Goal: Task Accomplishment & Management: Manage account settings

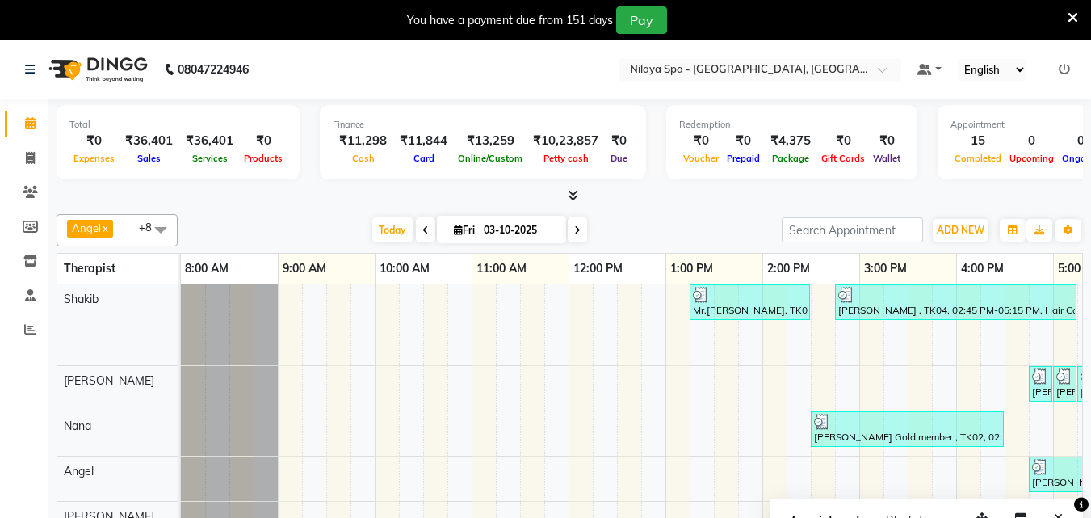
scroll to position [0, 540]
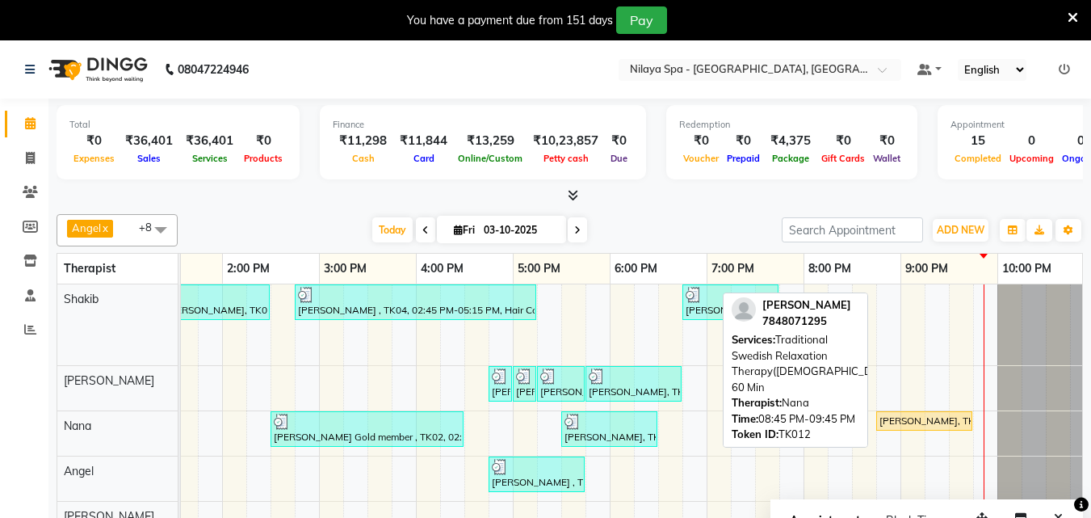
click at [920, 416] on div "[PERSON_NAME], TK12, 08:45 PM-09:45 PM, Traditional Swedish Relaxation Therapy(…" at bounding box center [924, 420] width 93 height 15
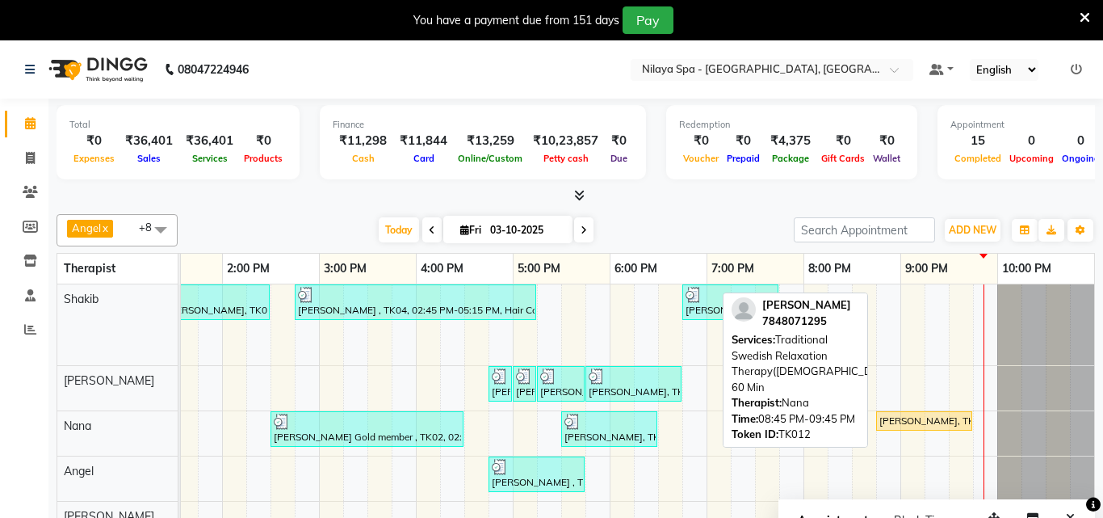
select select "1"
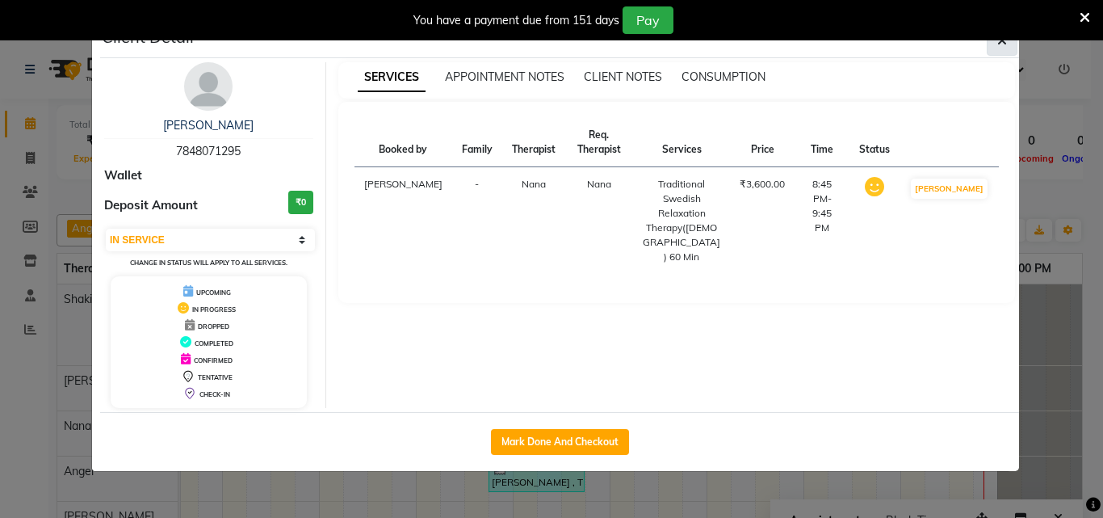
click at [998, 40] on icon "button" at bounding box center [1002, 40] width 10 height 13
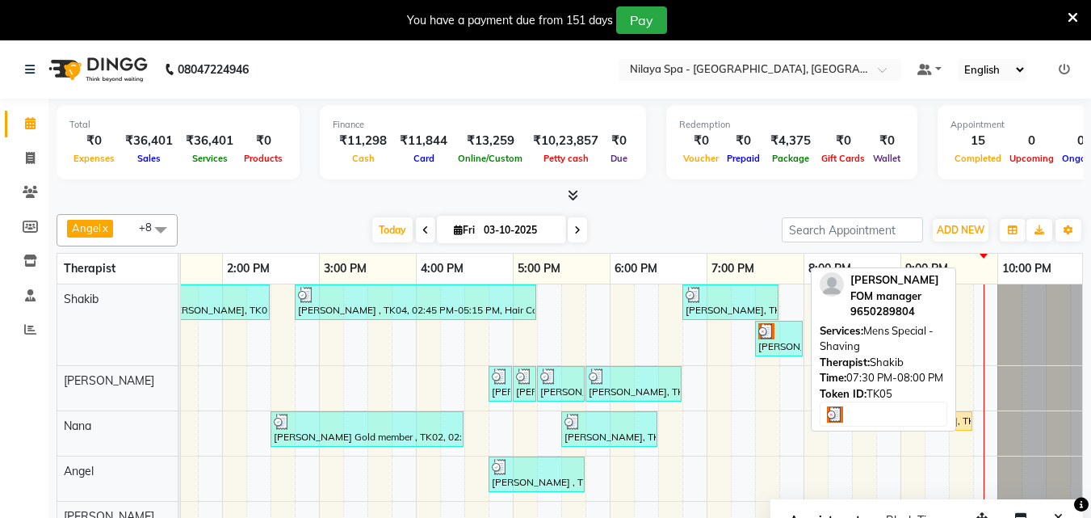
click at [781, 343] on div "[PERSON_NAME] FOM manager , TK05, 07:30 PM-08:00 PM, Mens Special - Shaving" at bounding box center [778, 338] width 44 height 31
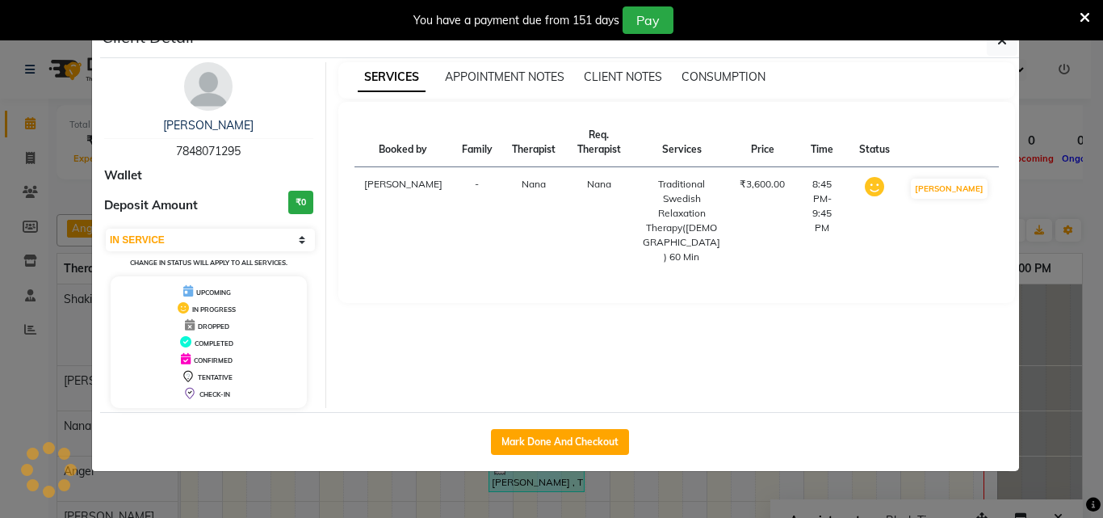
select select "3"
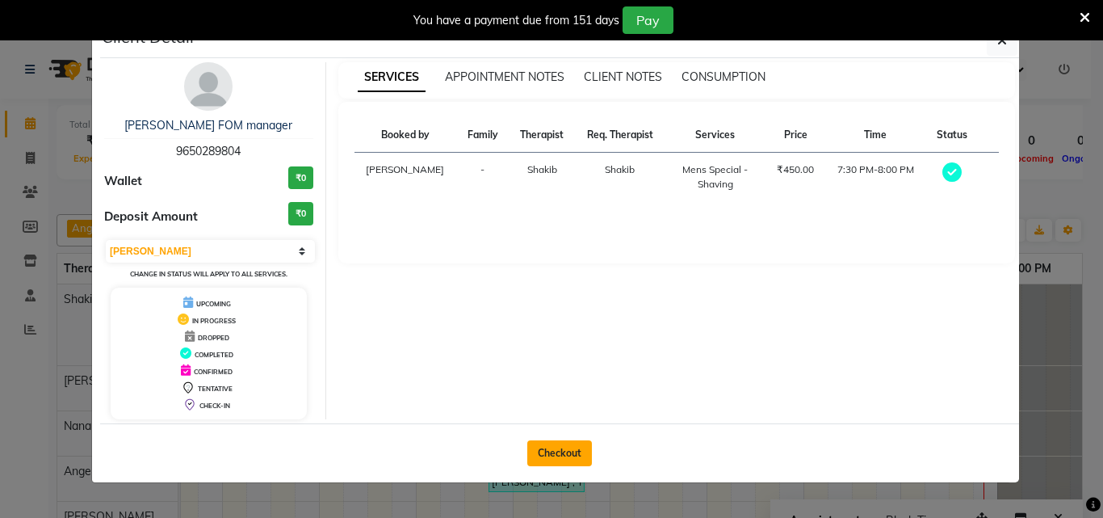
click at [572, 456] on button "Checkout" at bounding box center [559, 453] width 65 height 26
select select "service"
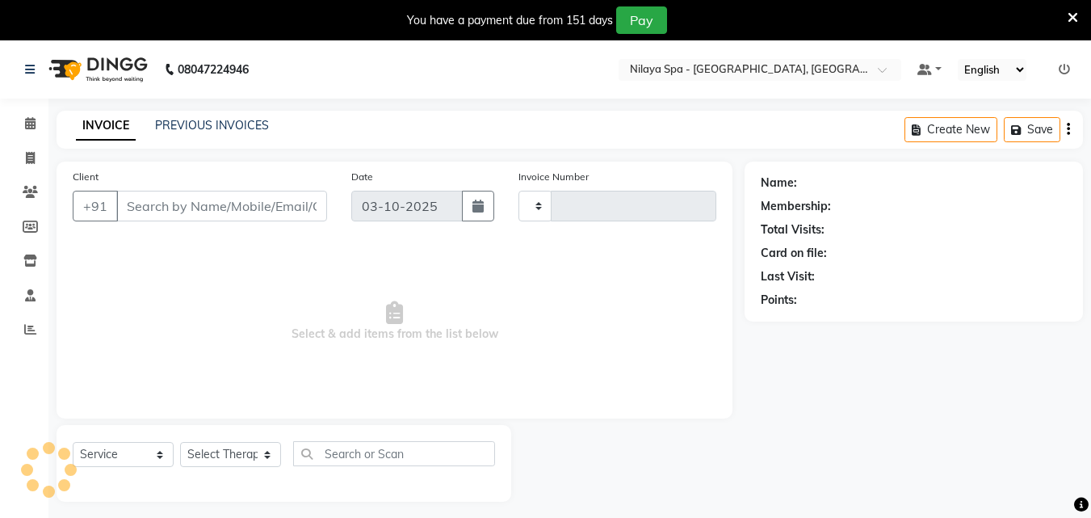
type input "1684"
select select "8066"
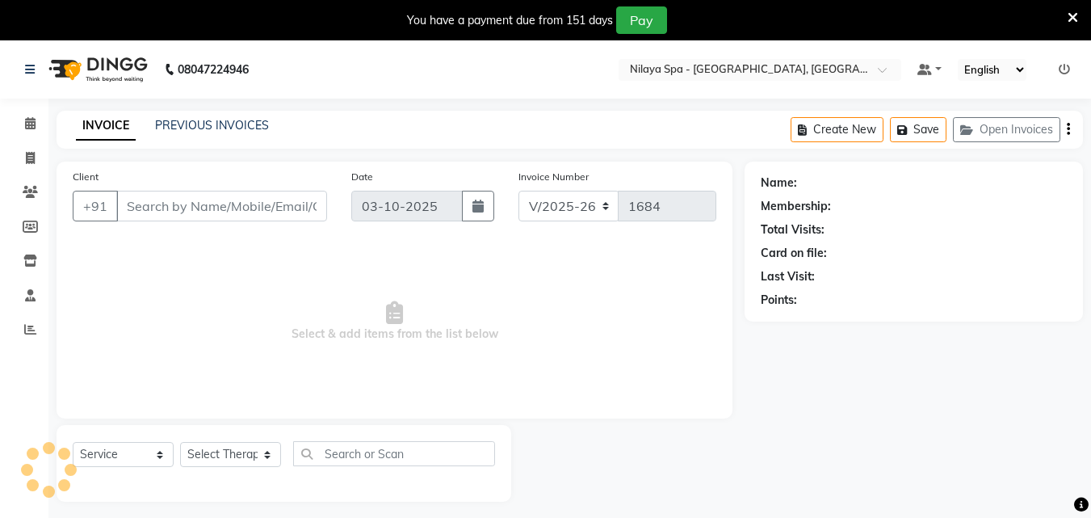
type input "96******04"
select select "78958"
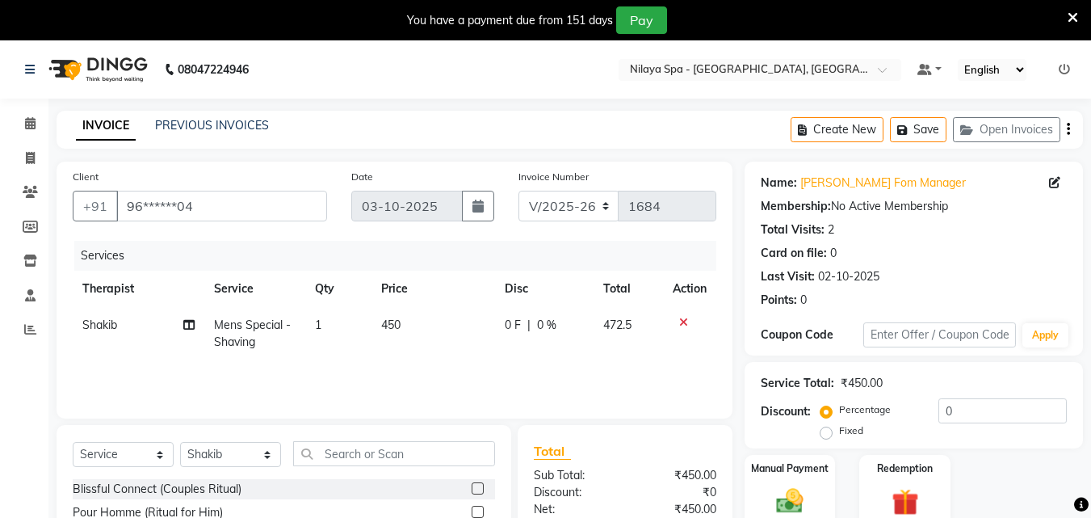
click at [545, 329] on span "0 %" at bounding box center [546, 324] width 19 height 17
select select "78958"
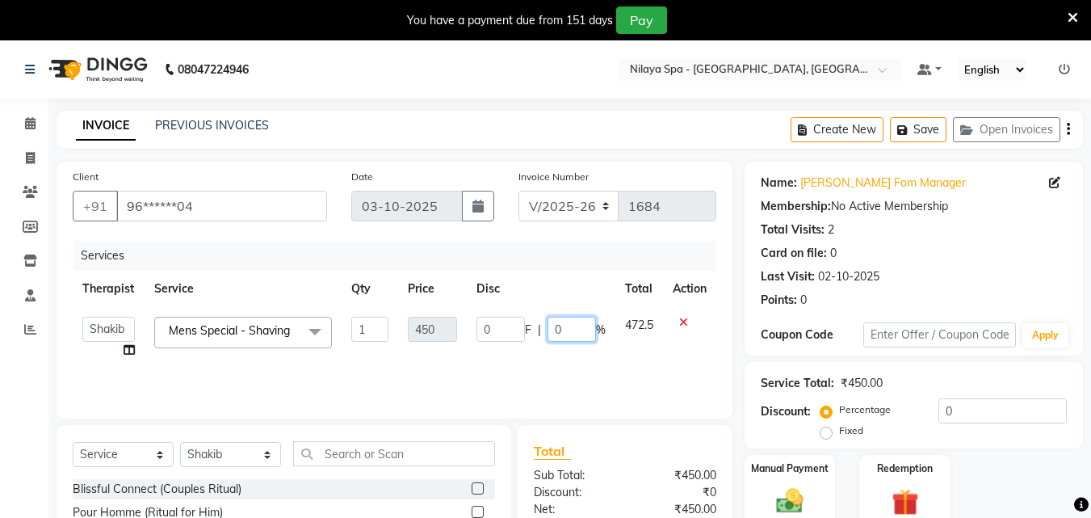
click at [581, 335] on input "0" at bounding box center [571, 328] width 48 height 25
type input "50"
click at [588, 359] on td "0 F | 50 %" at bounding box center [541, 337] width 149 height 61
select select "78958"
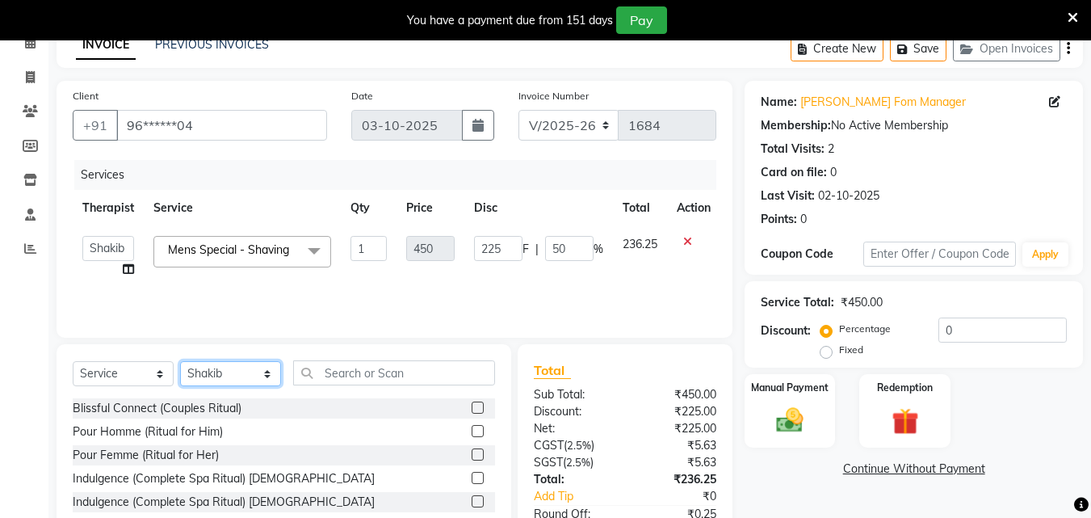
click at [262, 373] on select "Select Therapist [PERSON_NAME] Minti Nana [PERSON_NAME] [PERSON_NAME] [PERSON_N…" at bounding box center [230, 373] width 101 height 25
select select "78966"
click at [180, 361] on select "Select Therapist [PERSON_NAME] Minti Nana [PERSON_NAME] [PERSON_NAME] [PERSON_N…" at bounding box center [230, 373] width 101 height 25
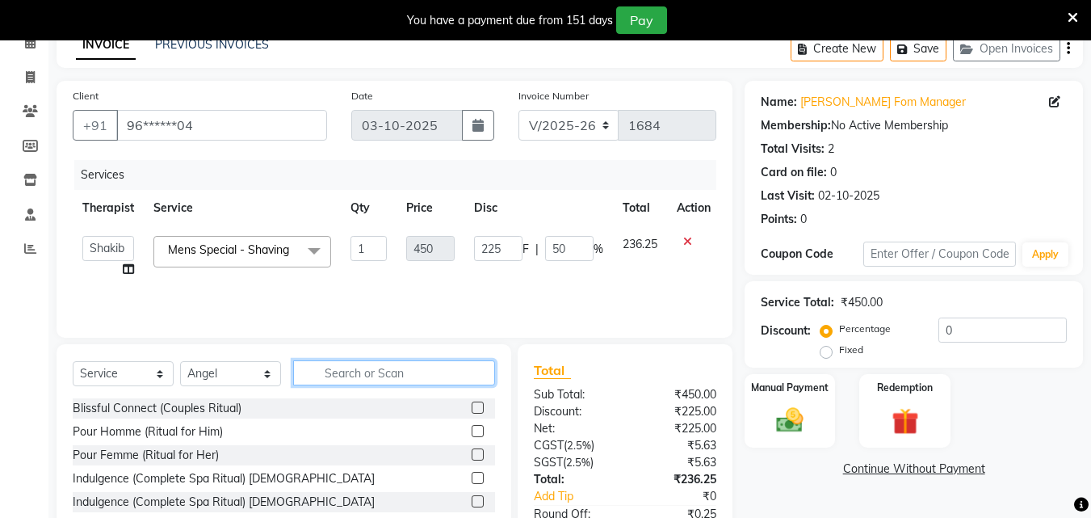
click at [321, 376] on input "text" at bounding box center [394, 372] width 202 height 25
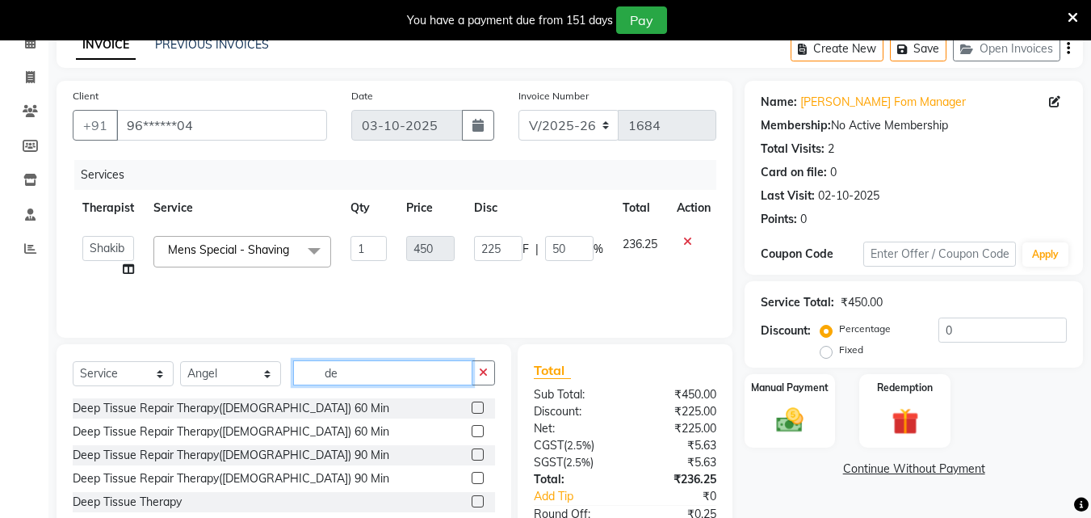
type input "d"
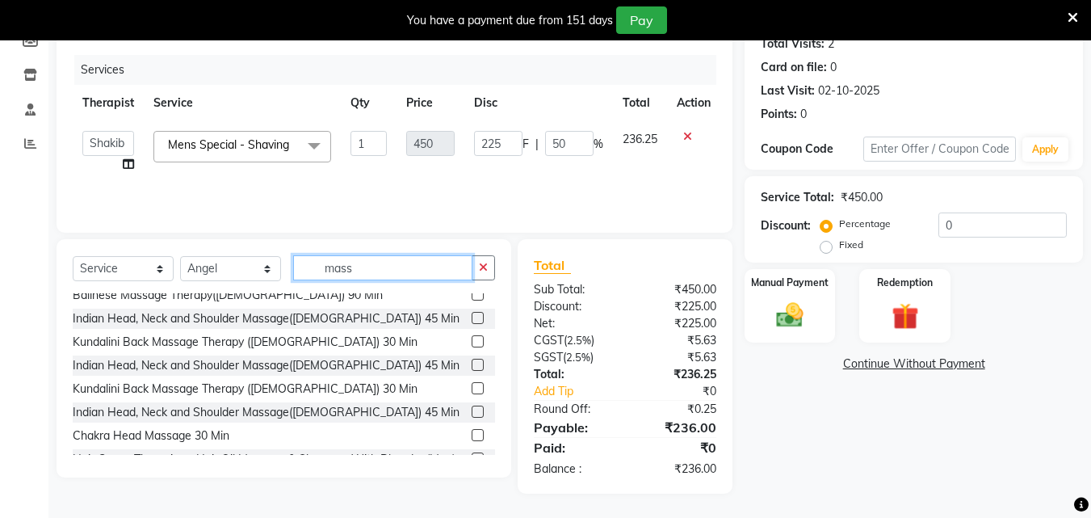
scroll to position [0, 0]
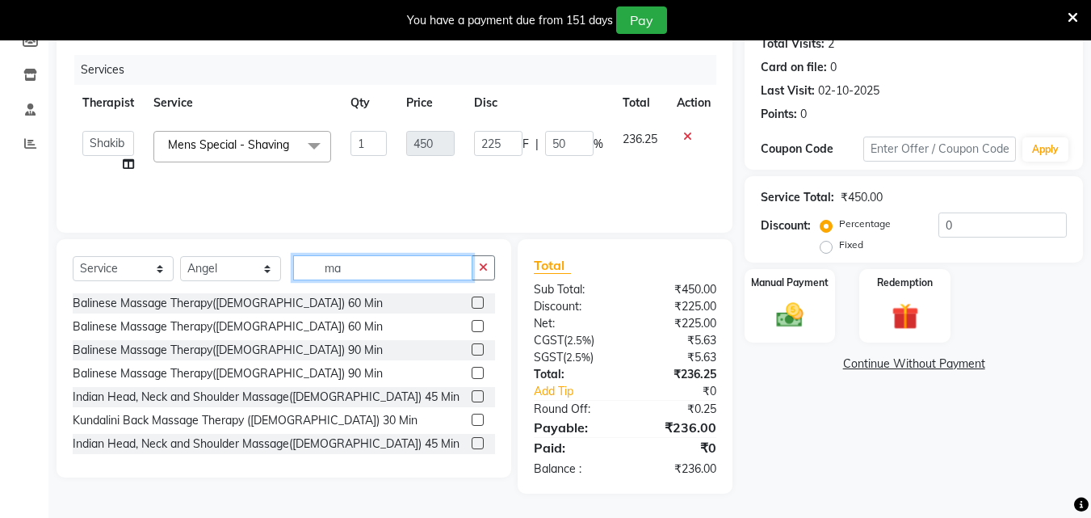
type input "m"
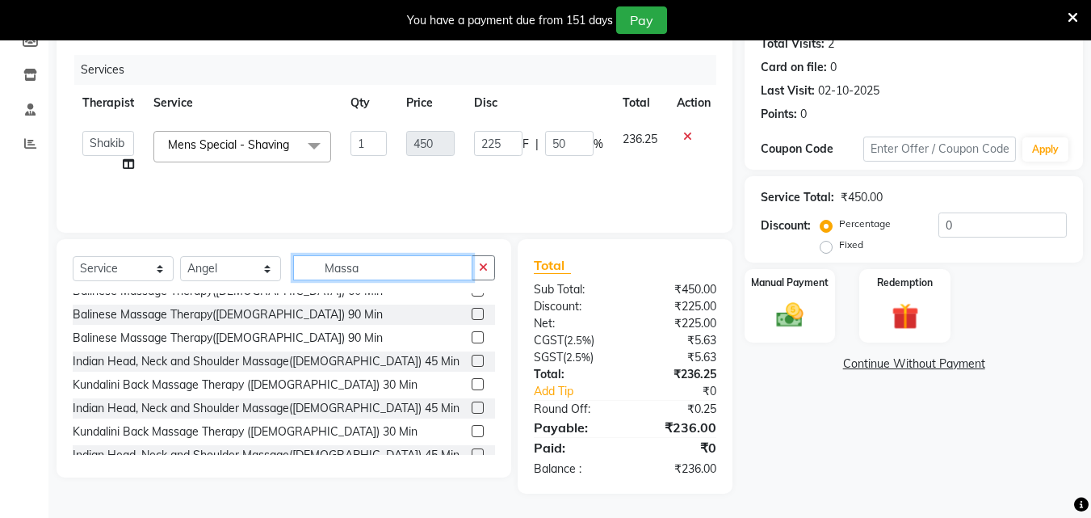
scroll to position [32, 0]
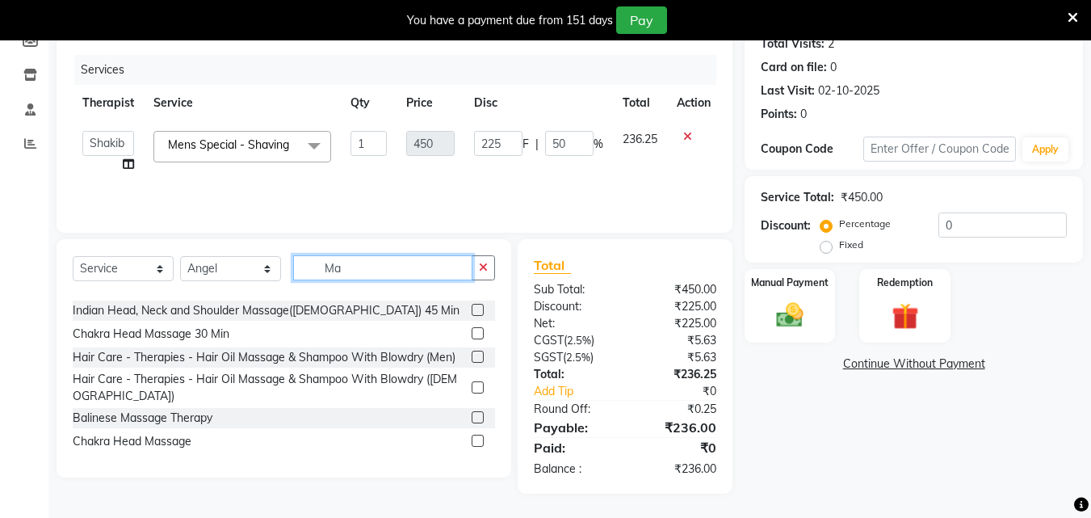
type input "M"
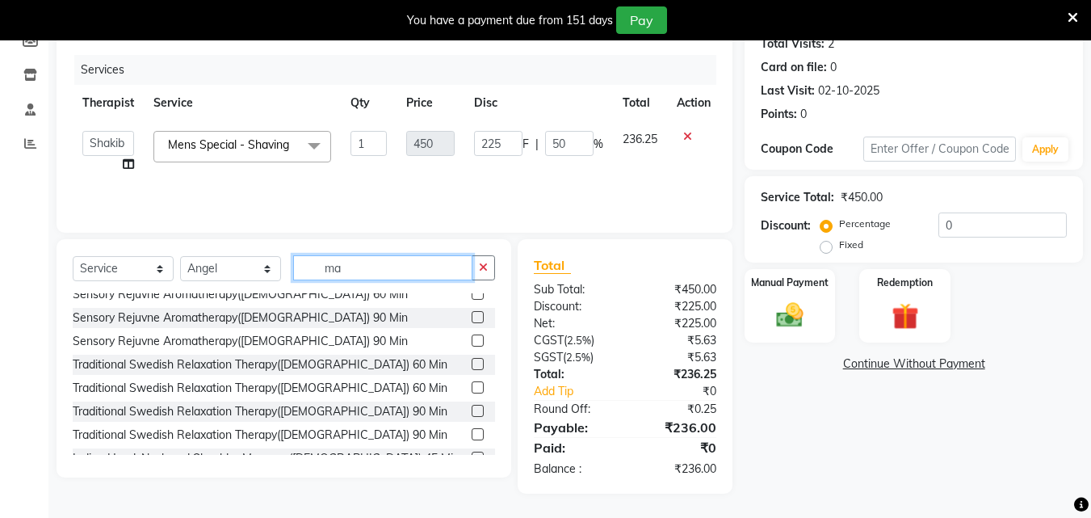
scroll to position [594, 0]
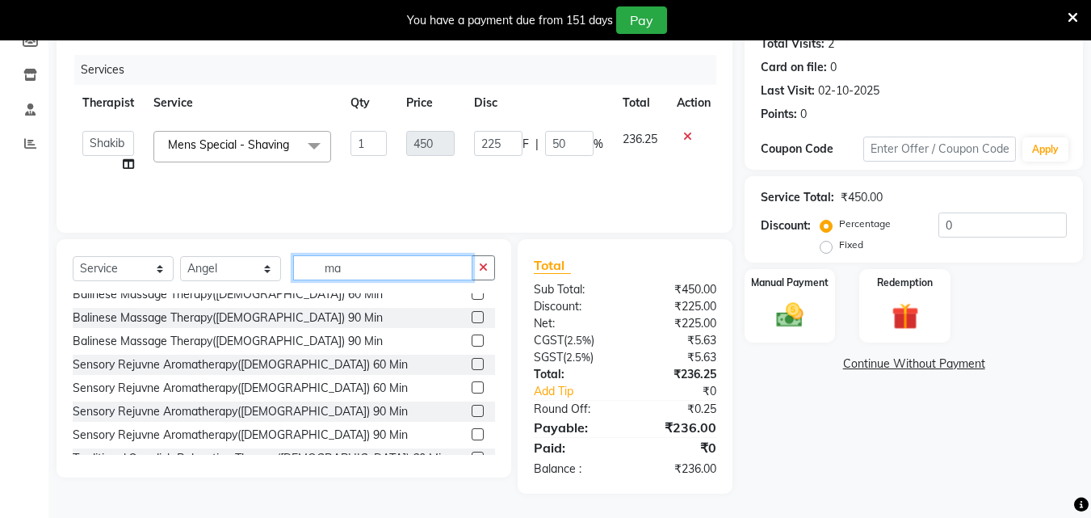
type input "m"
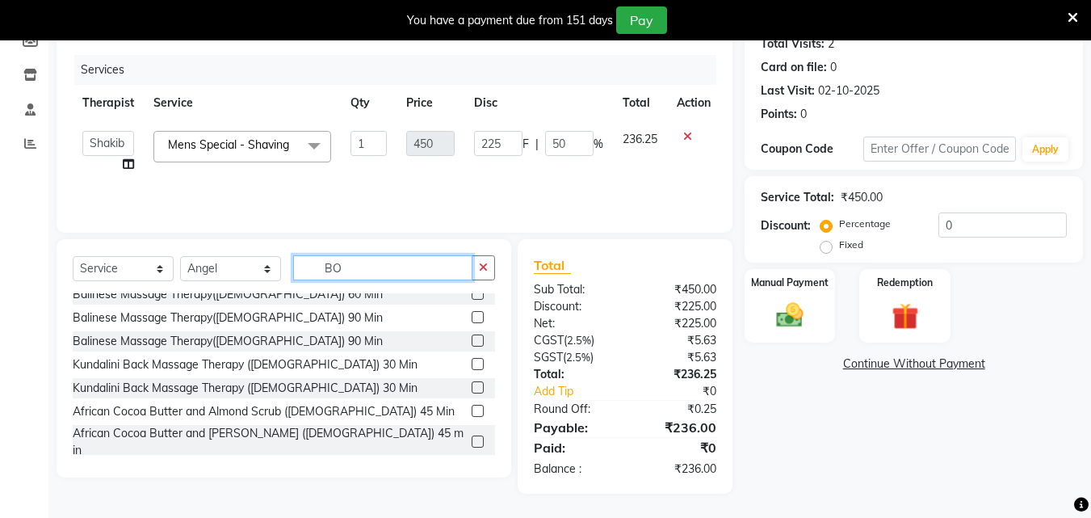
scroll to position [0, 0]
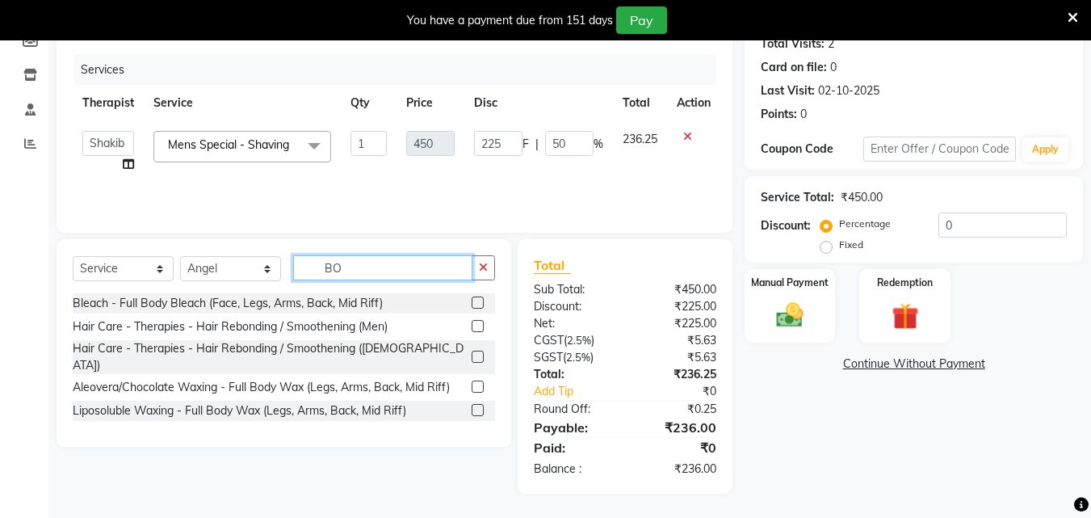
type input "B"
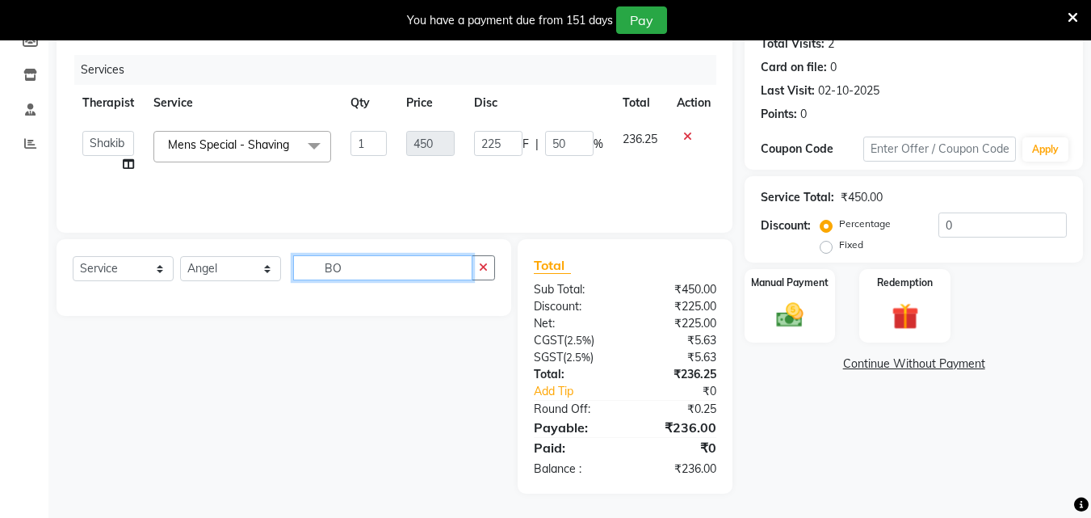
type input "B"
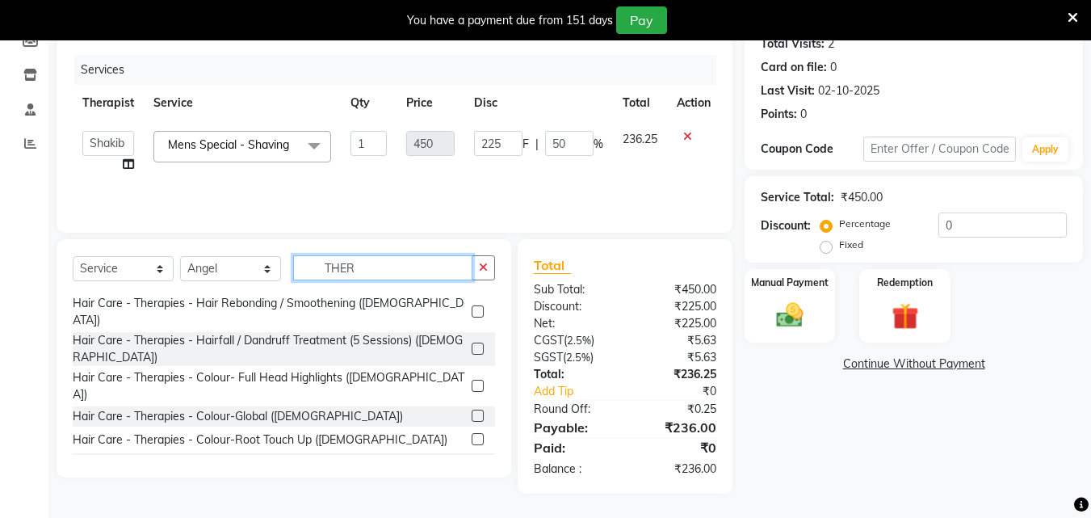
scroll to position [1037, 0]
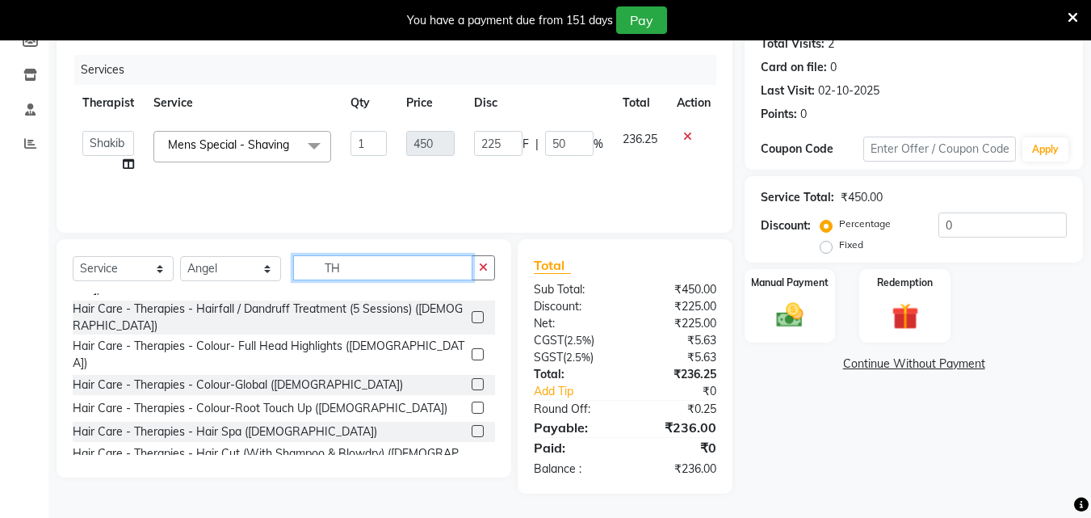
type input "T"
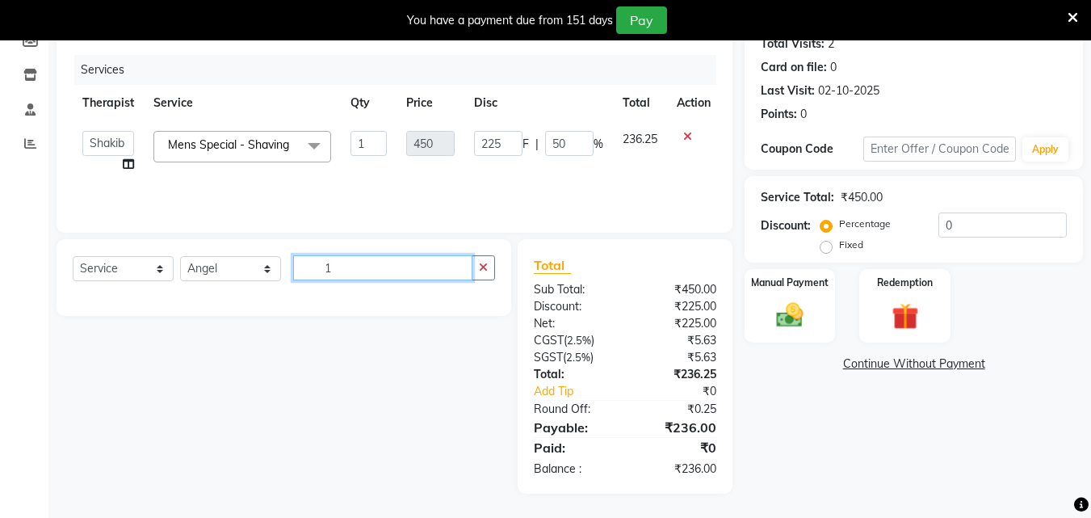
scroll to position [0, 0]
type input "1"
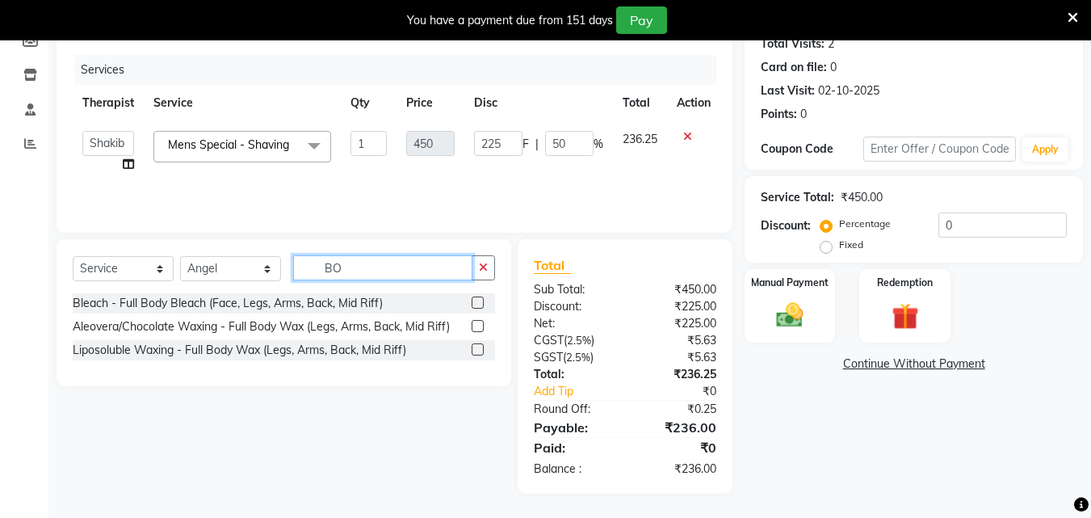
type input "B"
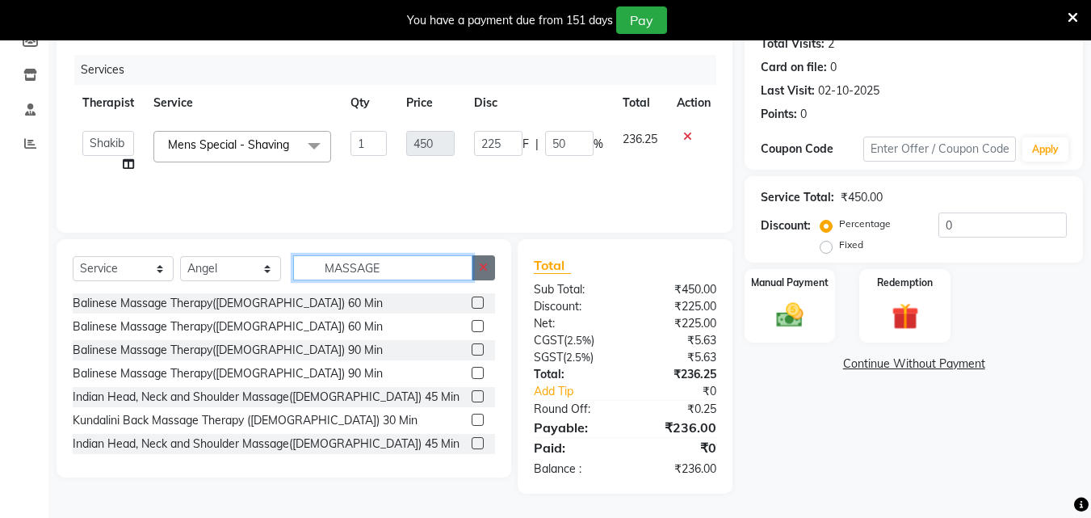
type input "MASSAGE"
click at [484, 266] on icon "button" at bounding box center [483, 267] width 9 height 11
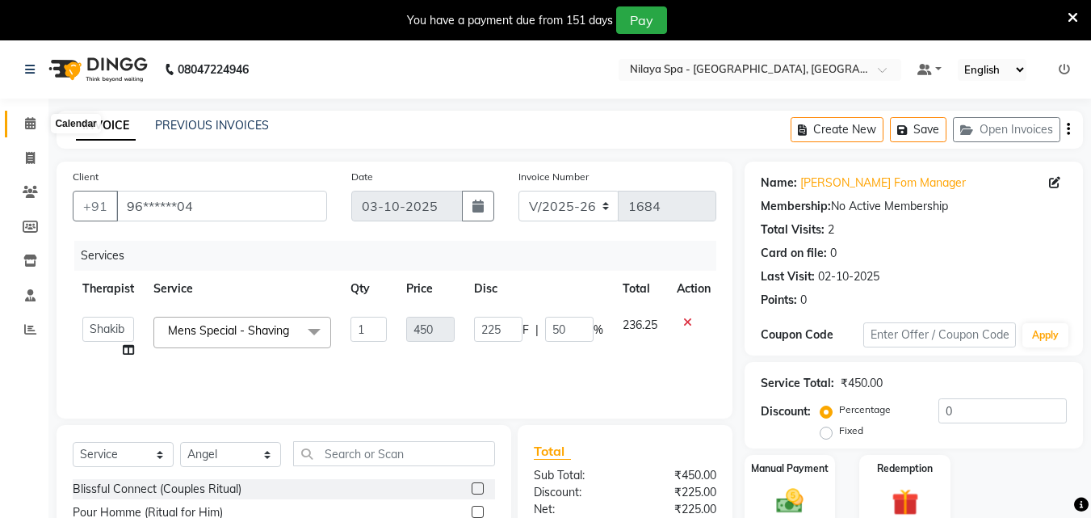
click at [27, 120] on icon at bounding box center [30, 123] width 10 height 12
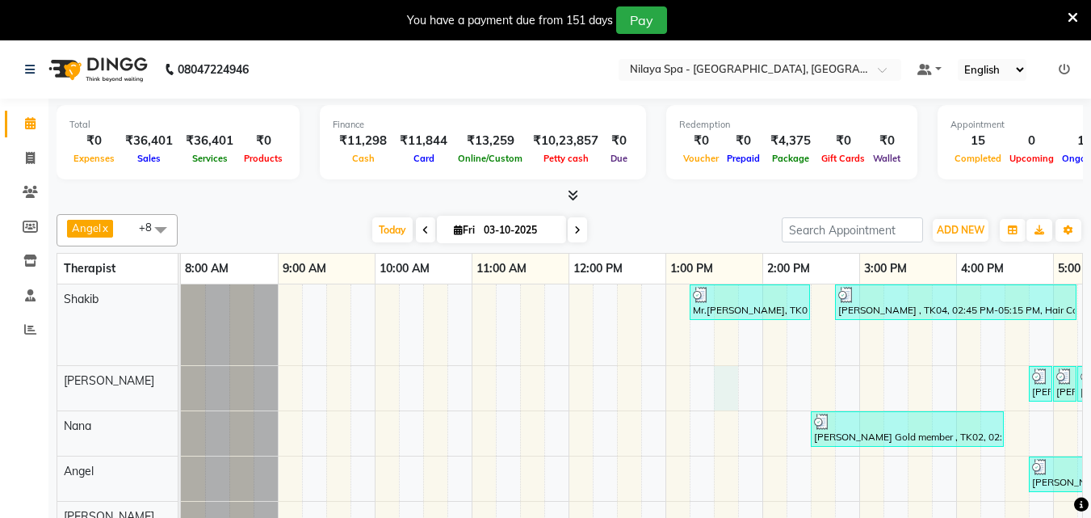
click at [717, 388] on div "Mr.[PERSON_NAME], TK01, 01:15 PM-02:30 PM, Hair Care - Therapies - Hair Cut (Wi…" at bounding box center [907, 475] width 1453 height 383
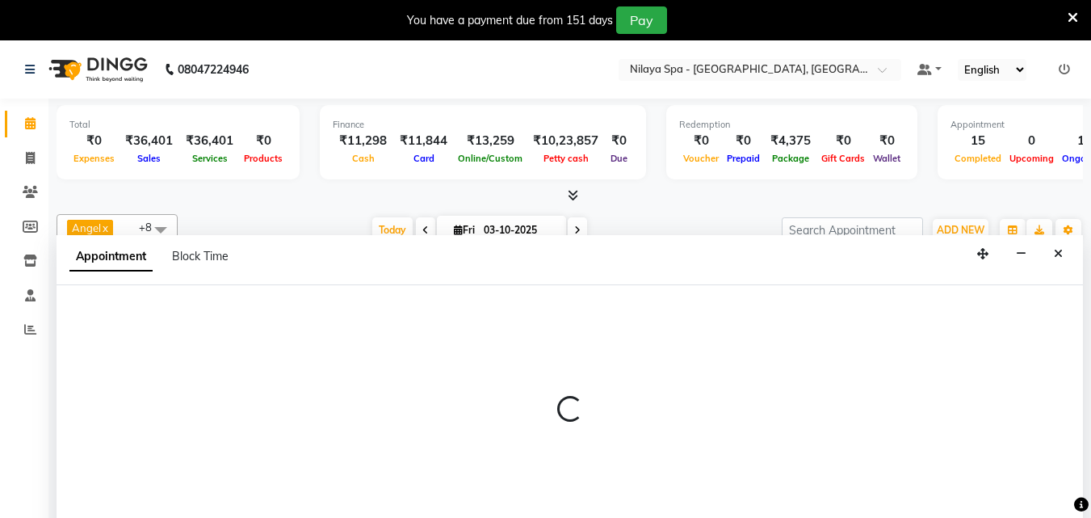
scroll to position [40, 0]
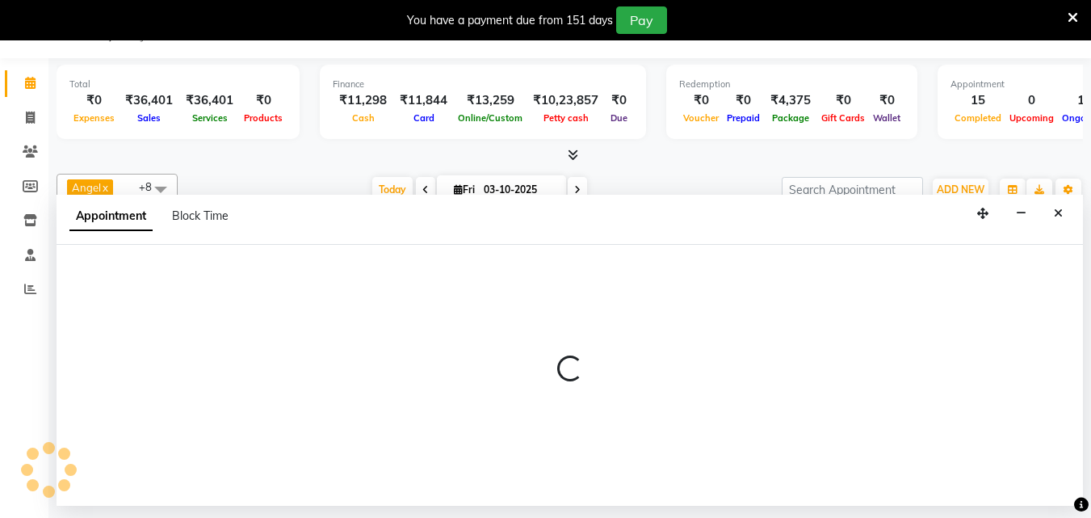
select select "78963"
select select "810"
select select "tentative"
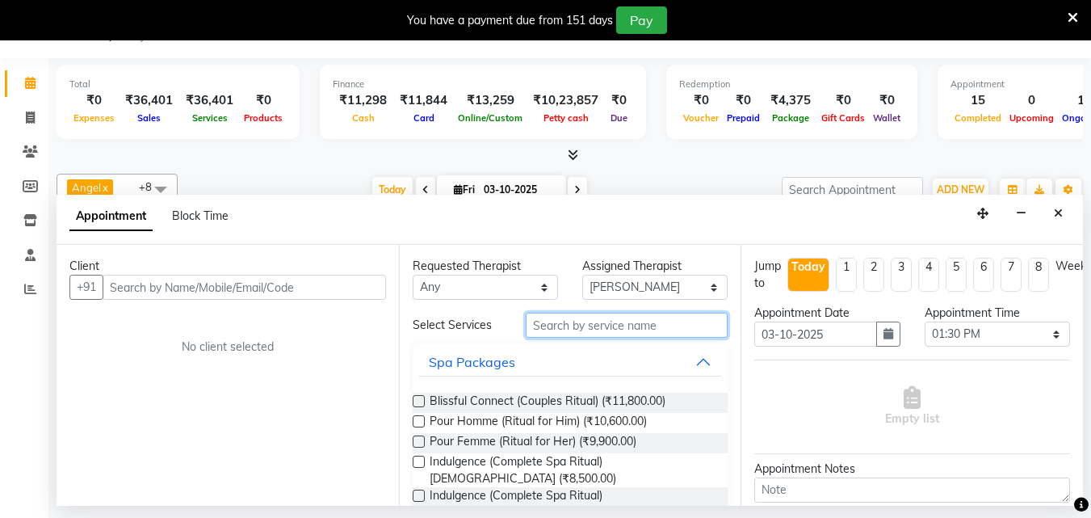
click at [616, 326] on input "text" at bounding box center [627, 324] width 202 height 25
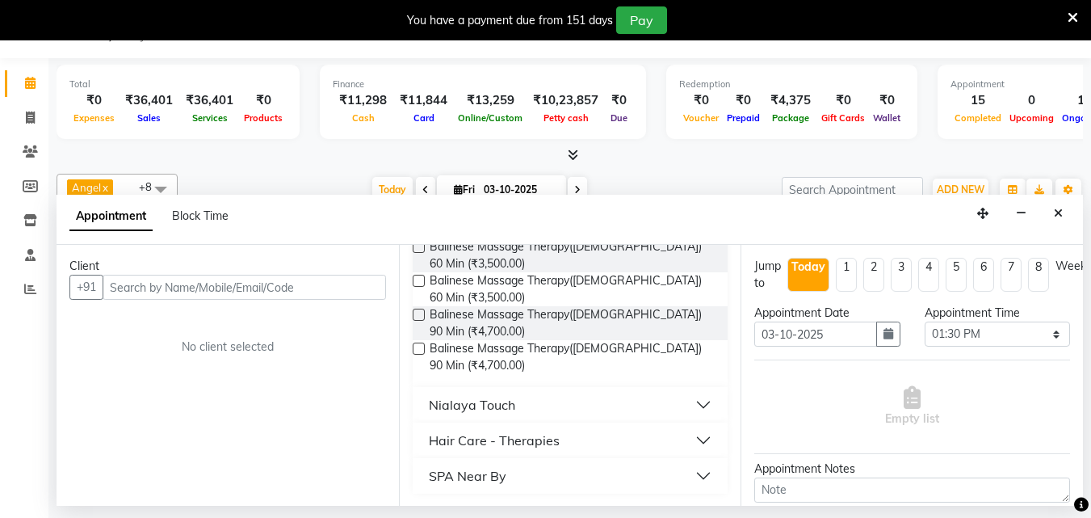
scroll to position [155, 0]
click at [691, 471] on button "SPA Near By" at bounding box center [570, 474] width 303 height 29
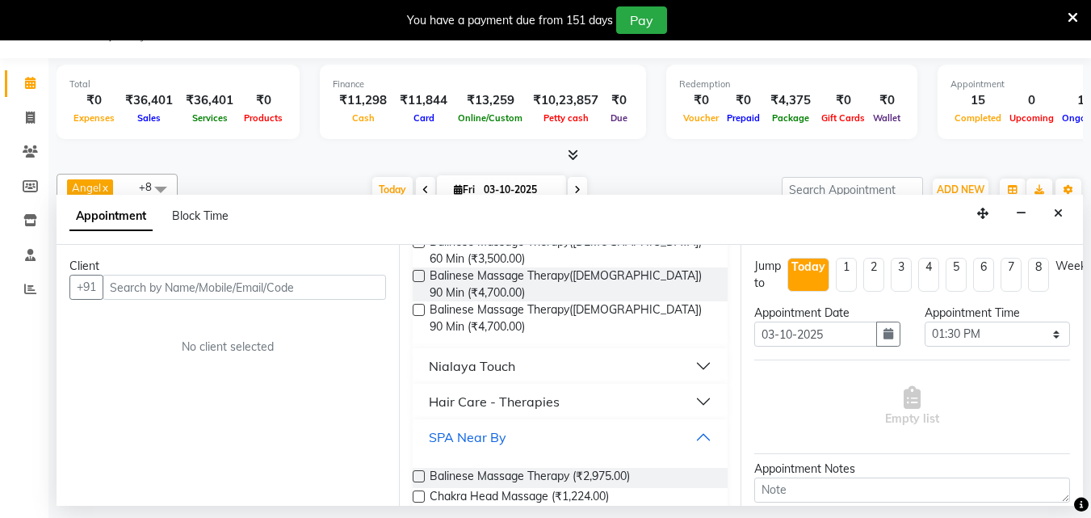
scroll to position [221, 0]
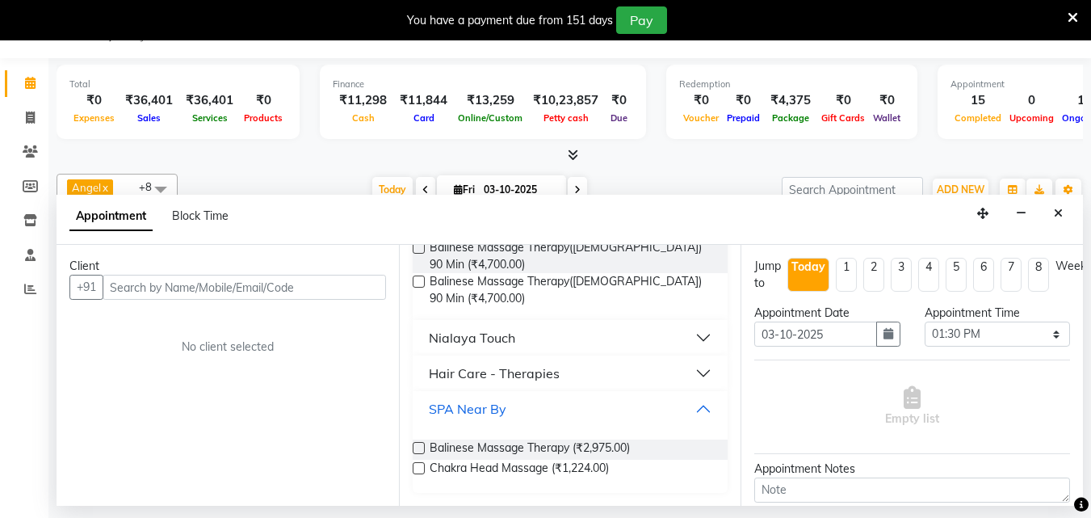
click at [694, 406] on button "SPA Near By" at bounding box center [570, 408] width 303 height 29
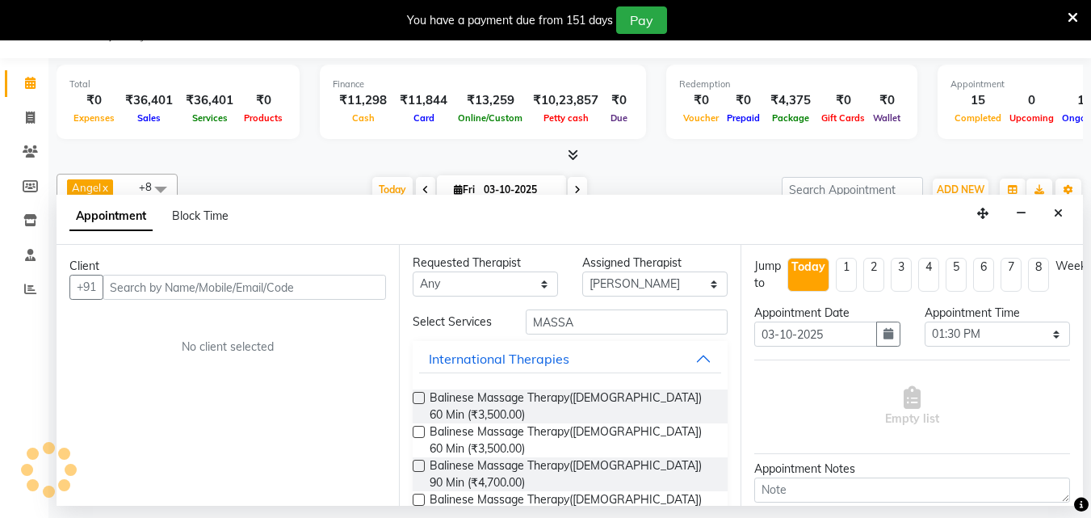
scroll to position [0, 0]
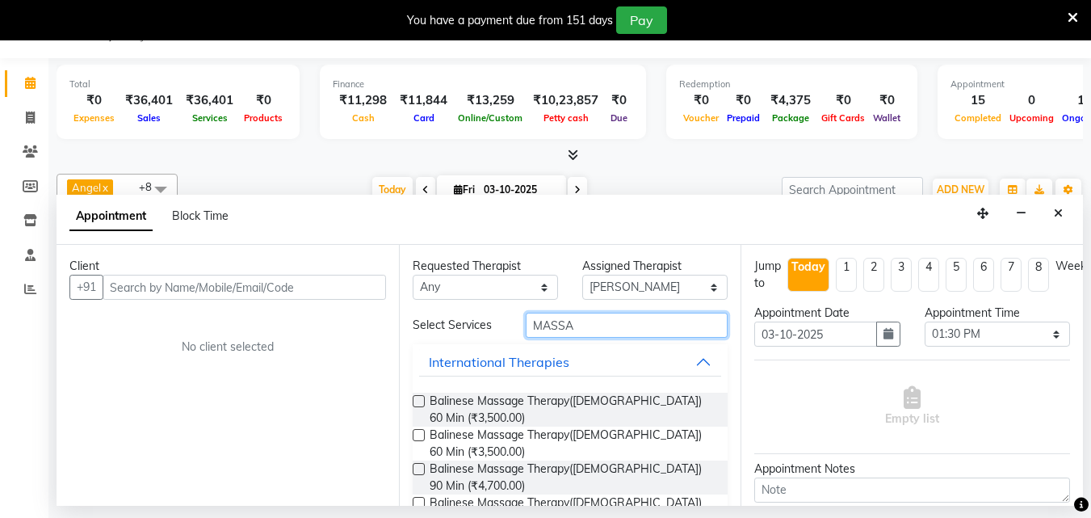
click at [591, 331] on input "MASSA" at bounding box center [627, 324] width 202 height 25
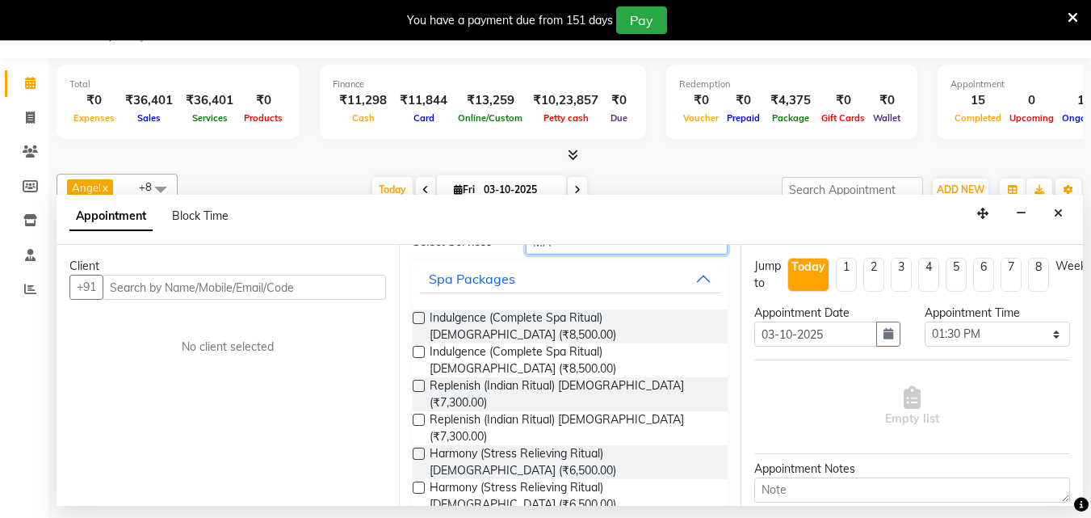
scroll to position [13, 0]
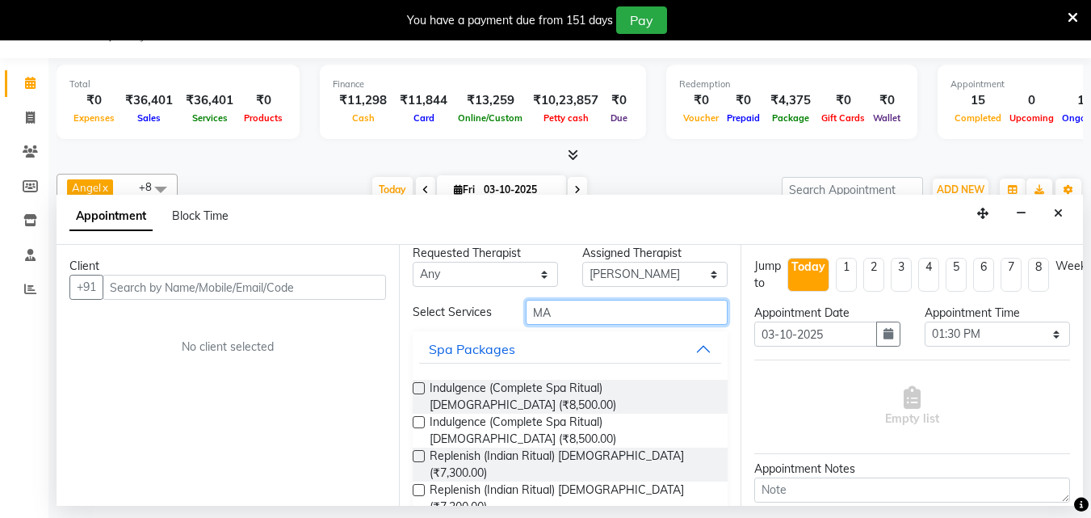
type input "M"
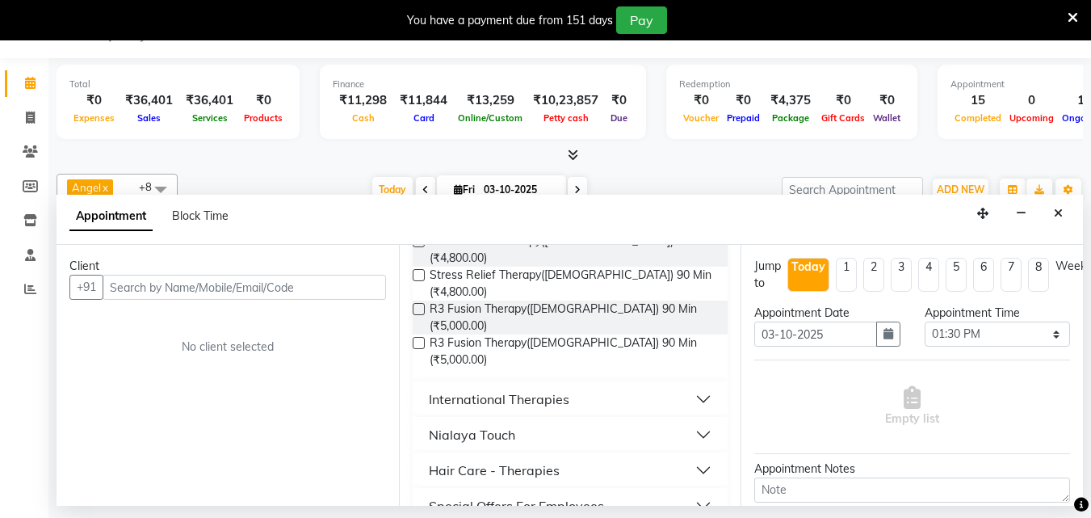
scroll to position [423, 0]
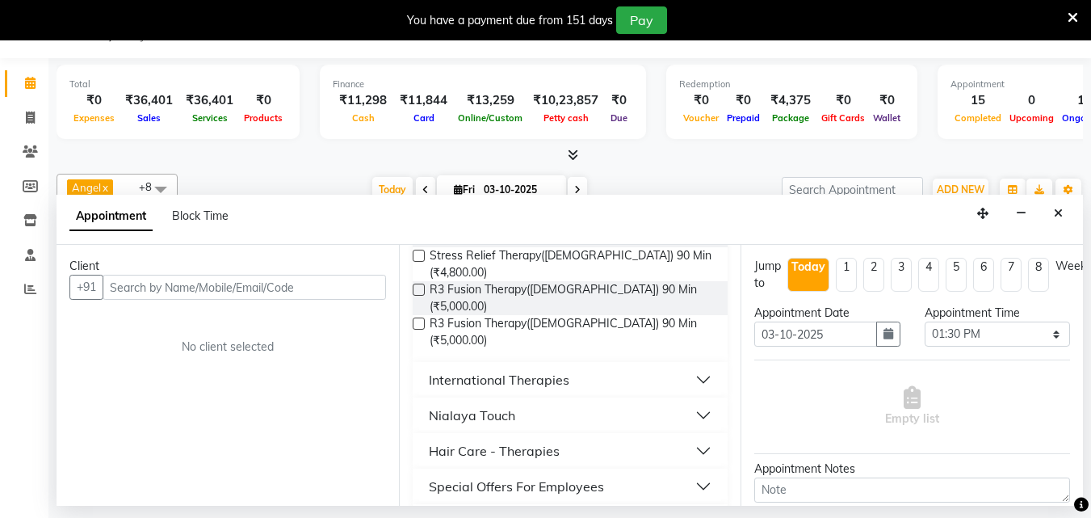
type input "THE"
click at [687, 471] on button "Special Offers For Employees" at bounding box center [570, 485] width 303 height 29
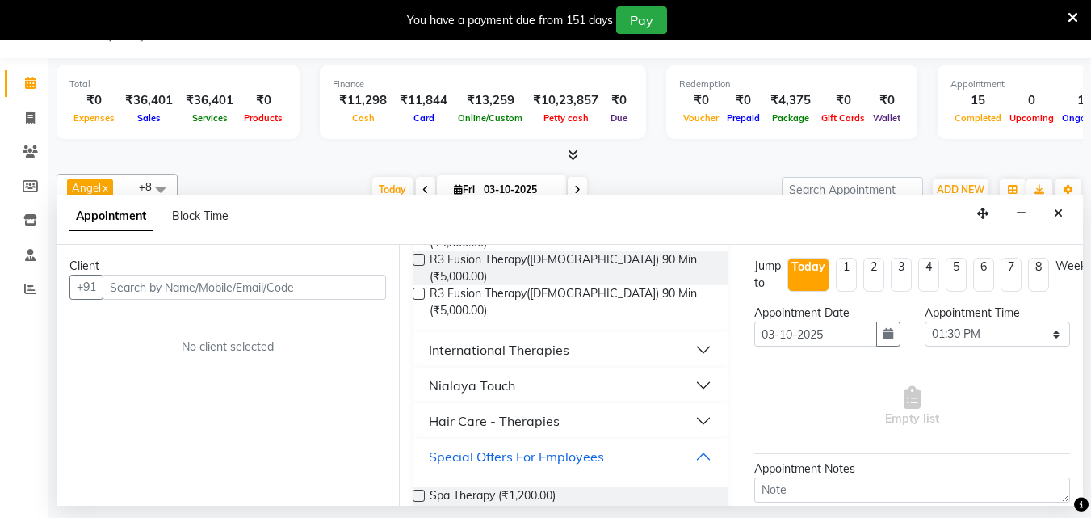
scroll to position [469, 0]
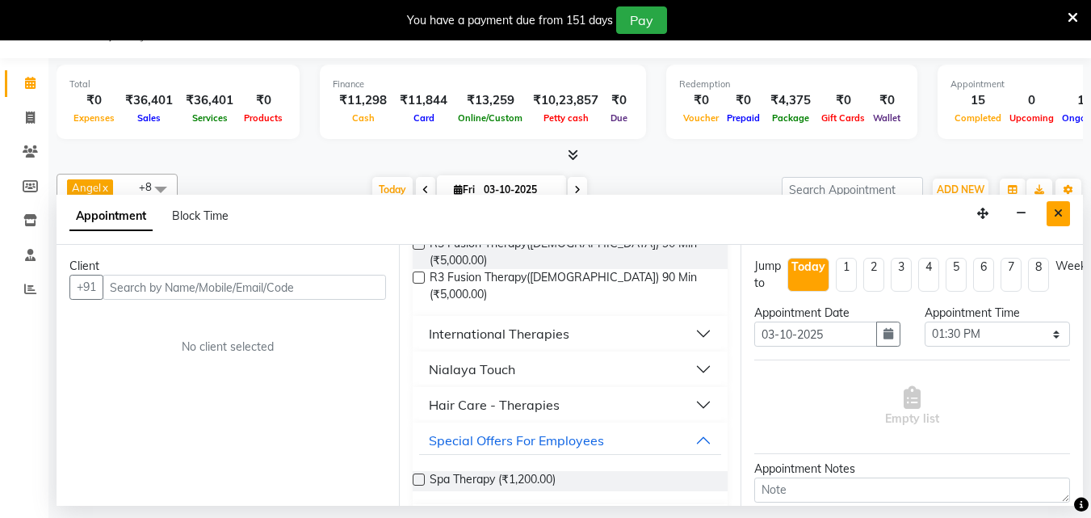
click at [1066, 216] on button "Close" at bounding box center [1057, 213] width 23 height 25
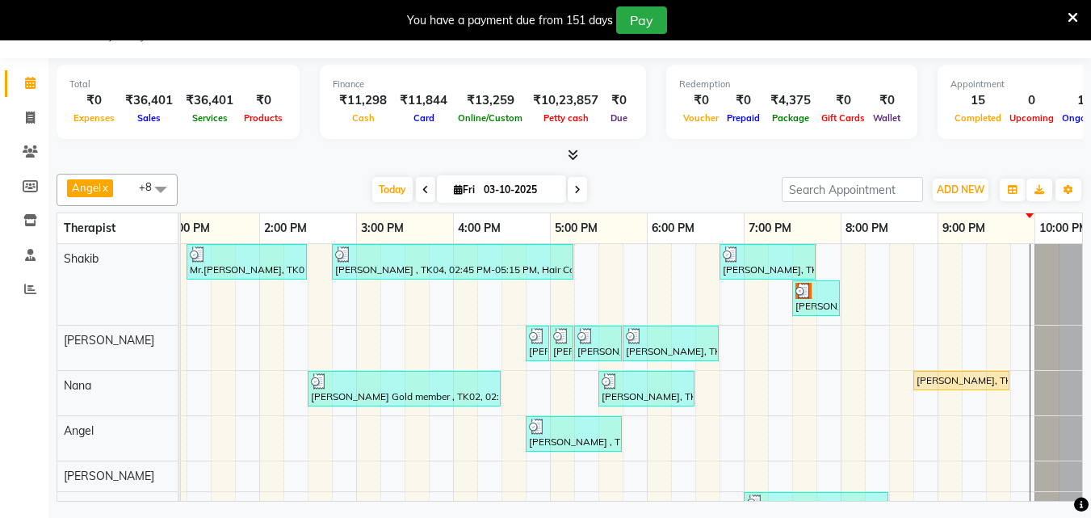
scroll to position [0, 552]
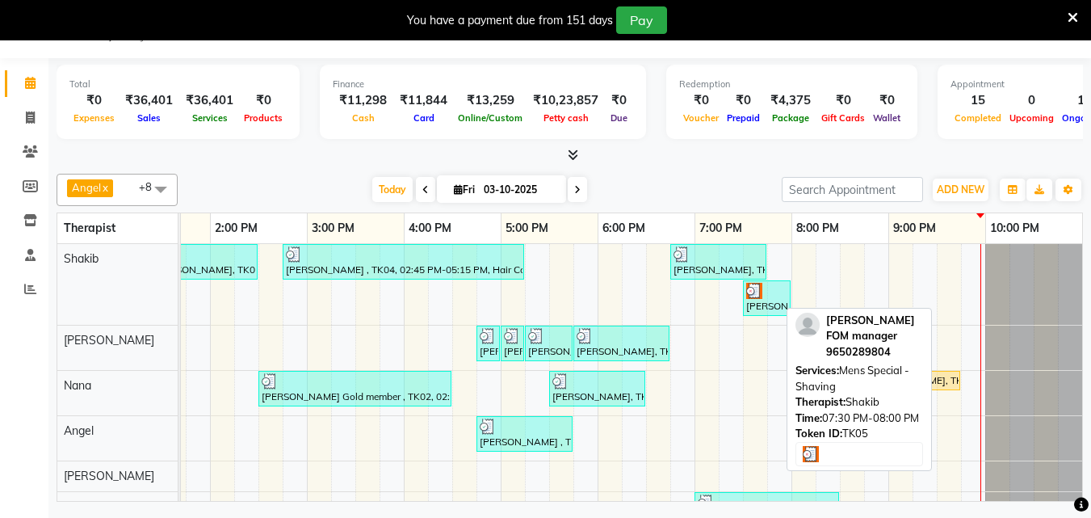
click at [750, 305] on div "[PERSON_NAME] FOM manager , TK05, 07:30 PM-08:00 PM, Mens Special - Shaving" at bounding box center [766, 298] width 44 height 31
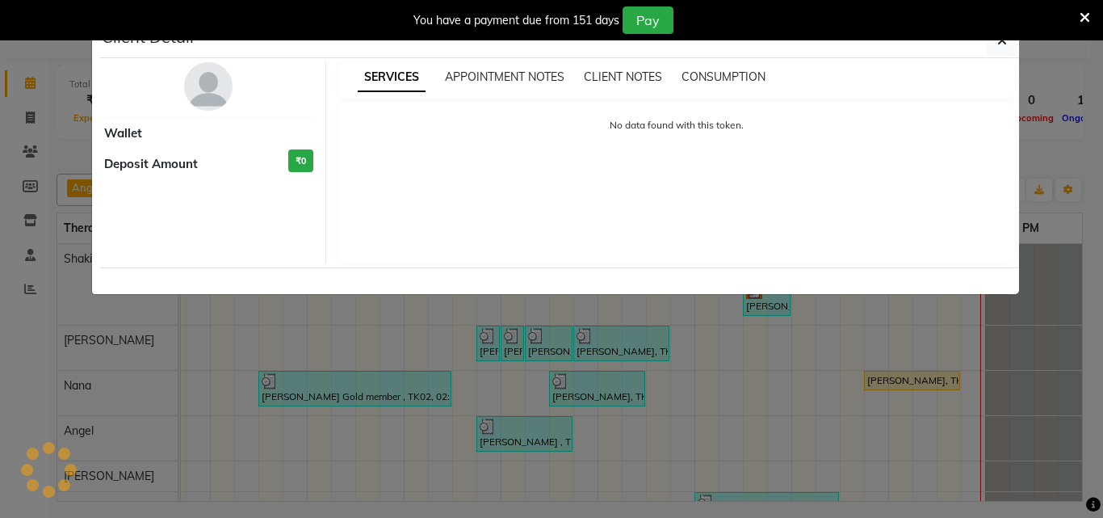
select select "3"
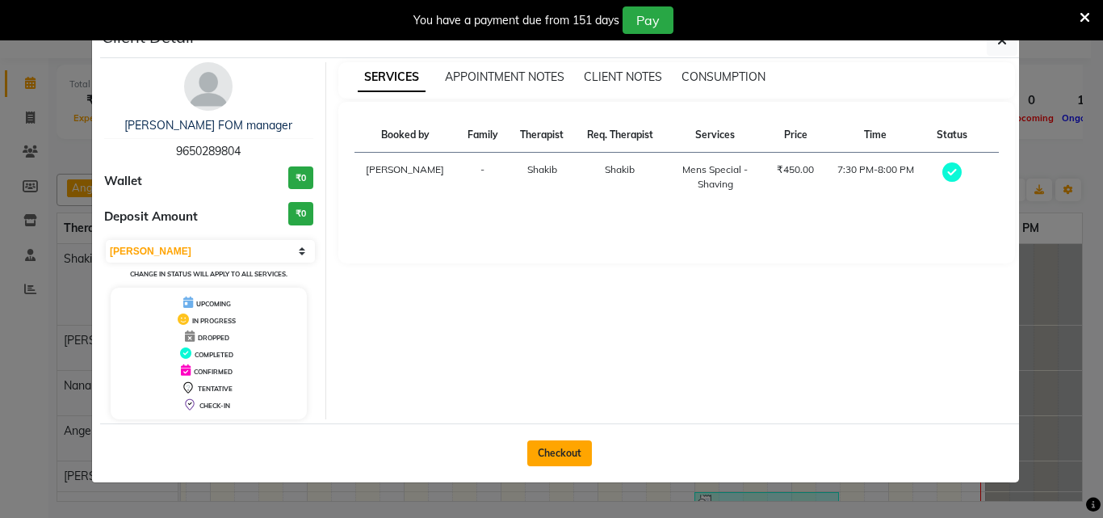
click at [571, 448] on button "Checkout" at bounding box center [559, 453] width 65 height 26
select select "service"
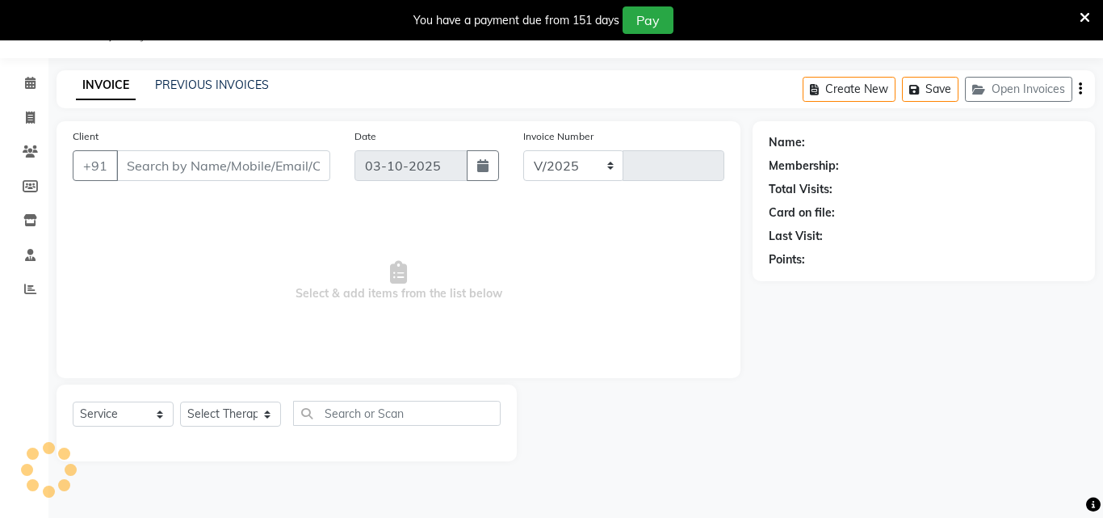
select select "8066"
type input "1684"
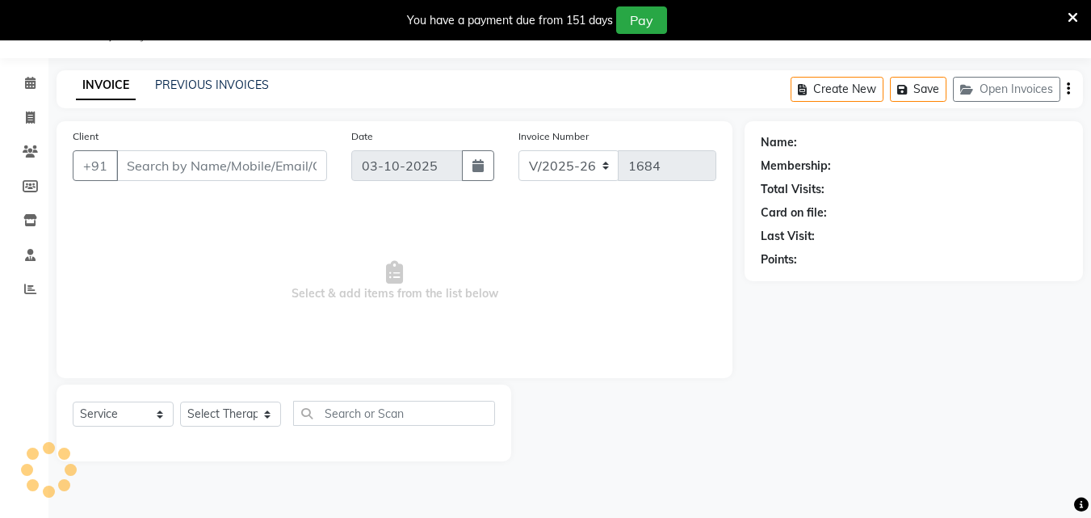
type input "96******04"
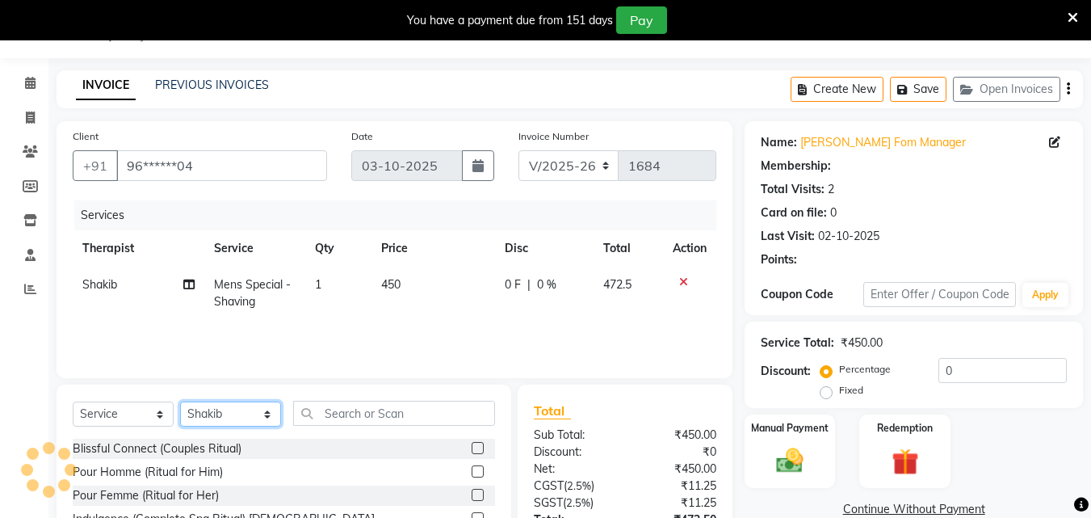
click at [267, 410] on select "Select Therapist [PERSON_NAME] Minti Nana [PERSON_NAME] [PERSON_NAME] [PERSON_N…" at bounding box center [230, 413] width 101 height 25
select select "78966"
click at [180, 401] on select "Select Therapist [PERSON_NAME] Minti Nana [PERSON_NAME] [PERSON_NAME] [PERSON_N…" at bounding box center [230, 413] width 101 height 25
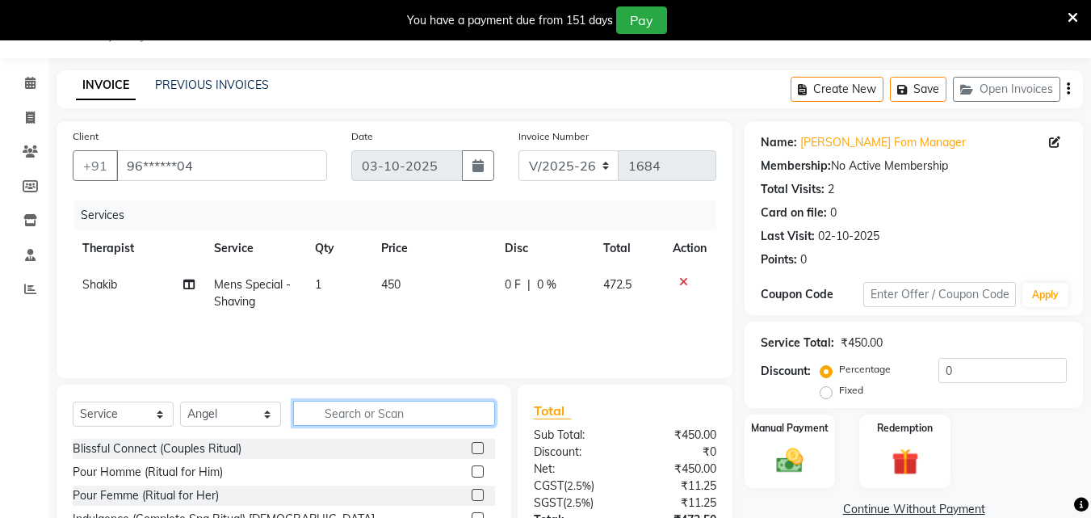
click at [331, 404] on input "text" at bounding box center [394, 412] width 202 height 25
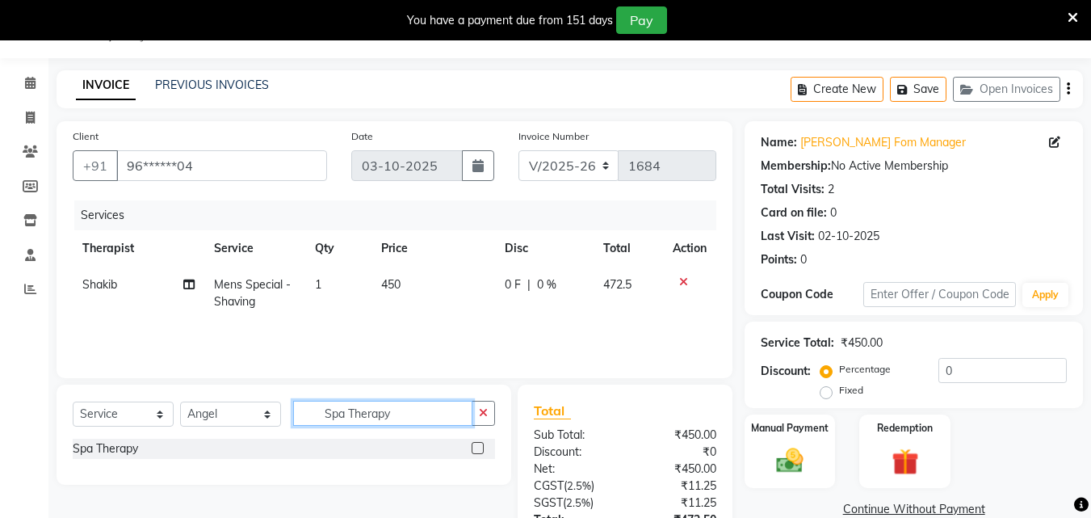
type input "Spa Therapy"
click at [475, 445] on label at bounding box center [477, 448] width 12 height 12
click at [475, 445] on input "checkbox" at bounding box center [476, 448] width 10 height 10
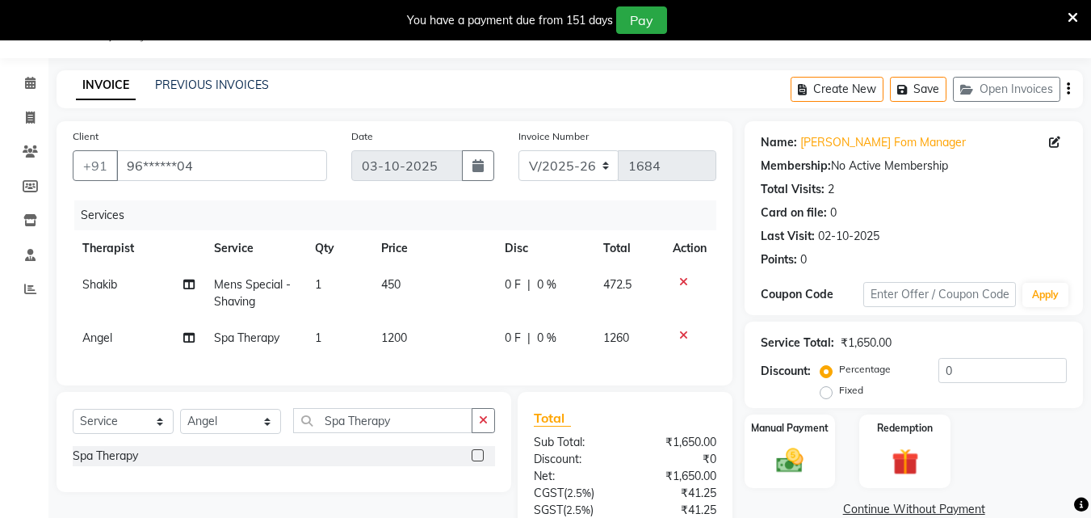
click at [480, 461] on label at bounding box center [477, 455] width 12 height 12
click at [480, 461] on input "checkbox" at bounding box center [476, 456] width 10 height 10
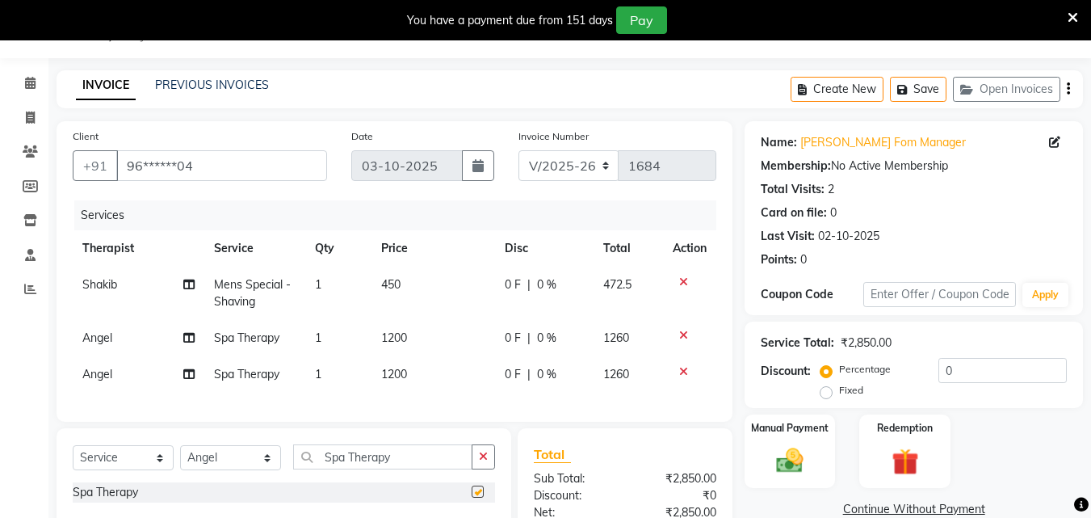
checkbox input "false"
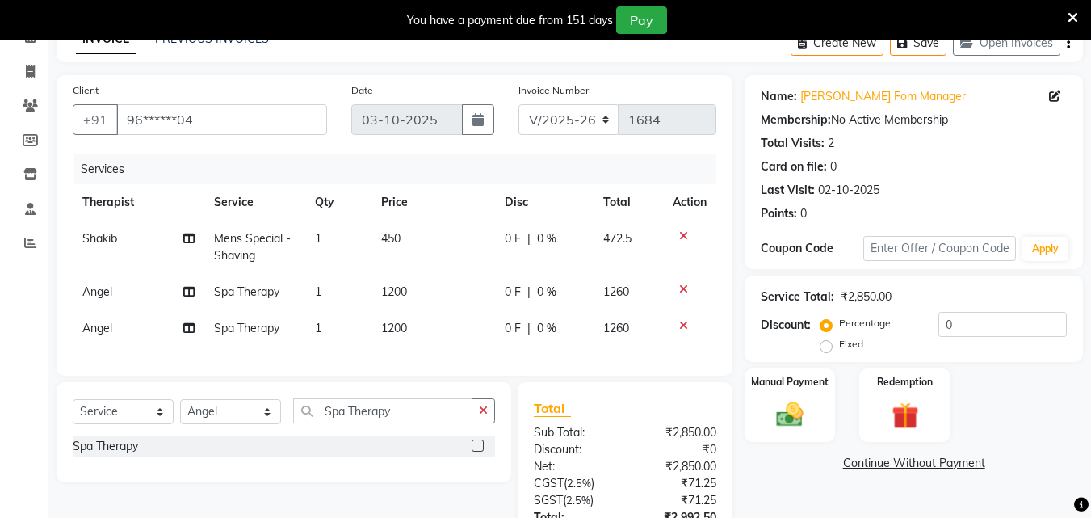
scroll to position [80, 0]
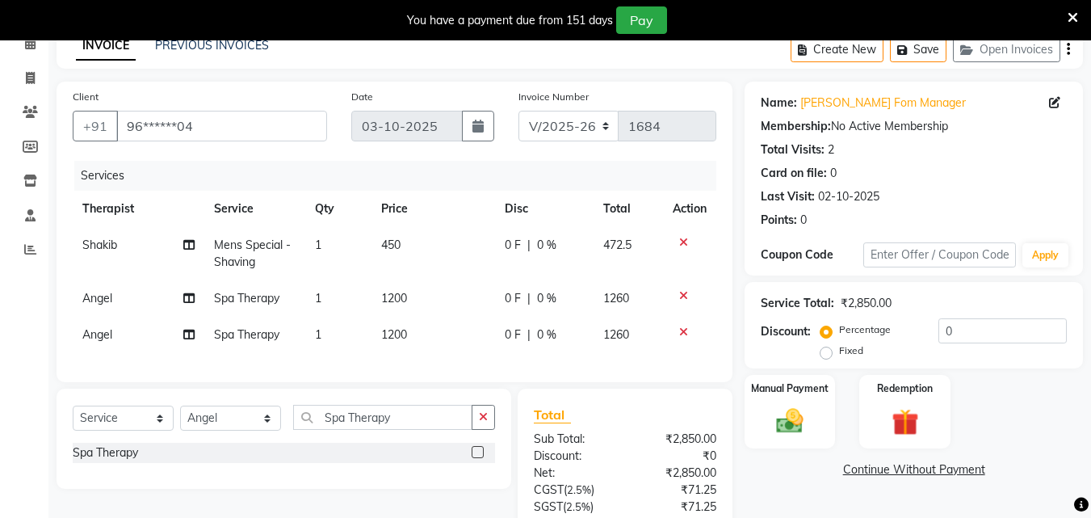
click at [546, 242] on span "0 %" at bounding box center [546, 245] width 19 height 17
select select "78958"
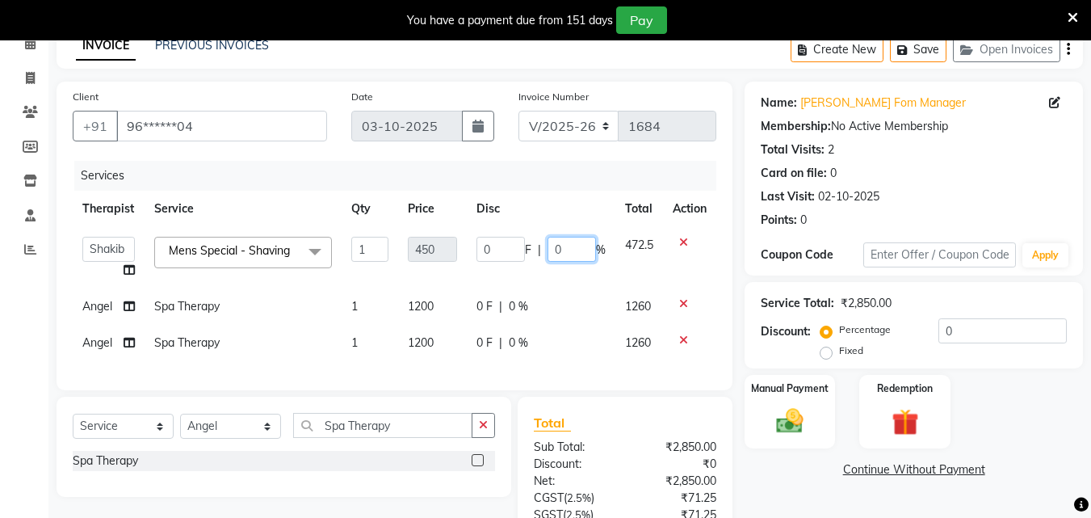
click at [574, 254] on input "0" at bounding box center [571, 249] width 48 height 25
type input "50"
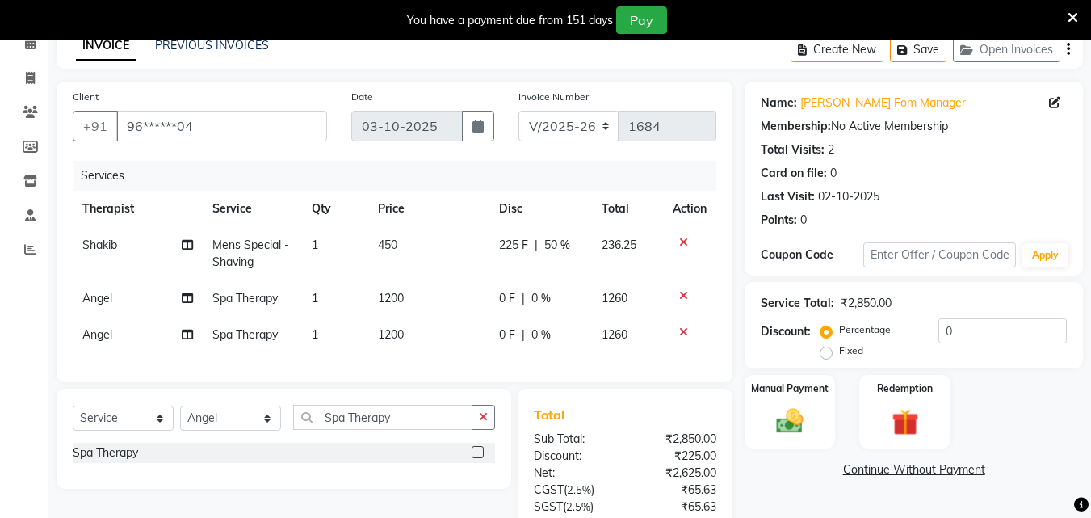
click at [593, 289] on tr "Angel Spa Therapy 1 1200 0 F | 0 % 1260" at bounding box center [394, 298] width 643 height 36
click at [800, 417] on img at bounding box center [789, 420] width 45 height 32
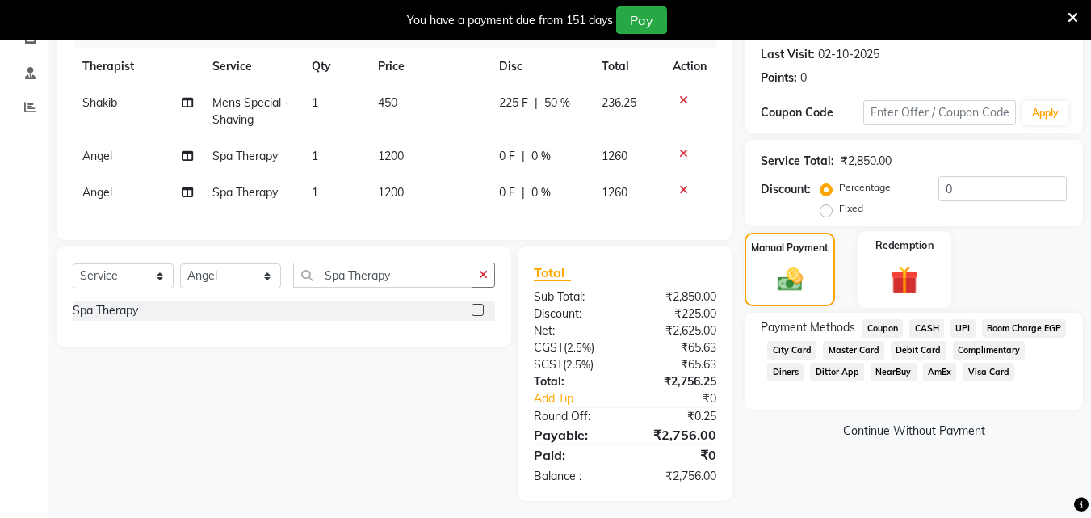
scroll to position [241, 0]
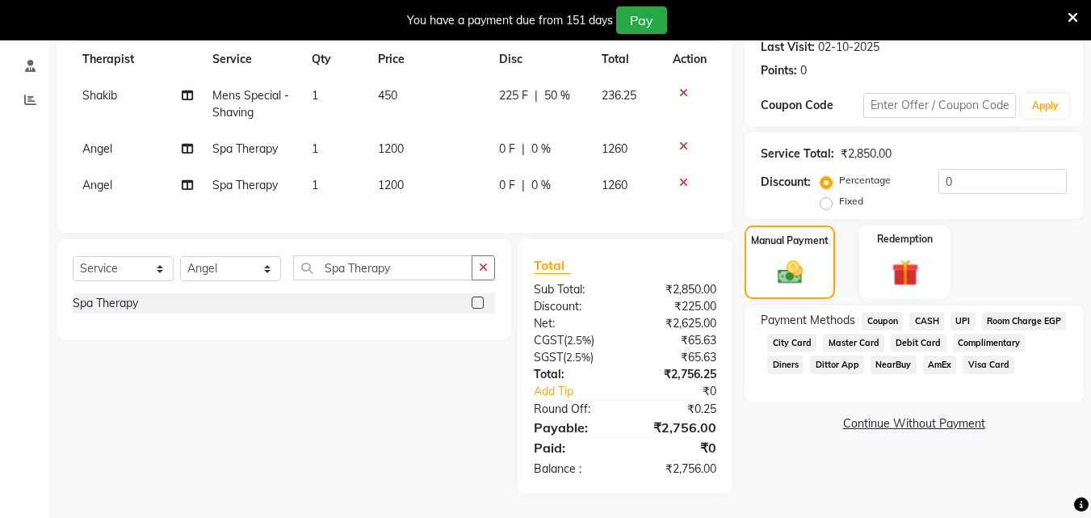
click at [982, 327] on span "Room Charge EGP" at bounding box center [1024, 321] width 85 height 19
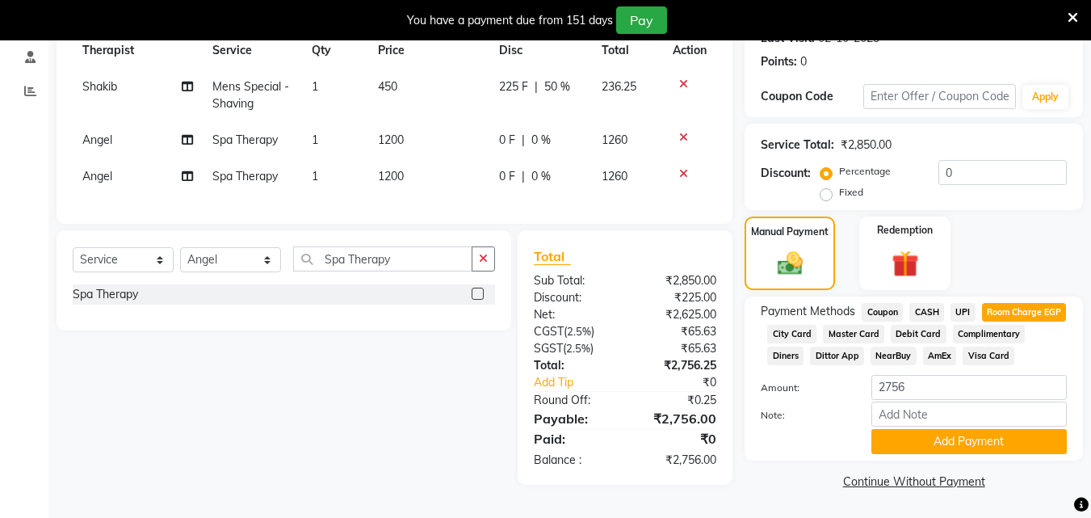
scroll to position [260, 0]
click at [952, 440] on button "Add Payment" at bounding box center [968, 441] width 195 height 25
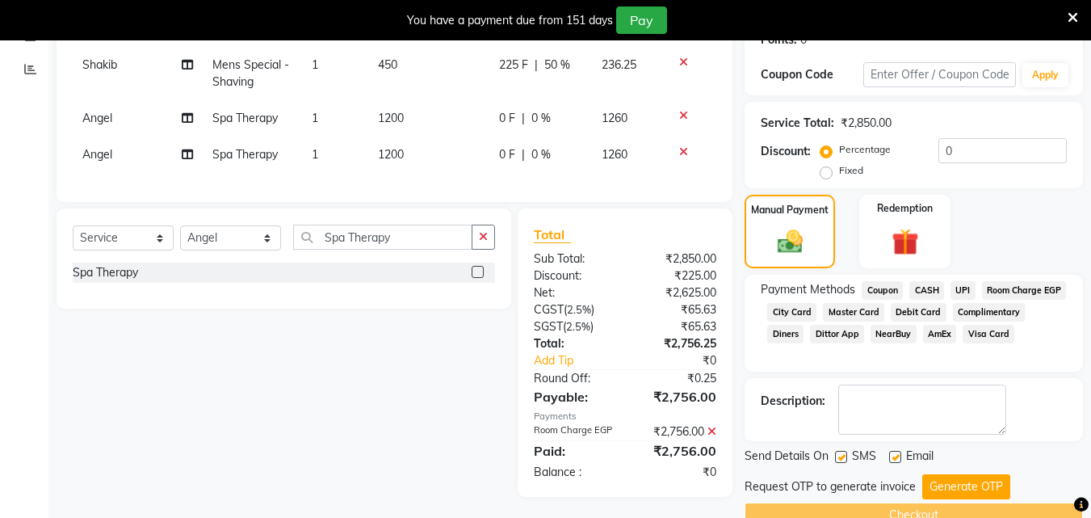
scroll to position [297, 0]
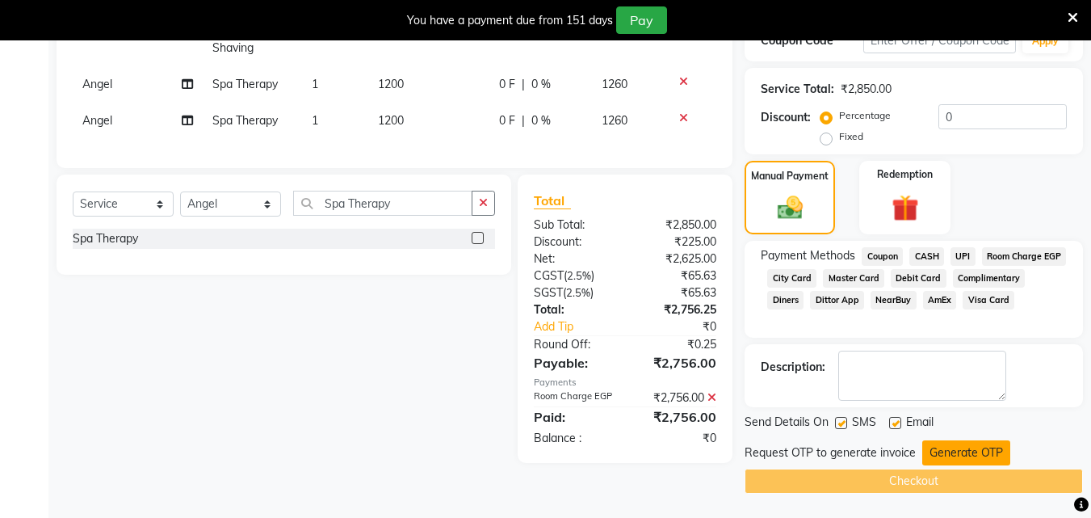
click at [954, 446] on button "Generate OTP" at bounding box center [966, 452] width 88 height 25
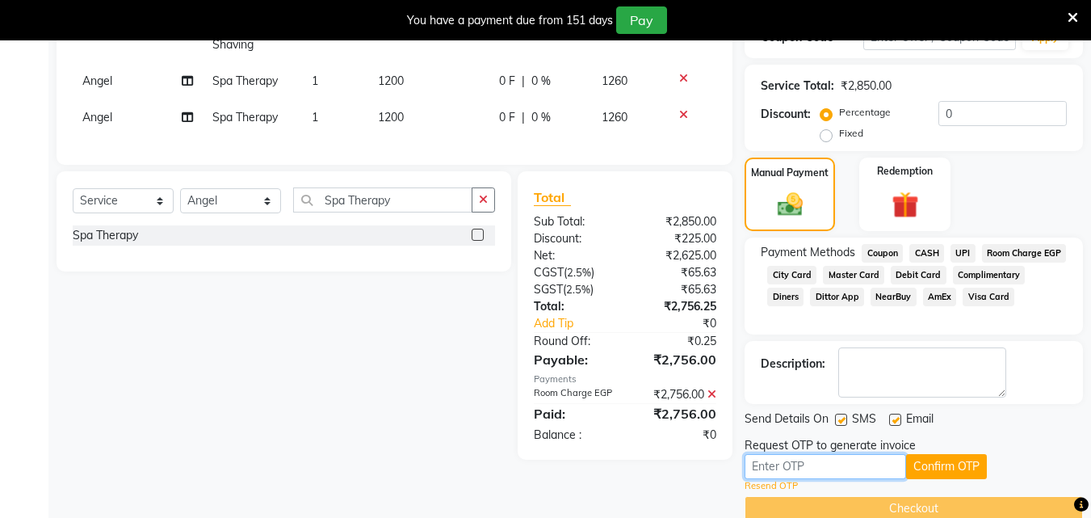
click at [797, 466] on input "text" at bounding box center [824, 466] width 161 height 25
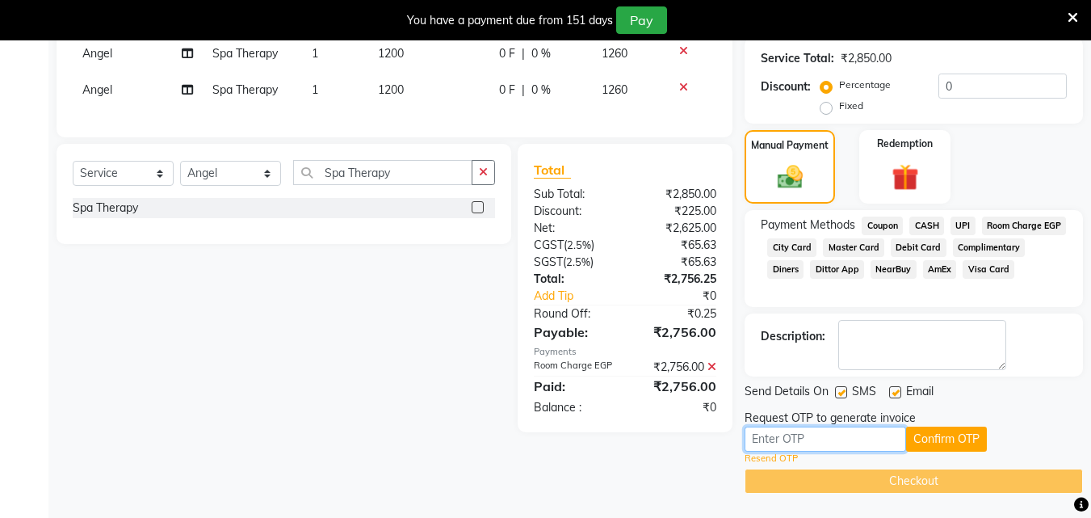
click at [798, 435] on input "text" at bounding box center [824, 438] width 161 height 25
click at [802, 441] on input "text" at bounding box center [824, 438] width 161 height 25
click at [802, 442] on input "text" at bounding box center [824, 438] width 161 height 25
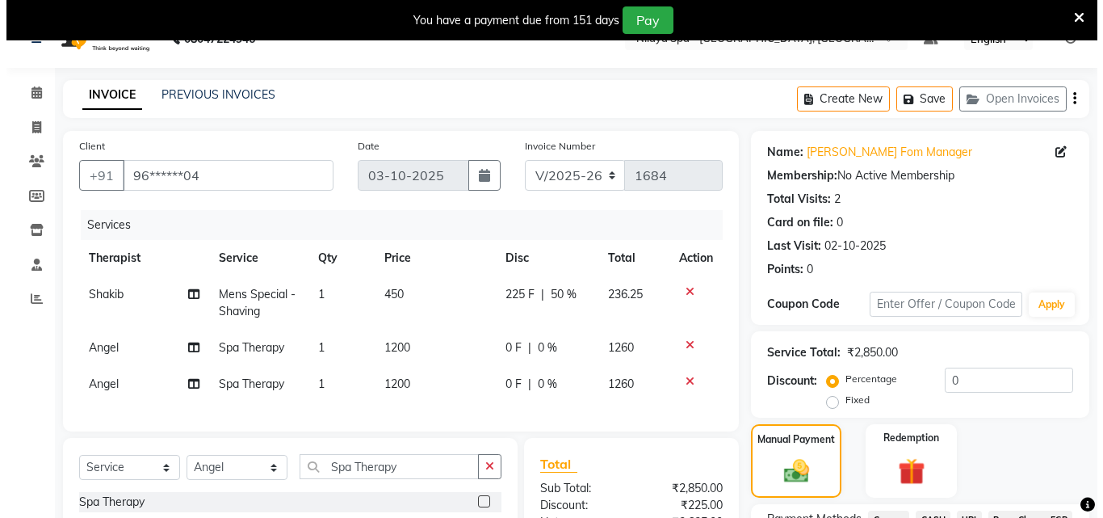
scroll to position [0, 0]
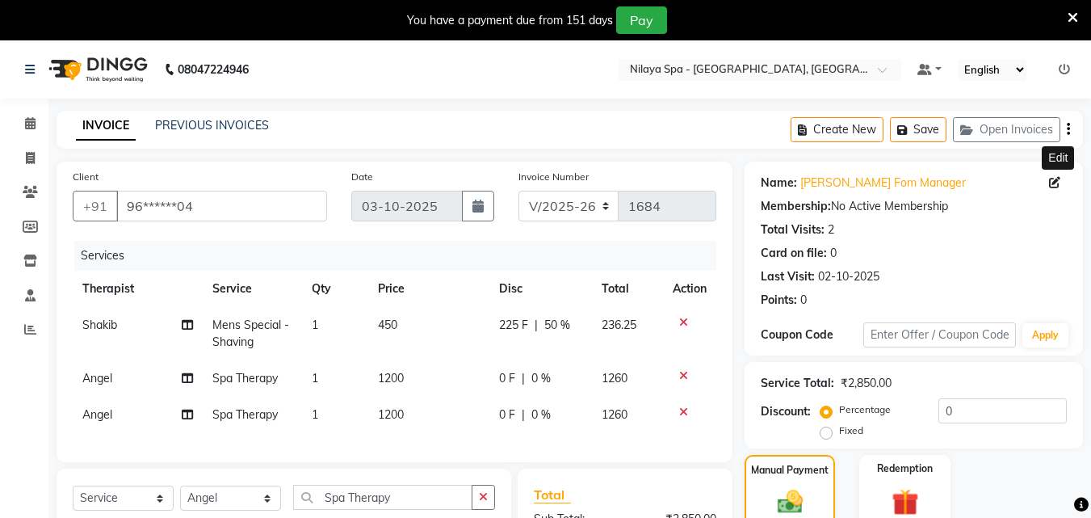
click at [1052, 182] on icon at bounding box center [1054, 182] width 11 height 11
select select "[DEMOGRAPHIC_DATA]"
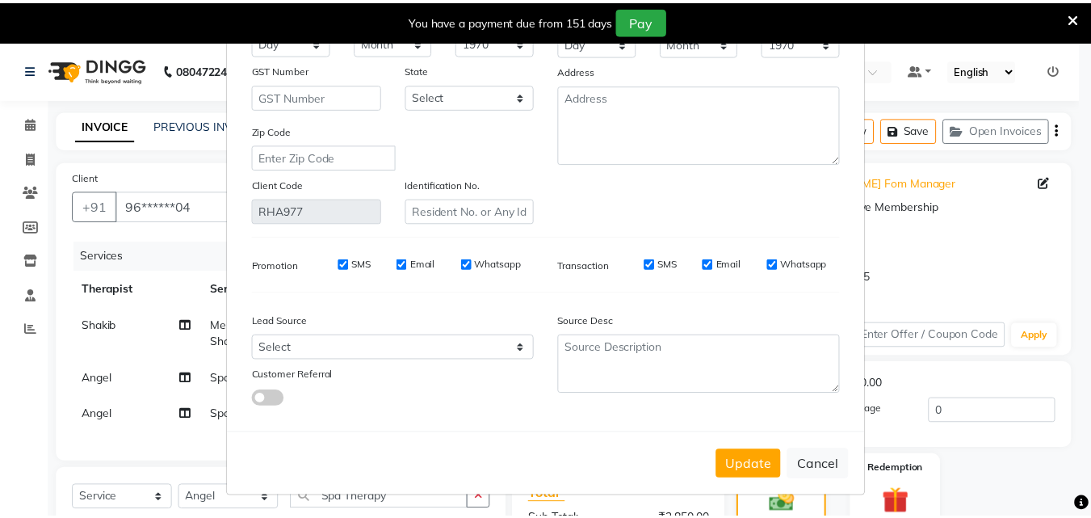
scroll to position [199, 0]
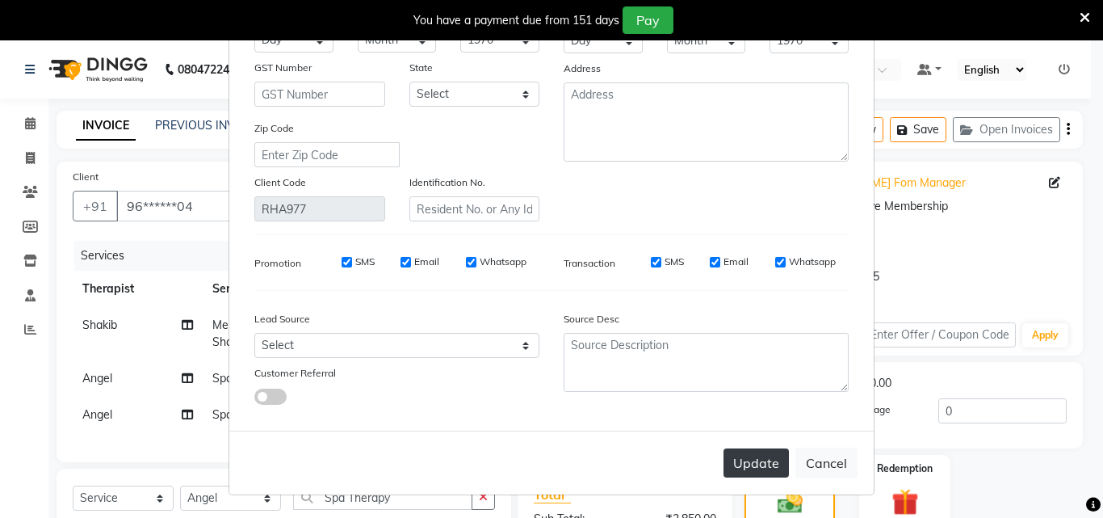
click at [735, 460] on button "Update" at bounding box center [755, 462] width 65 height 29
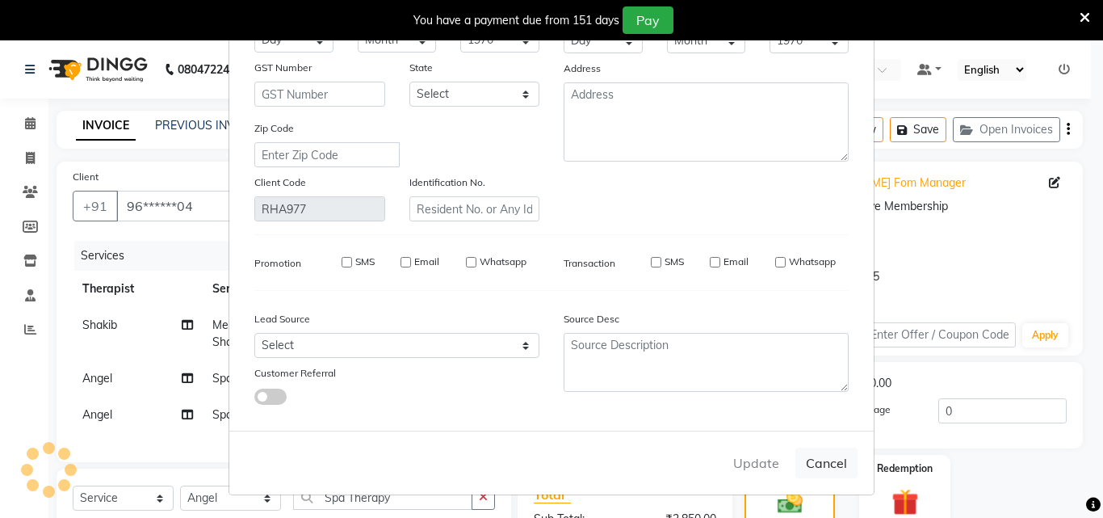
select select
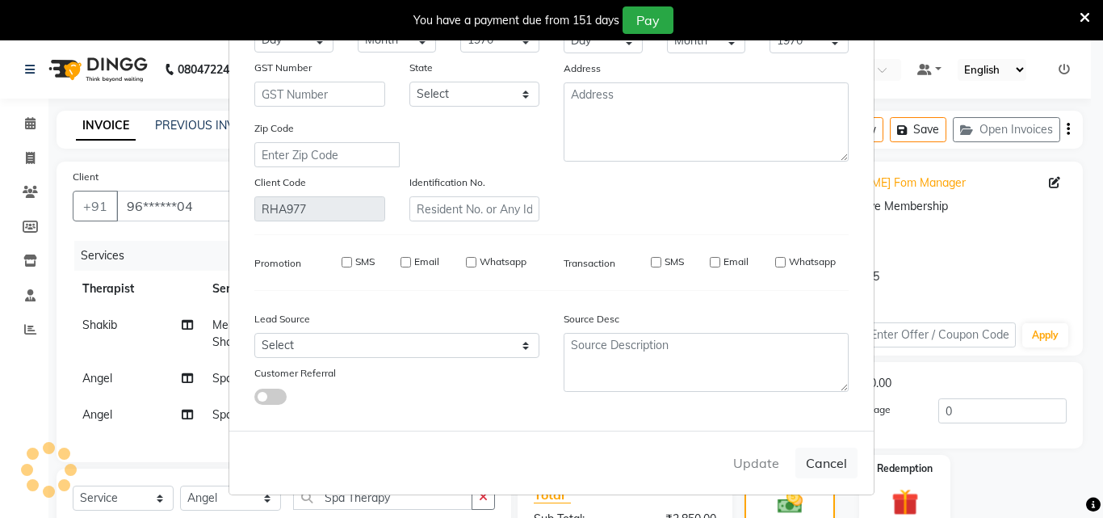
select select
checkbox input "false"
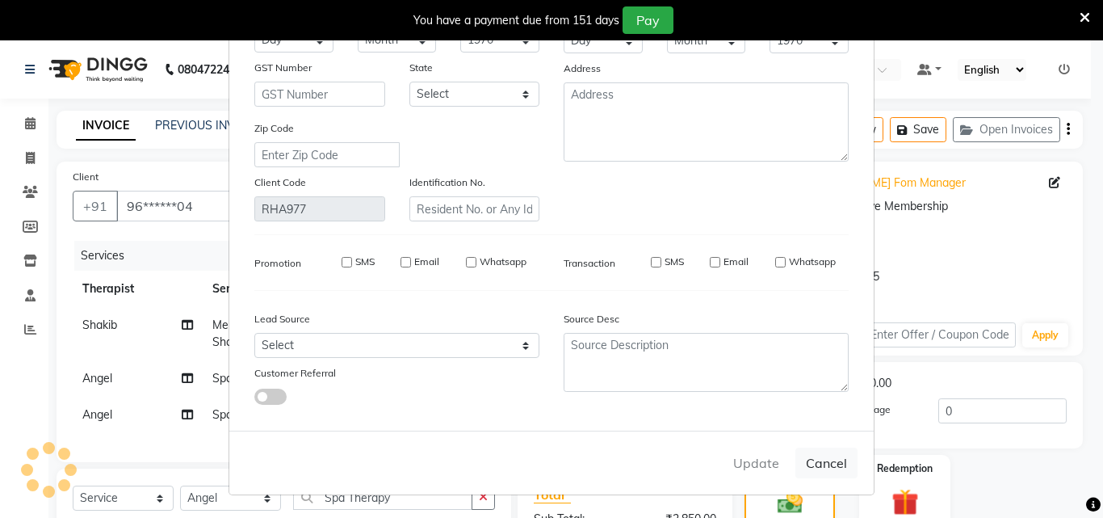
checkbox input "false"
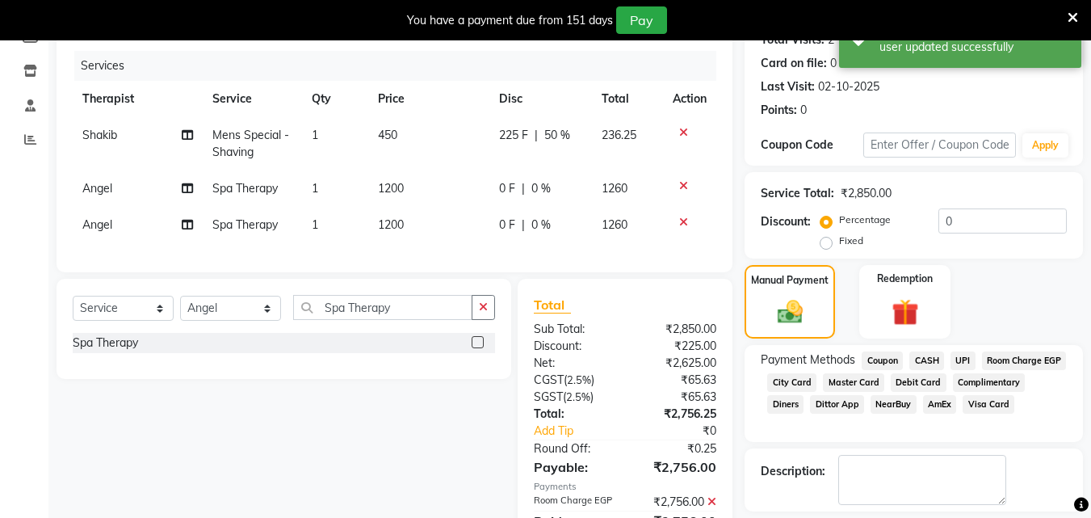
scroll to position [328, 0]
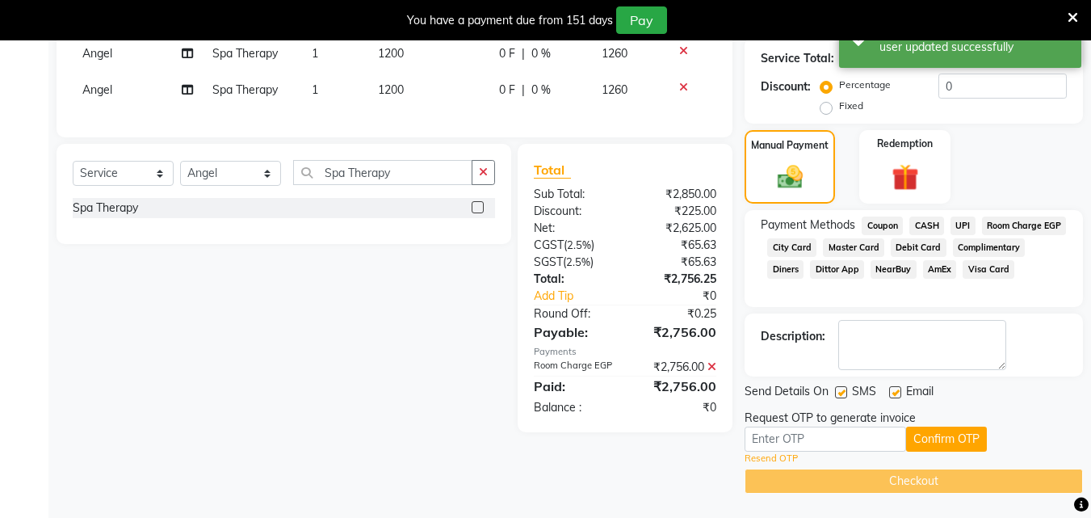
click at [771, 457] on link "Resend OTP" at bounding box center [770, 458] width 53 height 14
click at [761, 440] on input "text" at bounding box center [824, 438] width 161 height 25
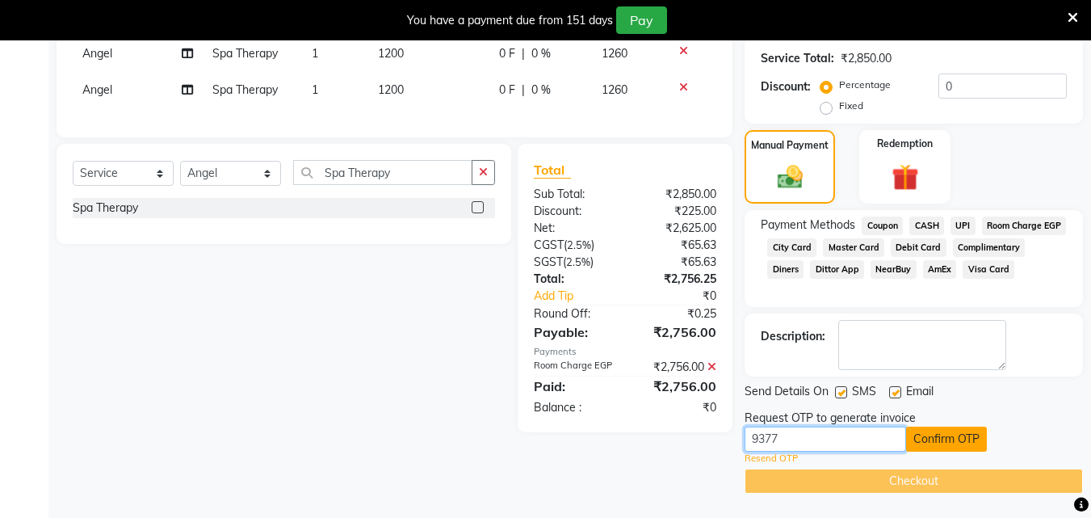
type input "9377"
click at [942, 438] on button "Confirm OTP" at bounding box center [946, 438] width 81 height 25
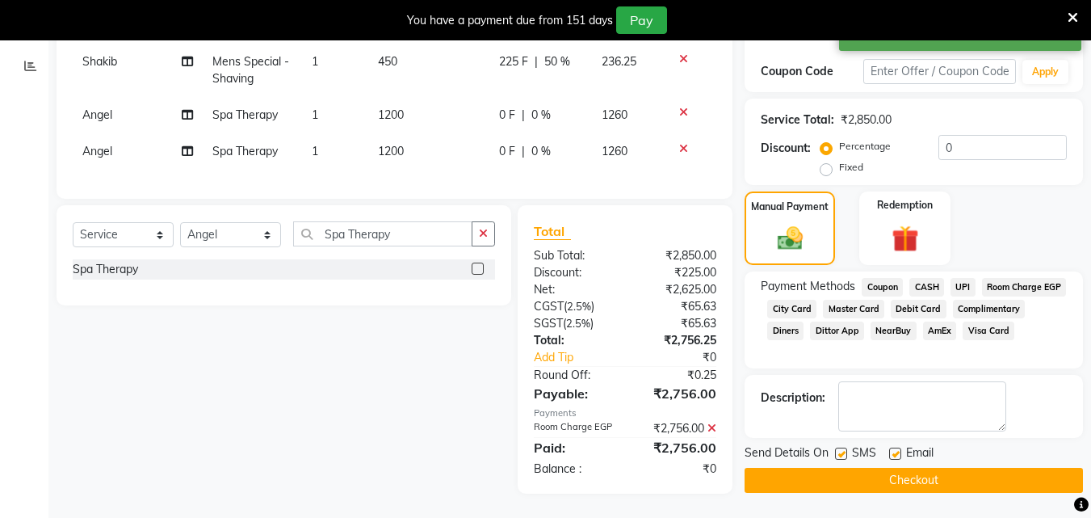
click at [924, 470] on button "Checkout" at bounding box center [913, 479] width 338 height 25
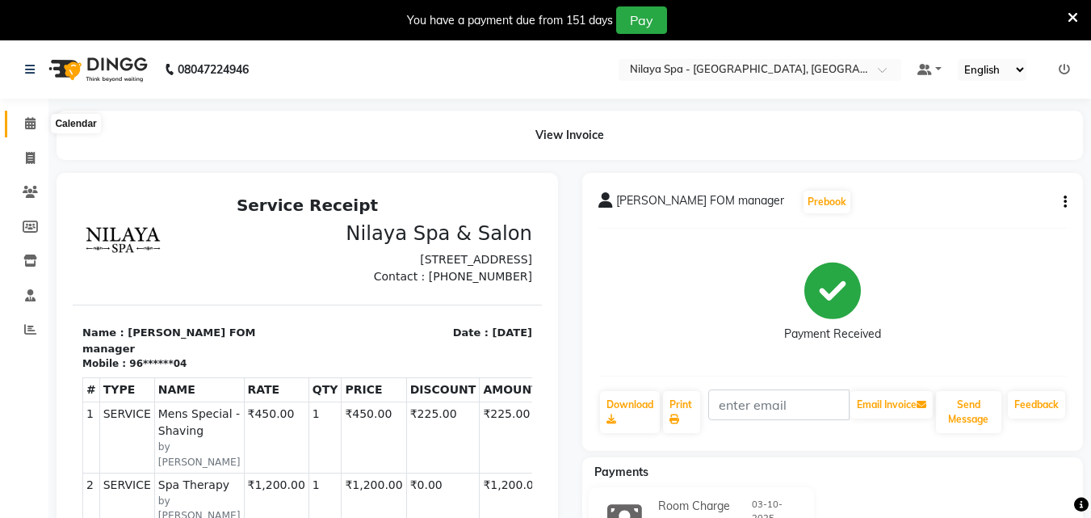
click at [26, 120] on icon at bounding box center [30, 123] width 10 height 12
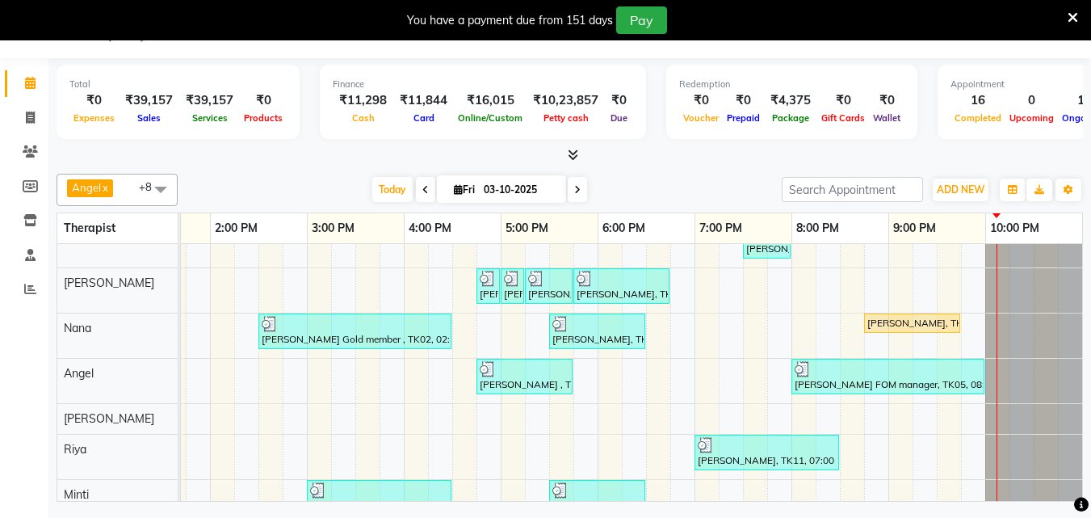
click at [962, 454] on div "Mr.[PERSON_NAME], TK01, 01:15 PM-02:30 PM, Hair Care - Therapies - Hair Cut (Wi…" at bounding box center [355, 377] width 1453 height 383
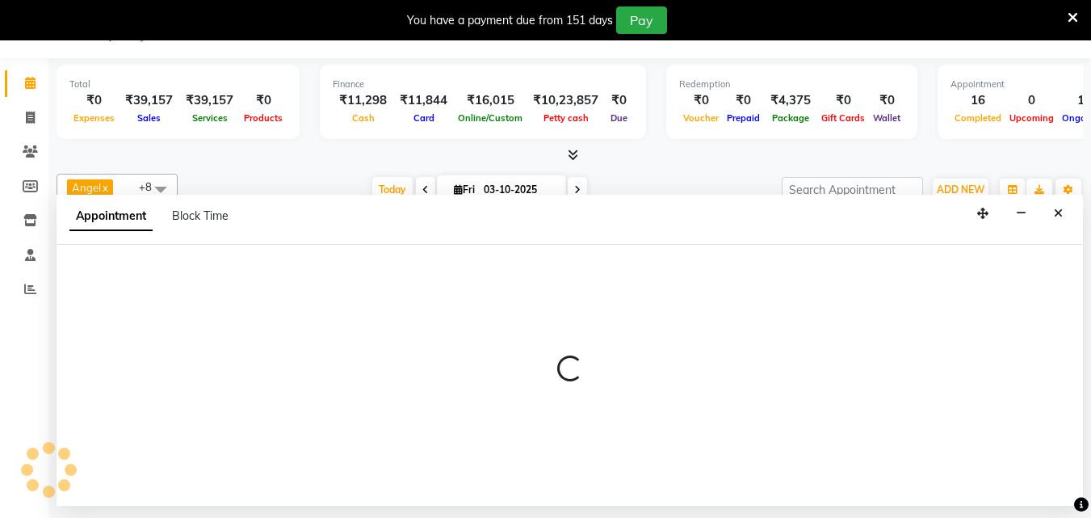
select select "80439"
select select "tentative"
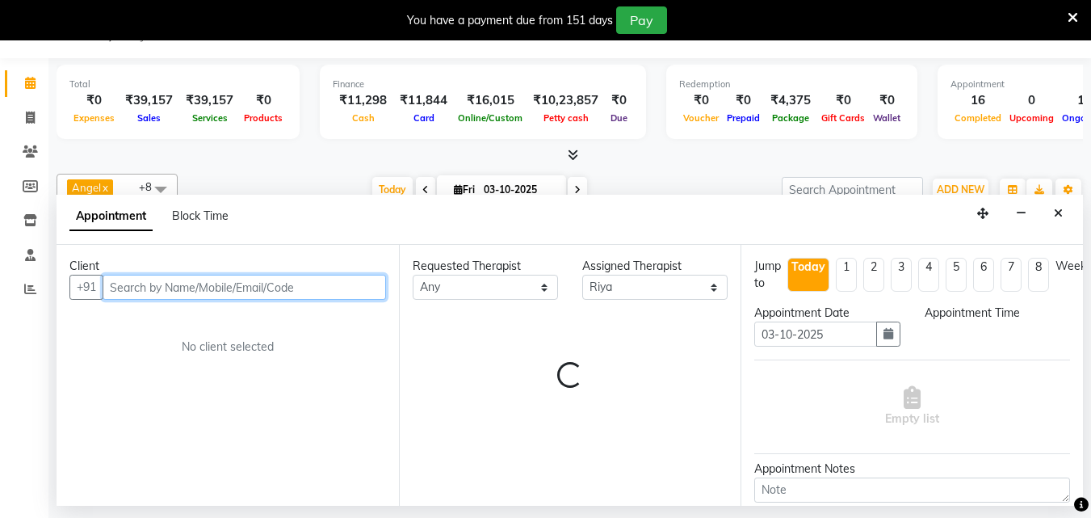
select select "1305"
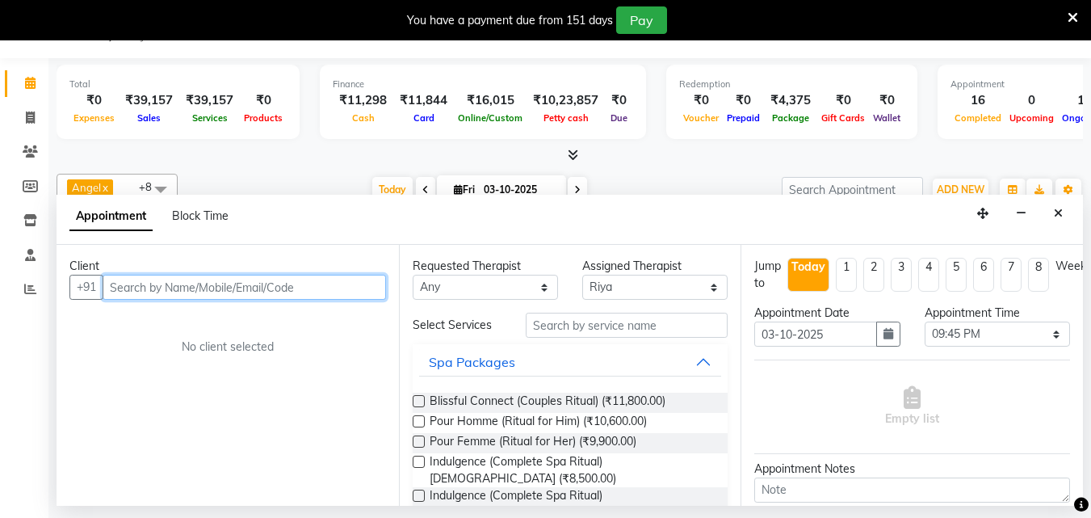
click at [157, 287] on input "text" at bounding box center [244, 286] width 283 height 25
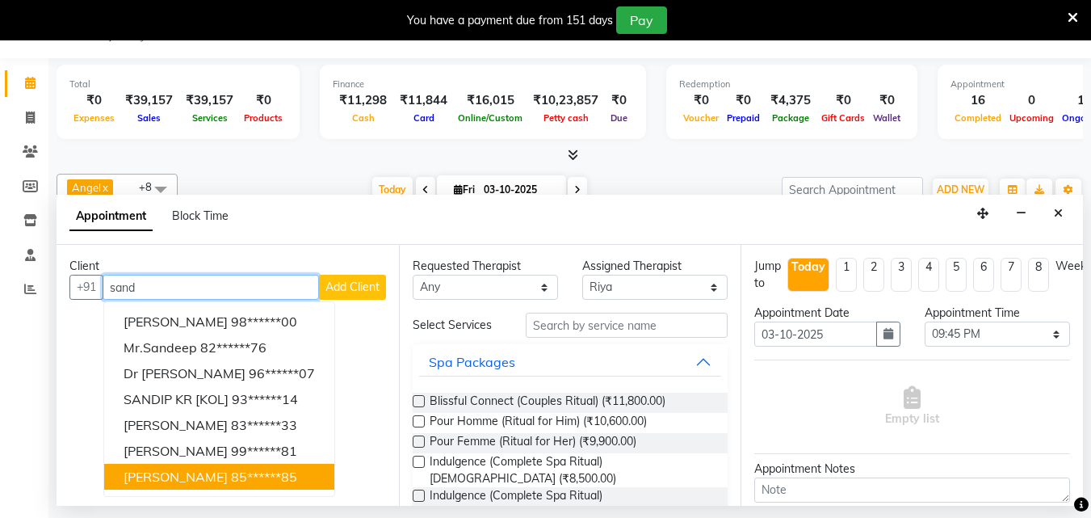
click at [189, 476] on span "[PERSON_NAME]" at bounding box center [176, 476] width 104 height 16
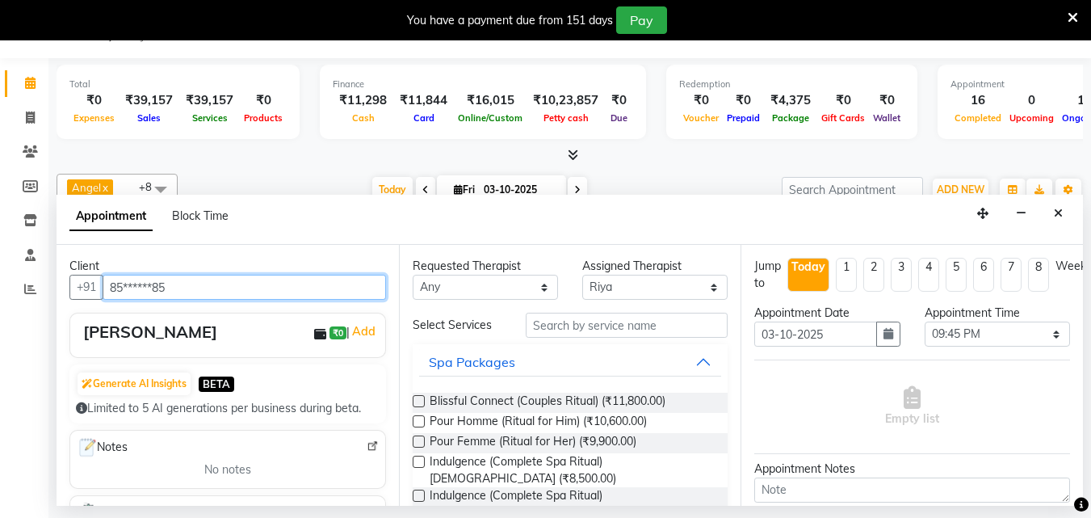
type input "85******85"
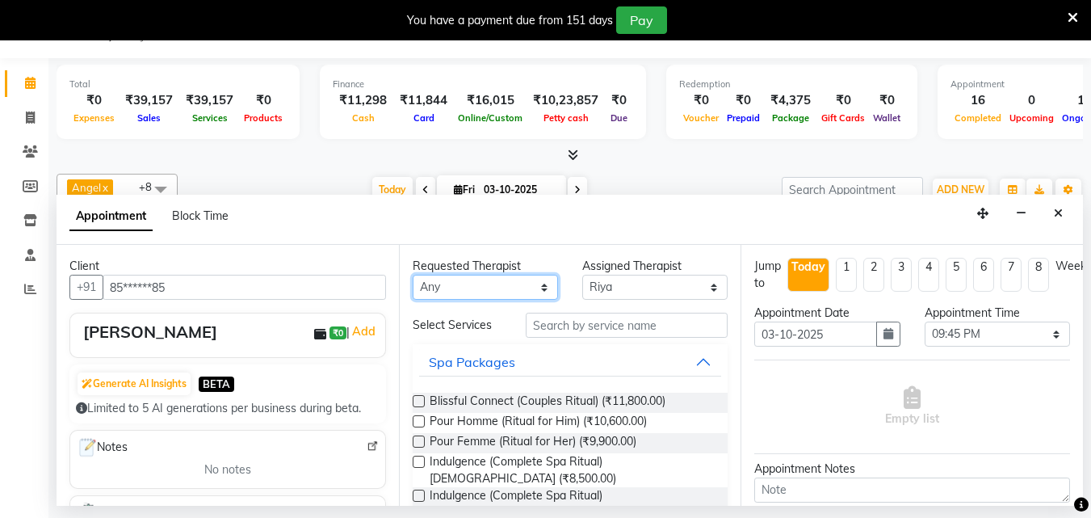
click at [518, 287] on select "Any [PERSON_NAME] Minti Nana [PERSON_NAME] [PERSON_NAME] [PERSON_NAME]" at bounding box center [485, 286] width 145 height 25
select select "80439"
click at [413, 274] on select "Any [PERSON_NAME] Minti Nana [PERSON_NAME] [PERSON_NAME] [PERSON_NAME]" at bounding box center [485, 286] width 145 height 25
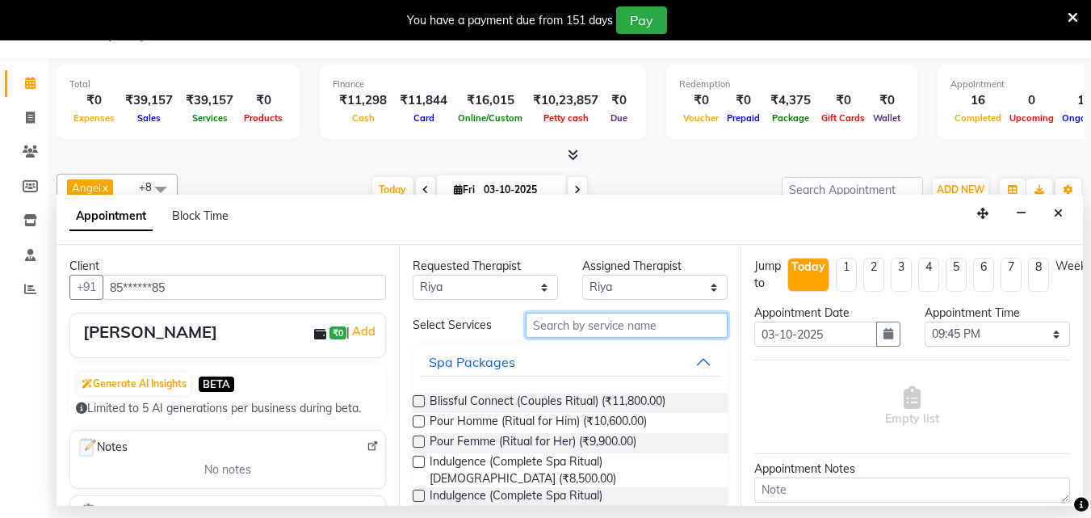
click at [577, 330] on input "text" at bounding box center [627, 324] width 202 height 25
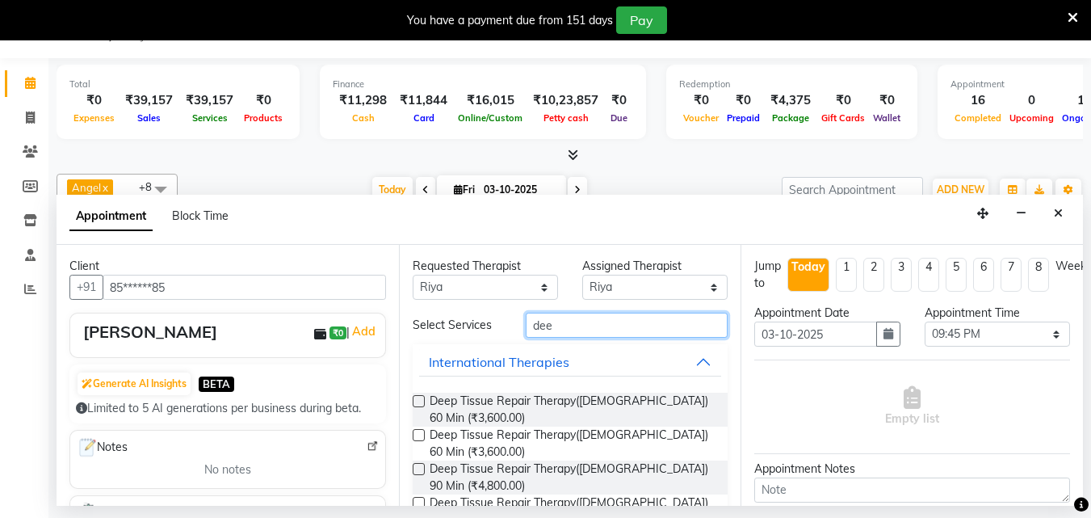
type input "dee"
click at [421, 398] on label at bounding box center [419, 401] width 12 height 12
click at [421, 398] on input "checkbox" at bounding box center [418, 402] width 10 height 10
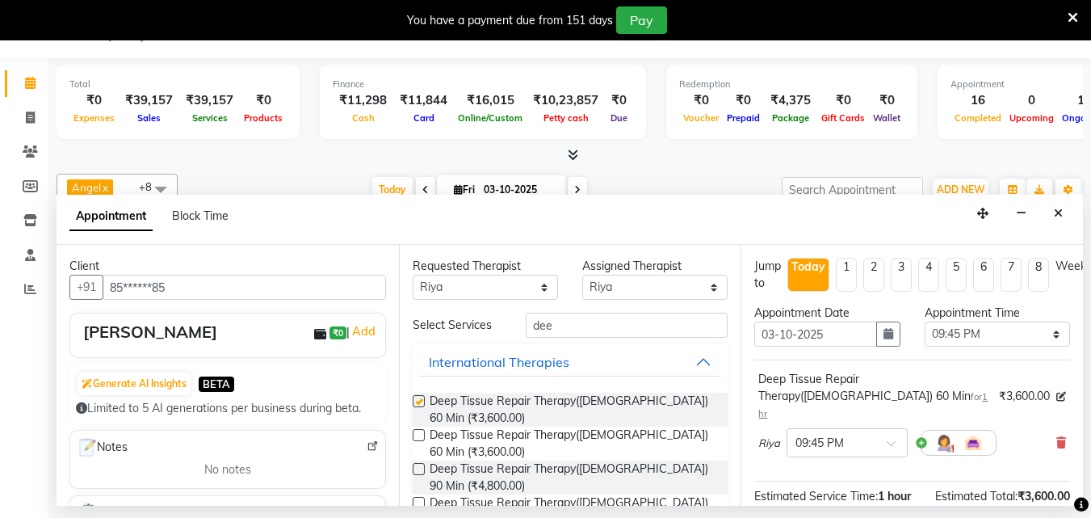
checkbox input "false"
click at [897, 439] on span at bounding box center [896, 447] width 20 height 17
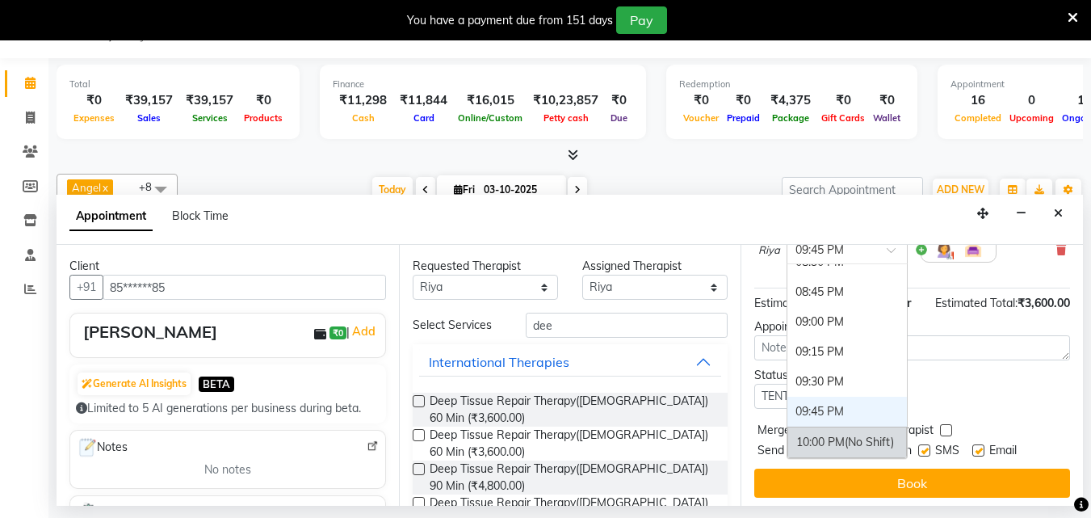
click at [861, 434] on span "(No Shift)" at bounding box center [868, 441] width 49 height 15
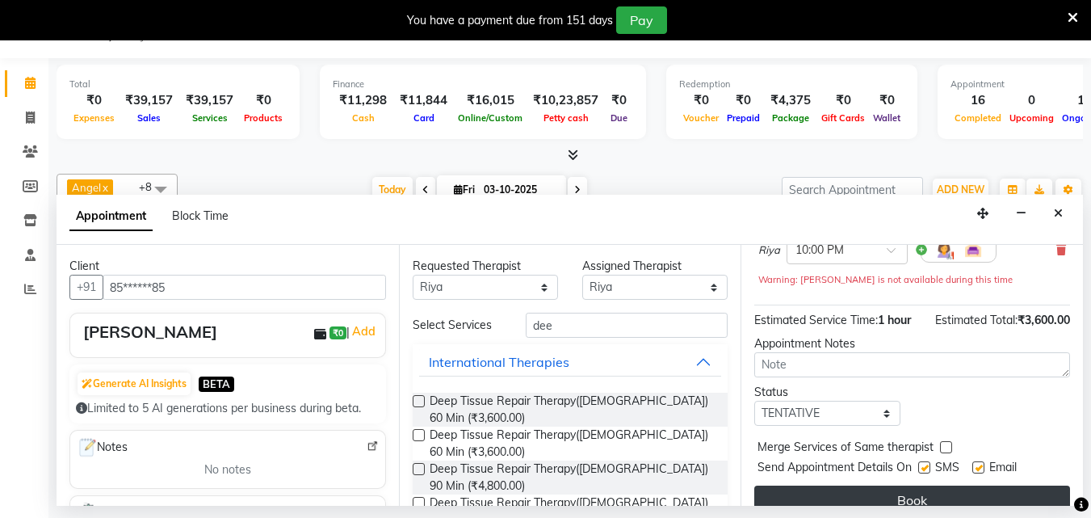
click at [865, 485] on button "Book" at bounding box center [912, 499] width 316 height 29
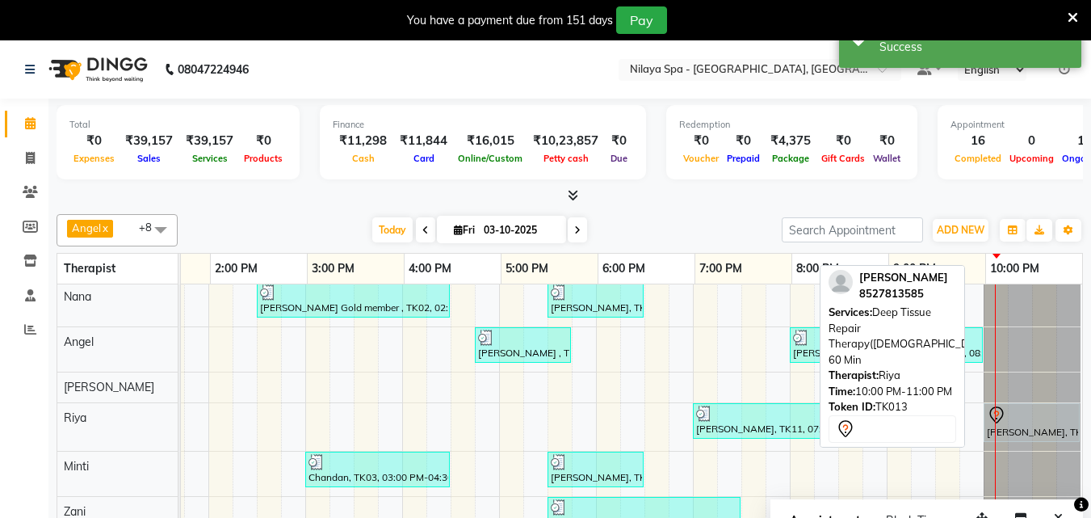
click at [1020, 413] on div "[PERSON_NAME], TK13, 10:00 PM-11:00 PM, Deep Tissue Repair Therapy([DEMOGRAPHIC…" at bounding box center [1031, 422] width 93 height 34
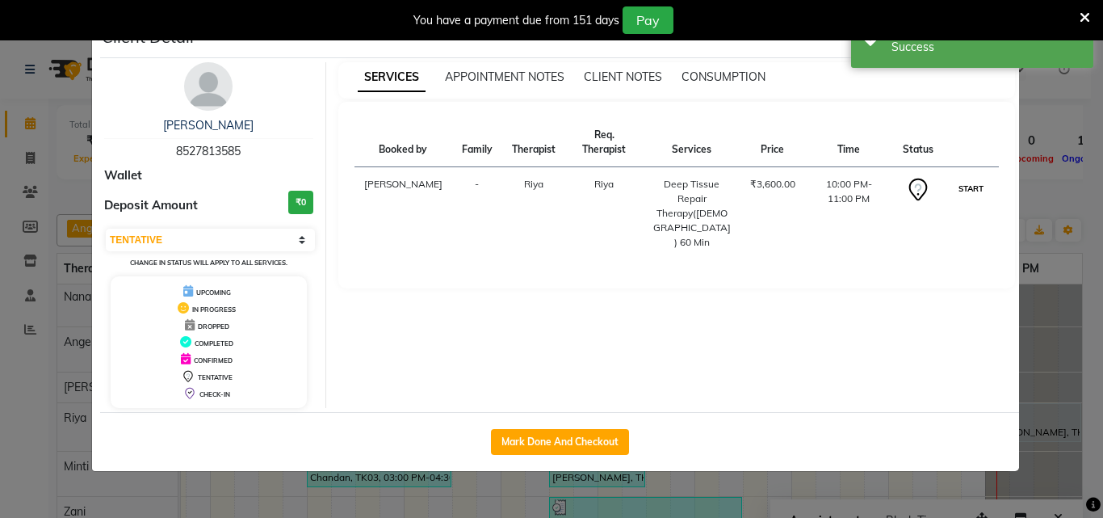
click at [978, 178] on button "START" at bounding box center [970, 188] width 33 height 20
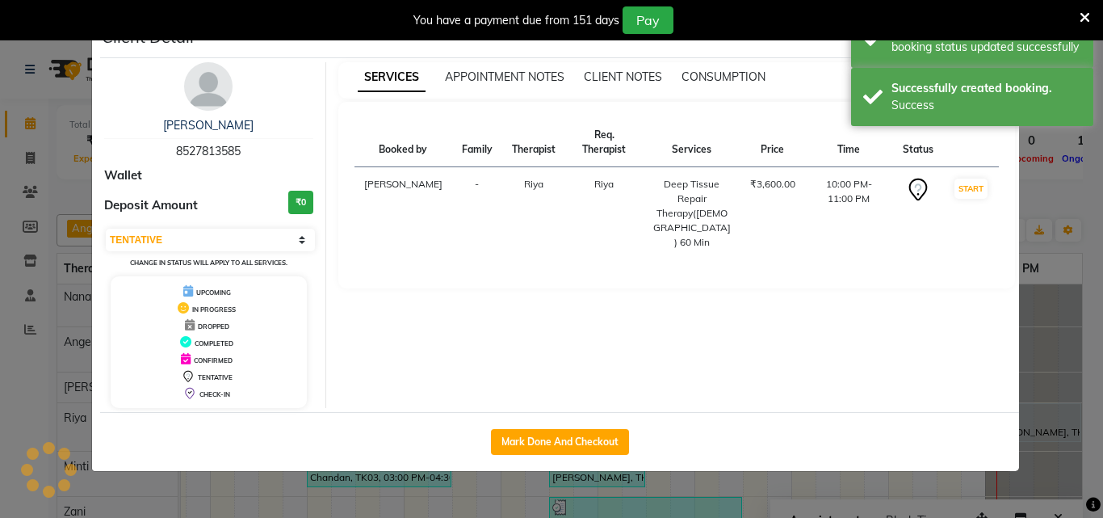
select select "1"
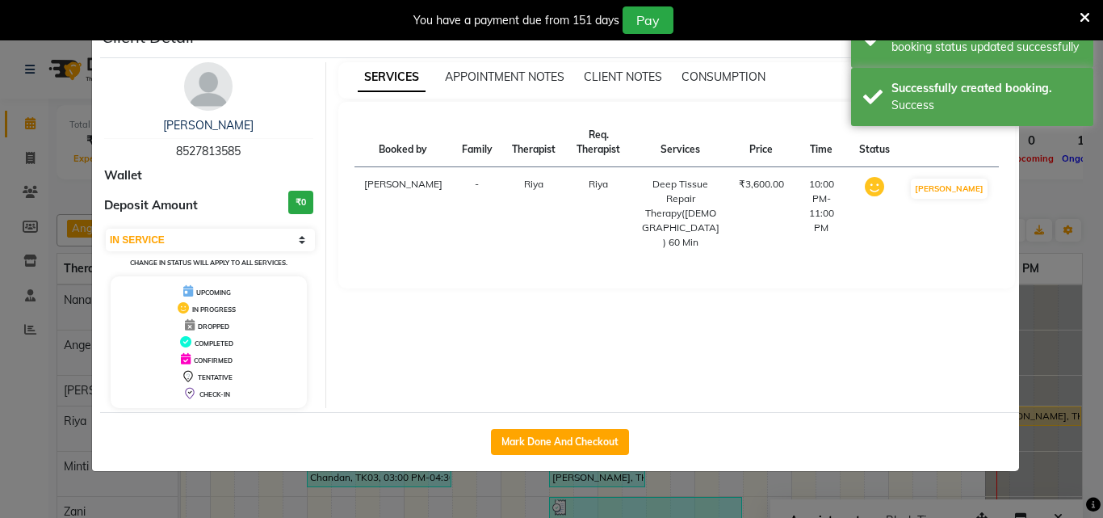
click at [1090, 346] on ngb-modal-window "Client Detail [PERSON_NAME] 8527813585 Wallet Deposit Amount ₹0 Select IN SERVI…" at bounding box center [551, 259] width 1103 height 518
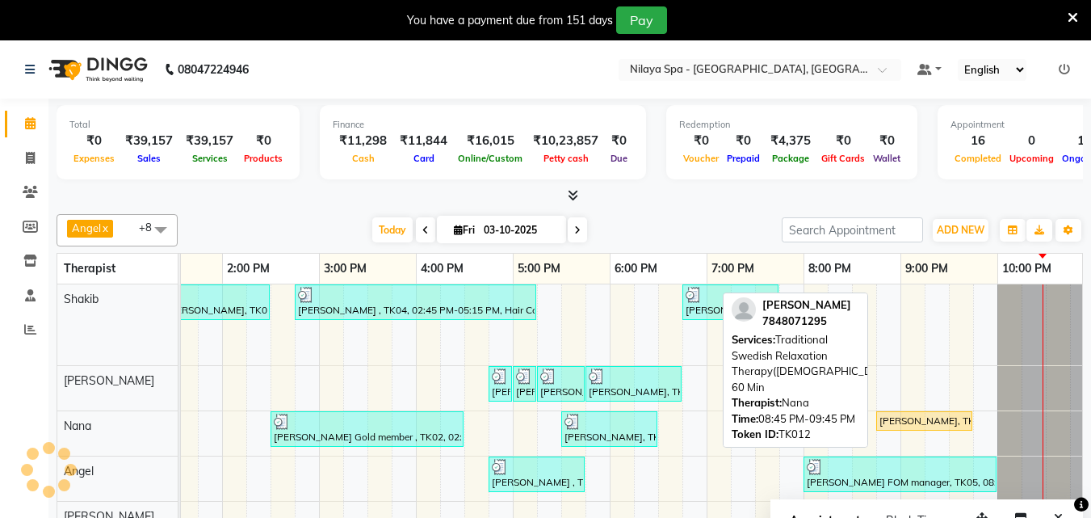
click at [910, 413] on div "[PERSON_NAME], TK12, 08:45 PM-09:45 PM, Traditional Swedish Relaxation Therapy(…" at bounding box center [924, 420] width 93 height 15
select select "1"
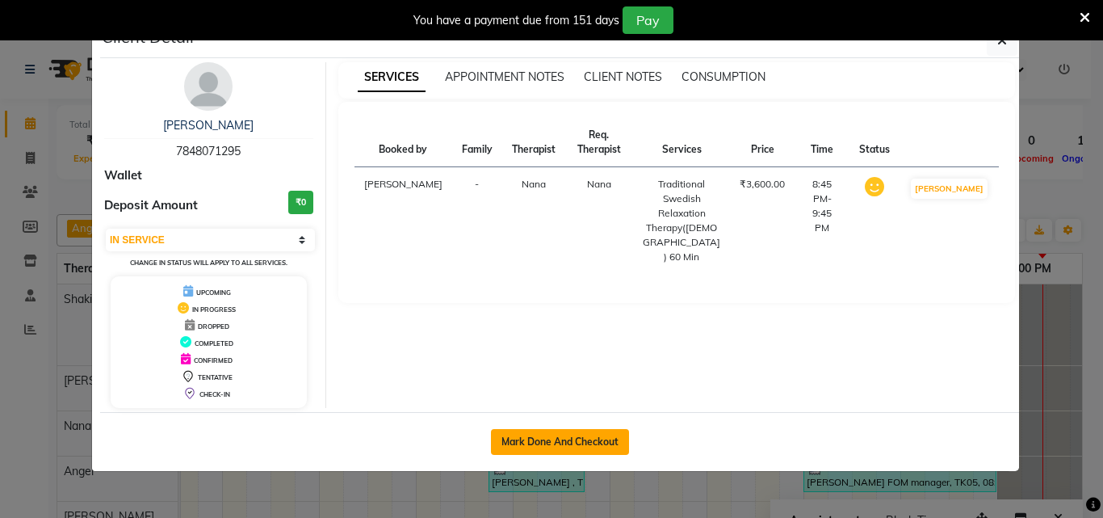
click at [522, 442] on button "Mark Done And Checkout" at bounding box center [560, 442] width 138 height 26
select select "service"
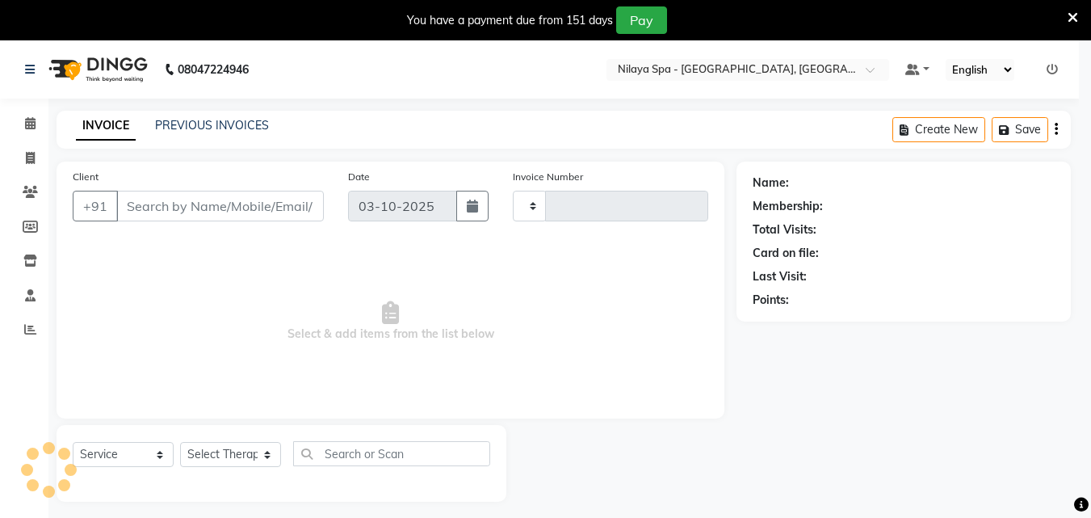
type input "1685"
select select "8066"
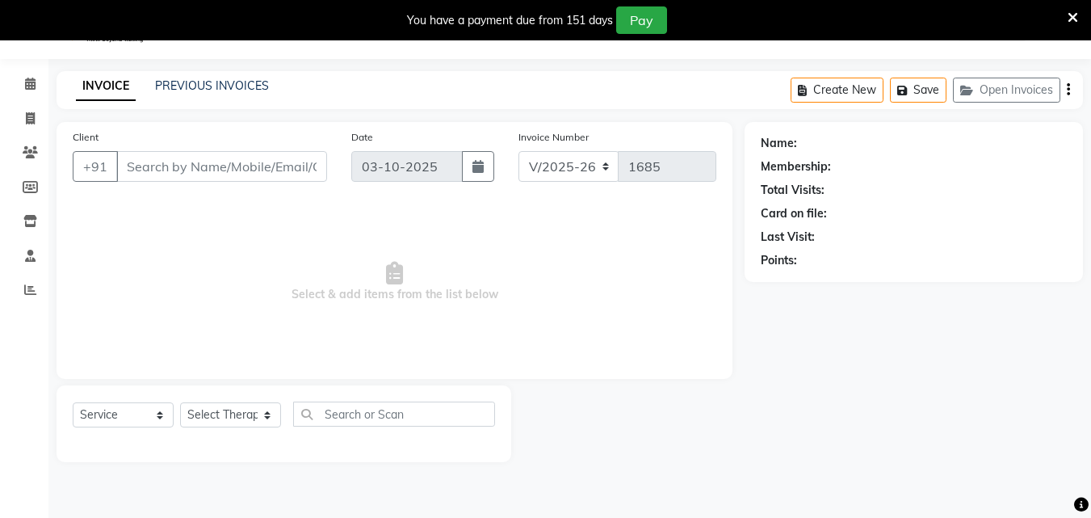
scroll to position [40, 0]
type input "78******95"
select select "78965"
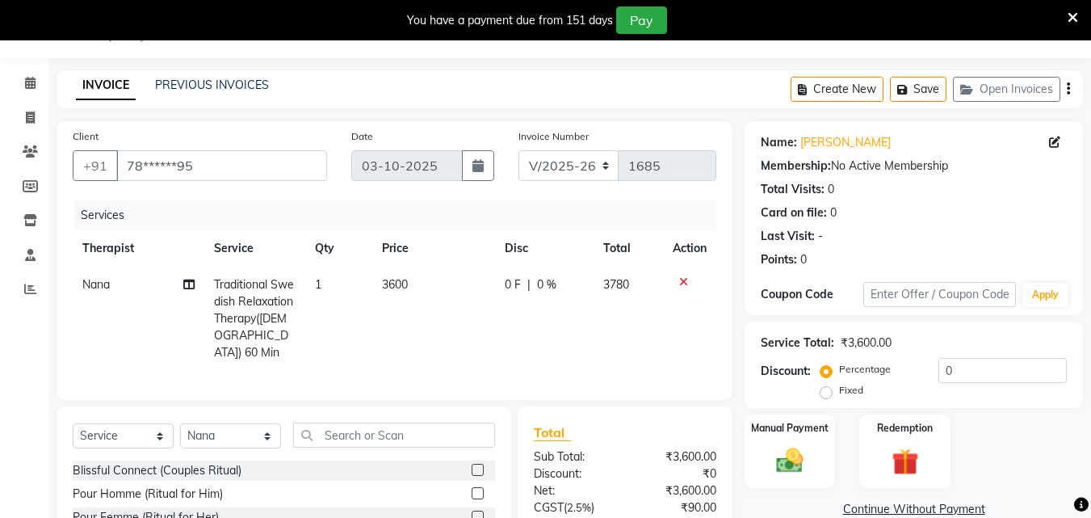
click at [680, 280] on icon at bounding box center [683, 281] width 9 height 11
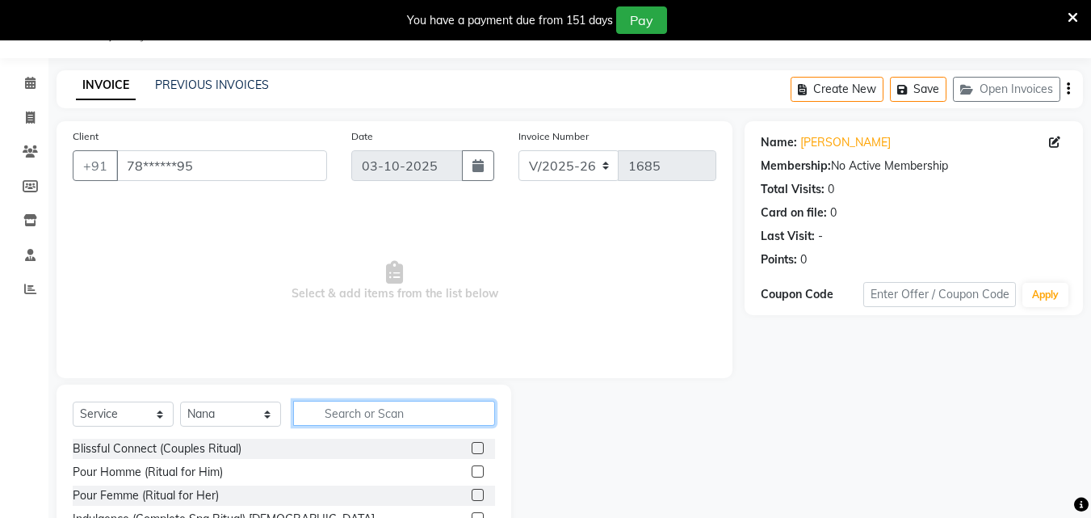
click at [399, 410] on input "text" at bounding box center [394, 412] width 202 height 25
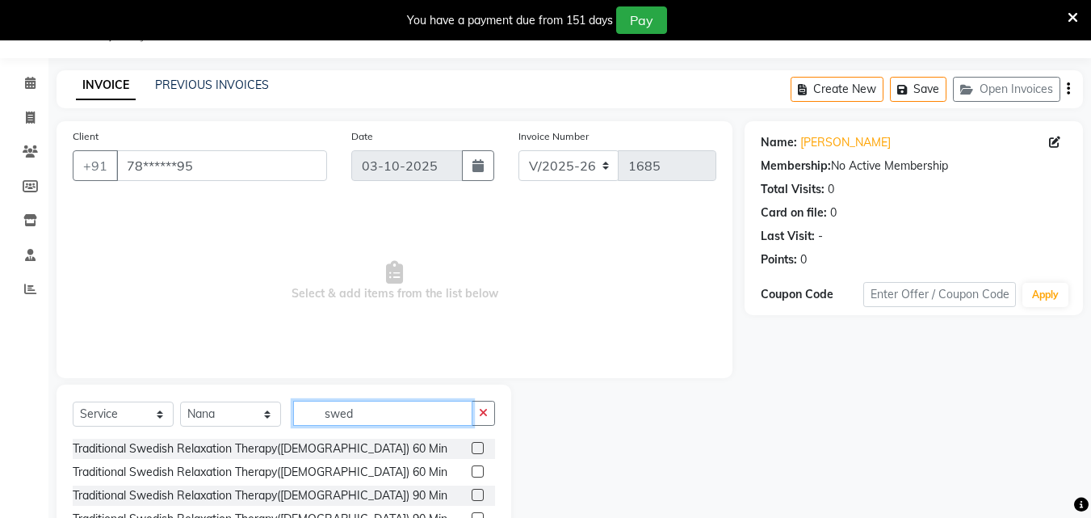
type input "swed"
click at [484, 496] on label at bounding box center [477, 494] width 12 height 12
click at [482, 496] on input "checkbox" at bounding box center [476, 495] width 10 height 10
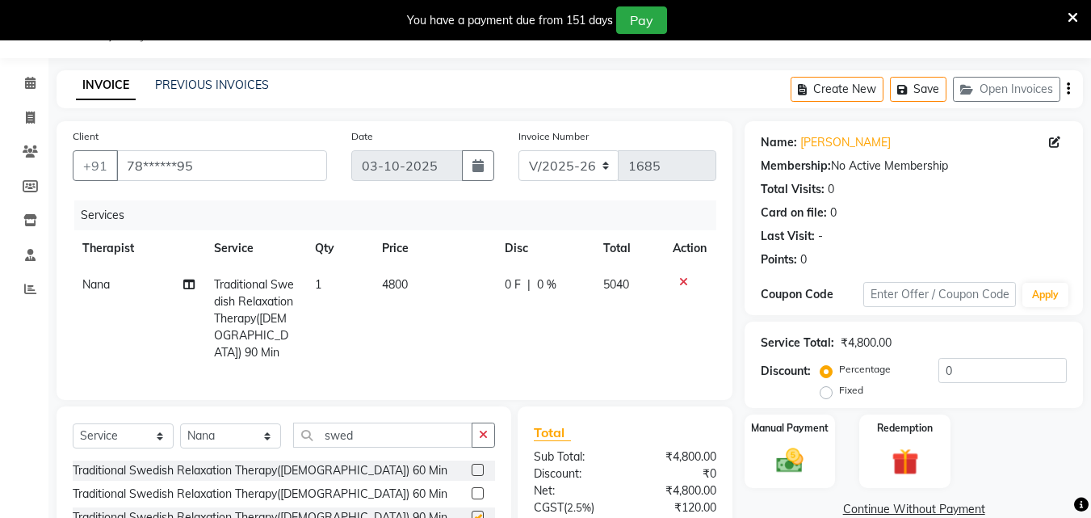
checkbox input "false"
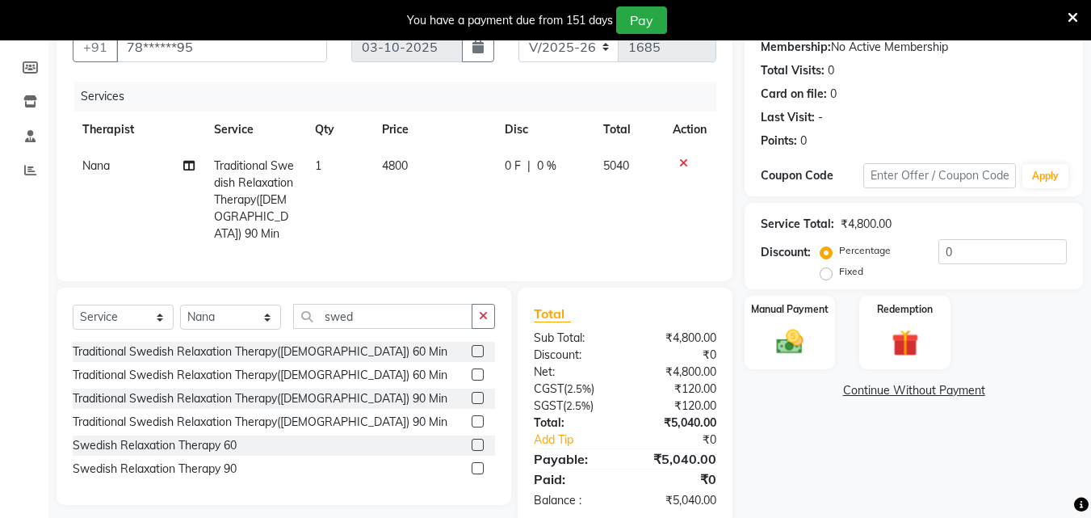
scroll to position [186, 0]
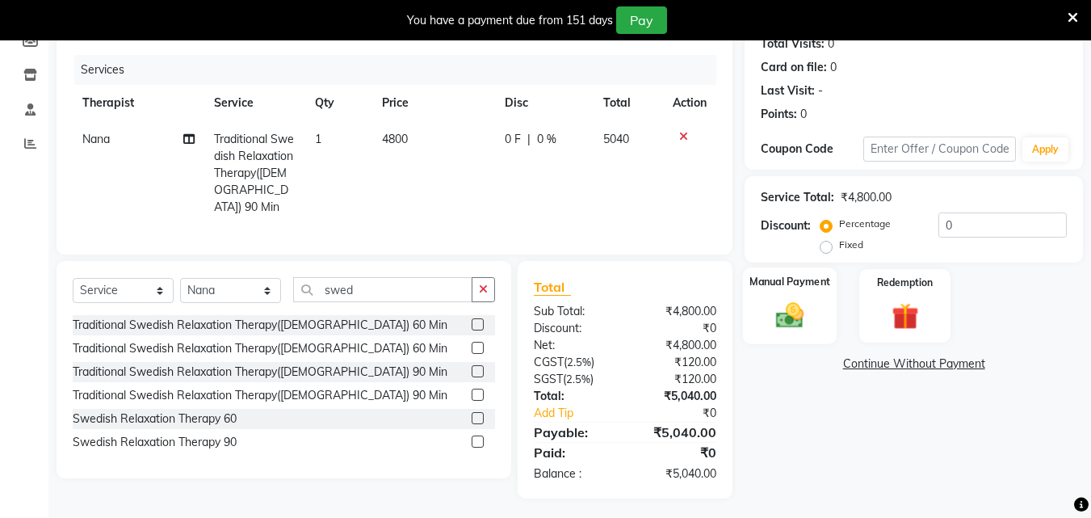
click at [801, 302] on img at bounding box center [789, 315] width 45 height 32
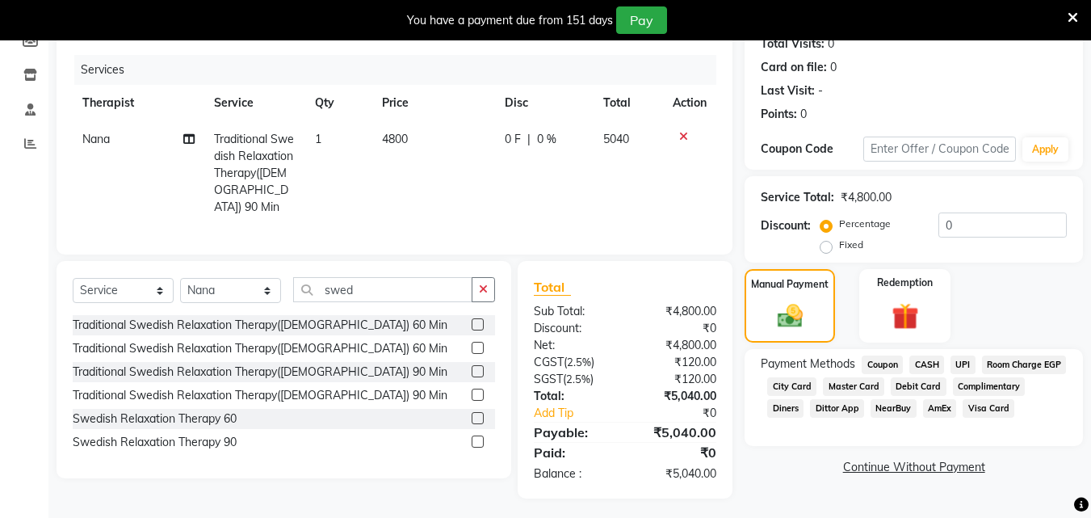
click at [982, 374] on span "Room Charge EGP" at bounding box center [1024, 364] width 85 height 19
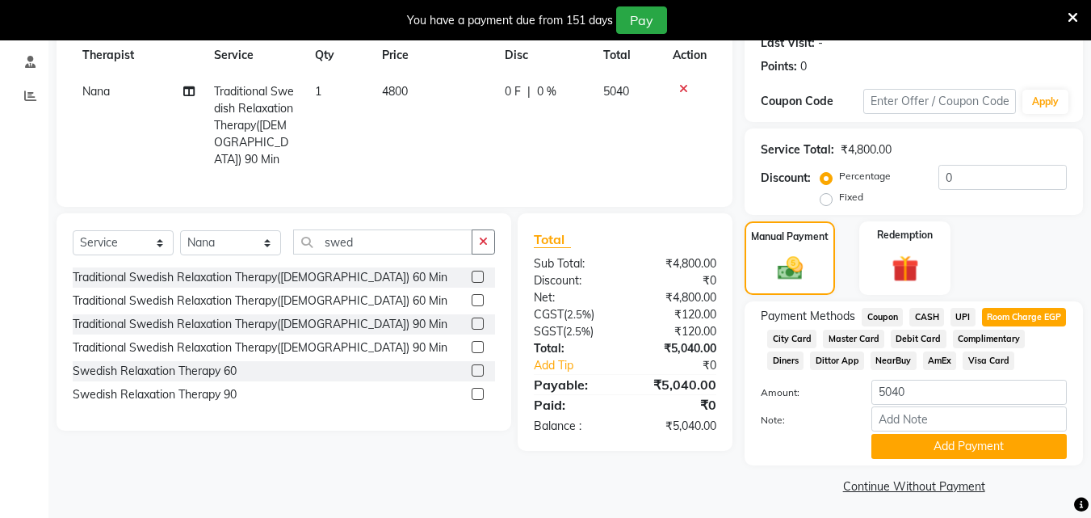
scroll to position [260, 0]
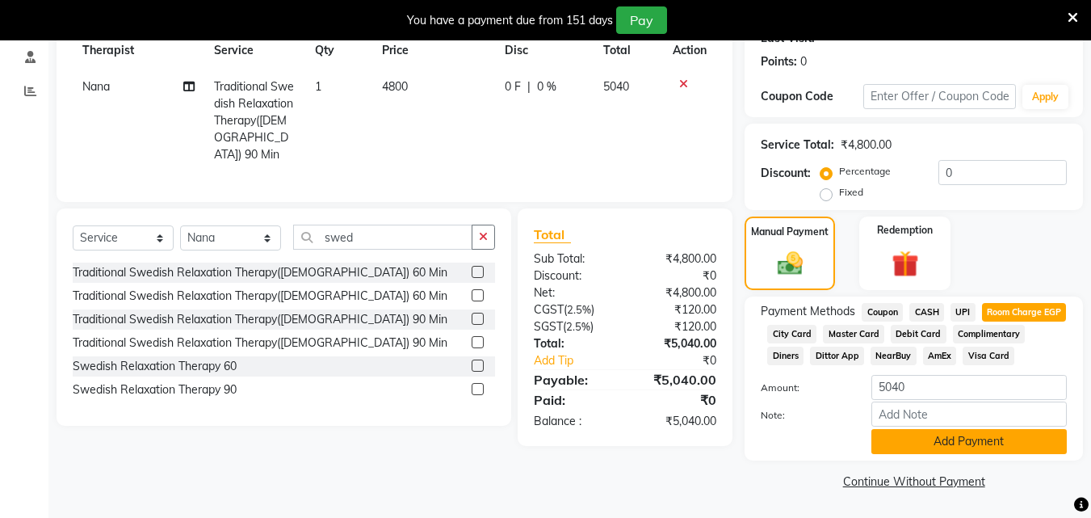
click at [948, 447] on button "Add Payment" at bounding box center [968, 441] width 195 height 25
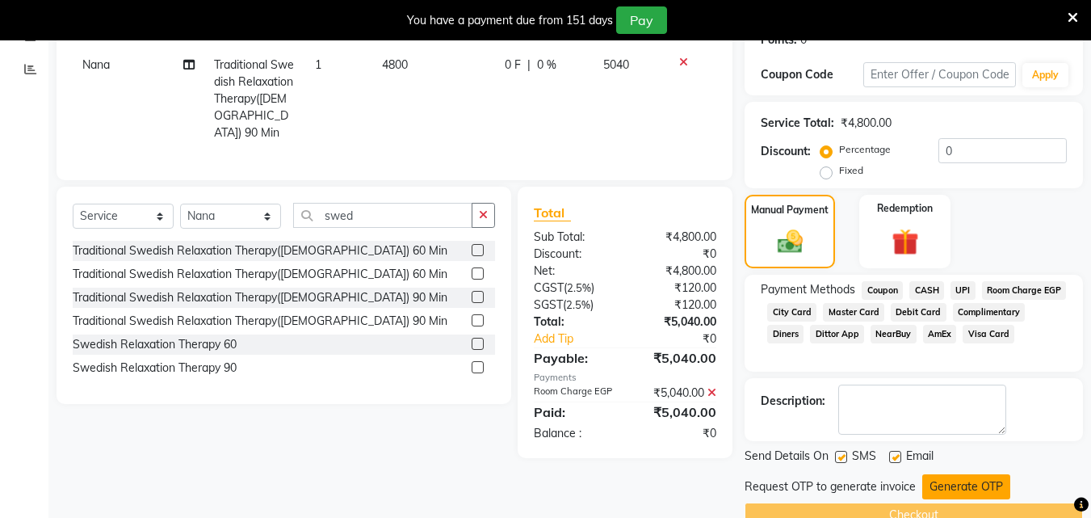
scroll to position [297, 0]
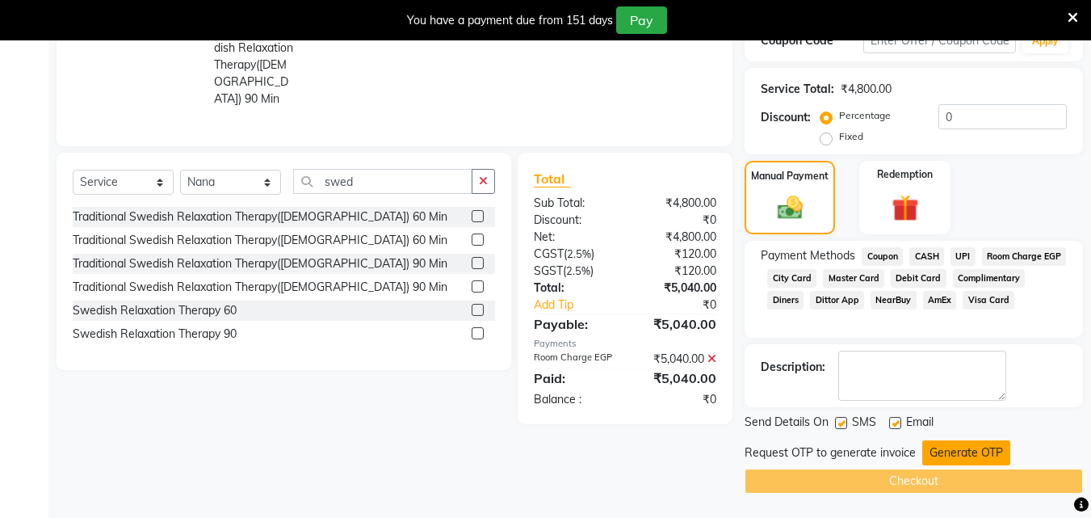
click at [953, 459] on button "Generate OTP" at bounding box center [966, 452] width 88 height 25
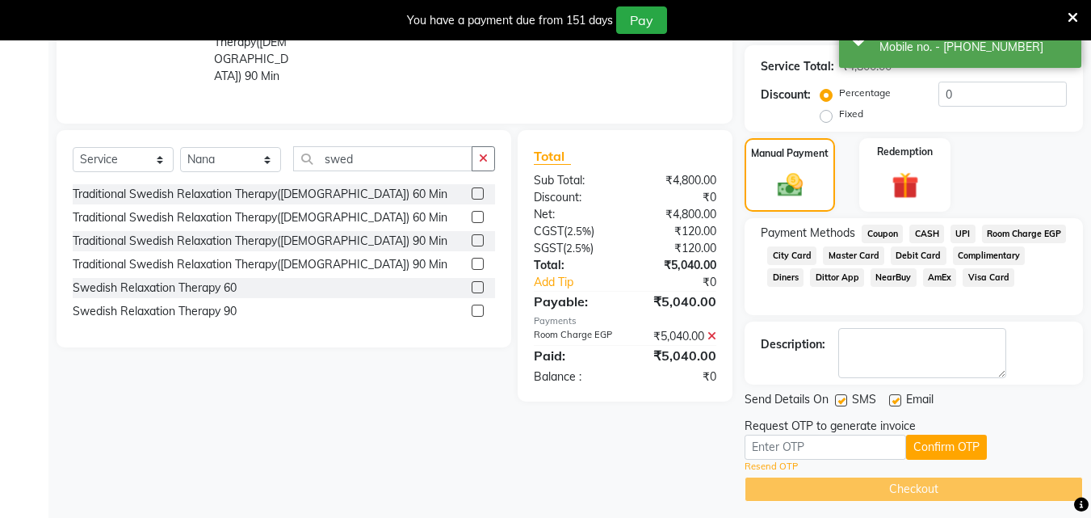
scroll to position [328, 0]
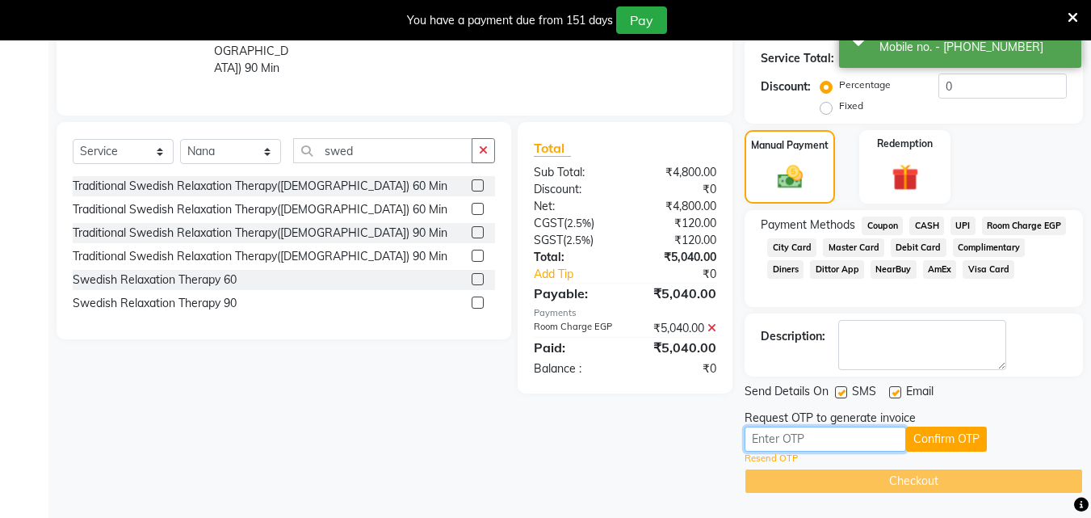
click at [870, 439] on input "text" at bounding box center [824, 438] width 161 height 25
click at [818, 437] on input "text" at bounding box center [824, 438] width 161 height 25
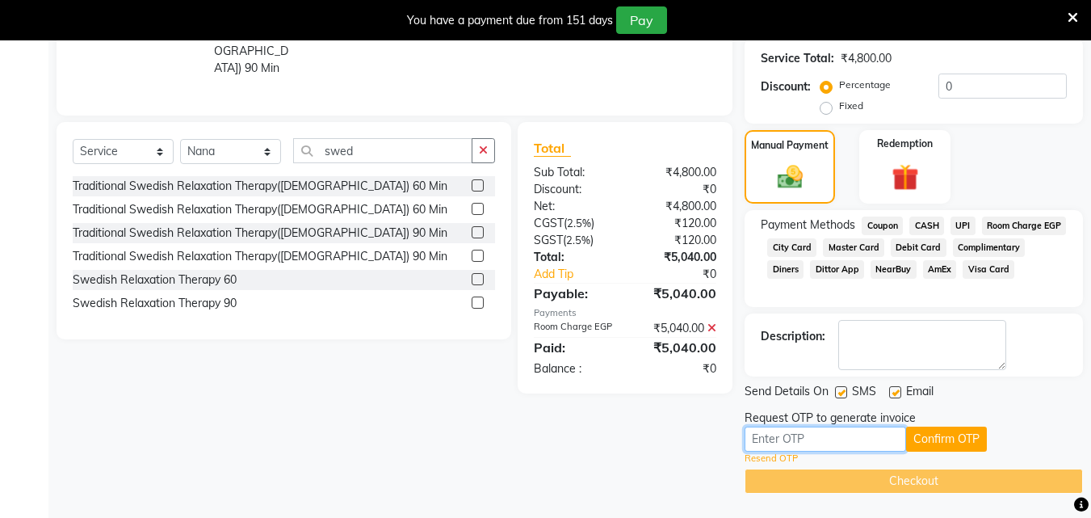
click at [805, 441] on input "text" at bounding box center [824, 438] width 161 height 25
click at [769, 438] on input "text" at bounding box center [824, 438] width 161 height 25
type input "4112"
click at [933, 436] on button "Confirm OTP" at bounding box center [946, 438] width 81 height 25
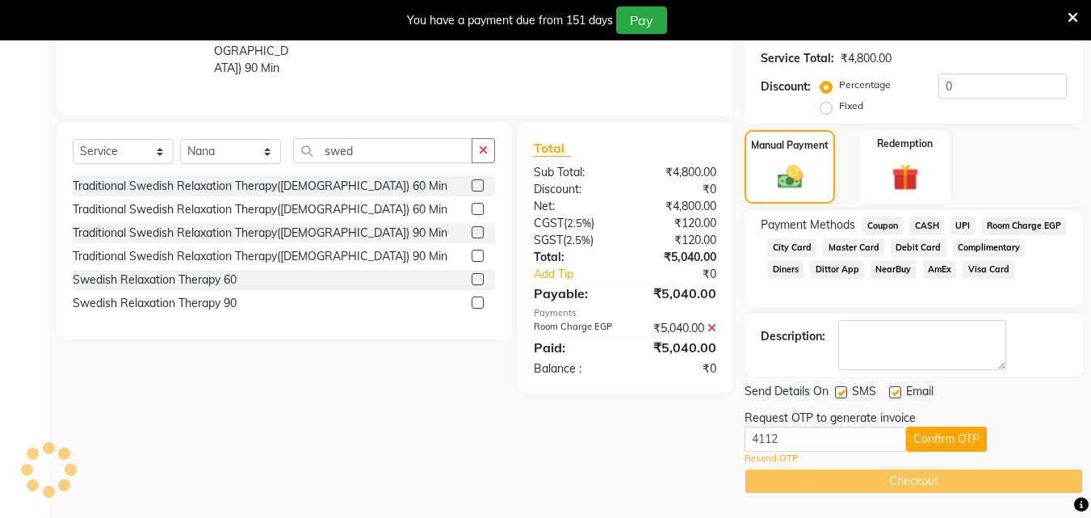
scroll to position [266, 0]
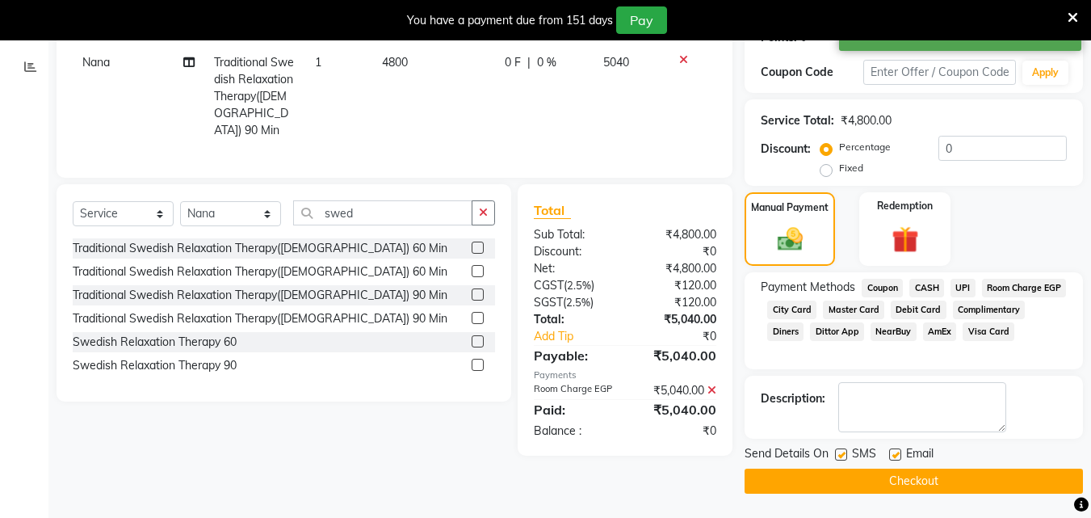
click at [912, 483] on button "Checkout" at bounding box center [913, 480] width 338 height 25
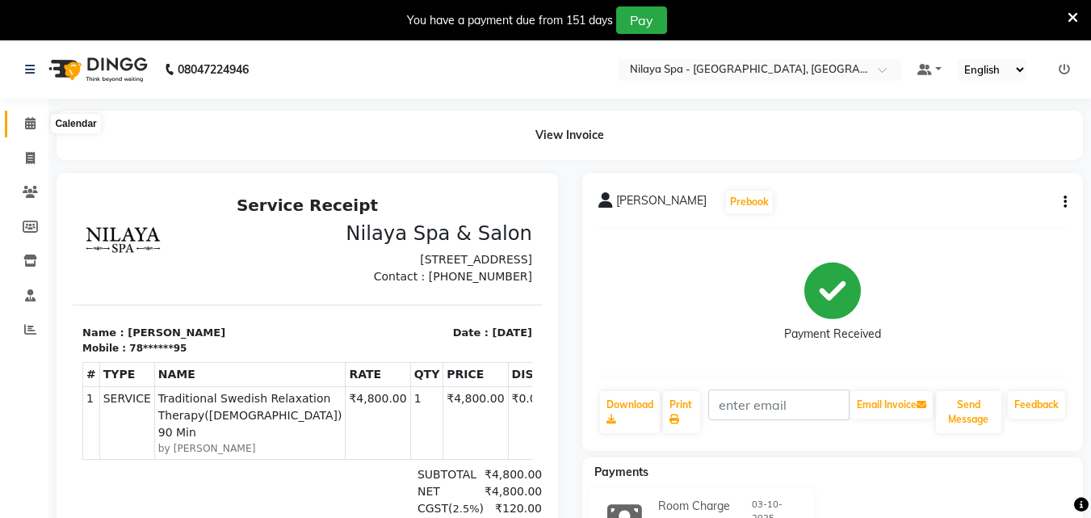
click at [30, 118] on icon at bounding box center [30, 123] width 10 height 12
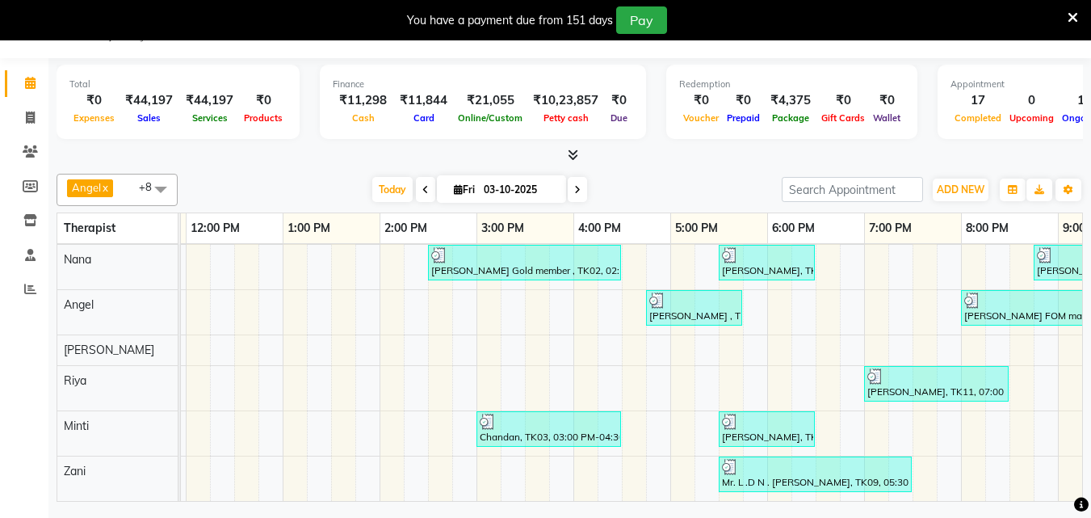
scroll to position [0, 300]
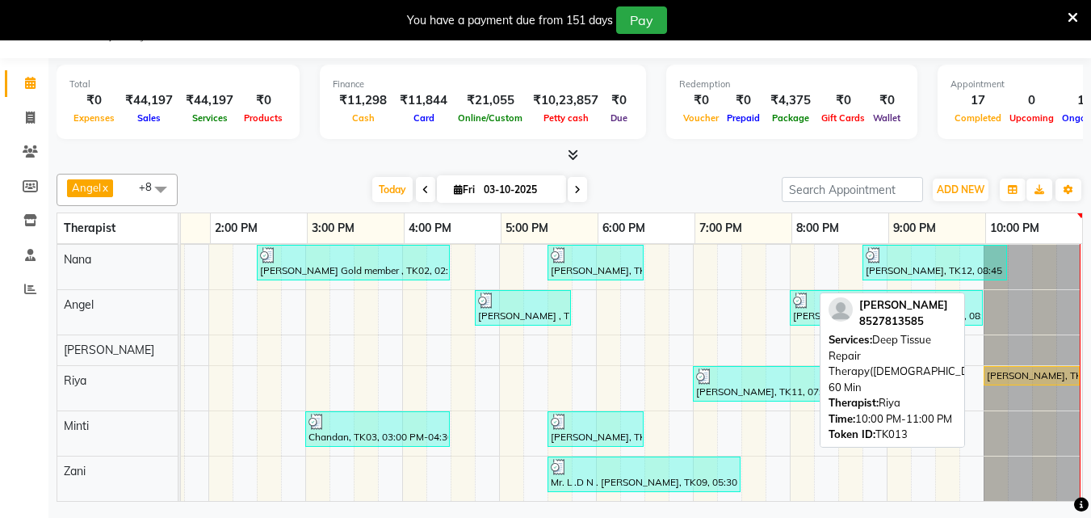
click at [1026, 368] on div "[PERSON_NAME], TK13, 10:00 PM-11:00 PM, Deep Tissue Repair Therapy([DEMOGRAPHIC…" at bounding box center [1031, 375] width 93 height 15
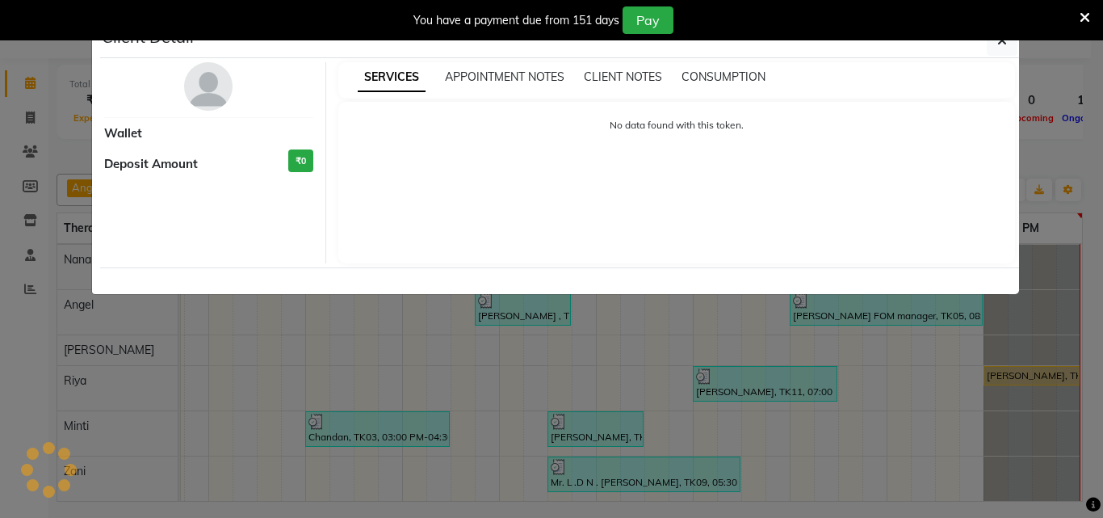
select select "1"
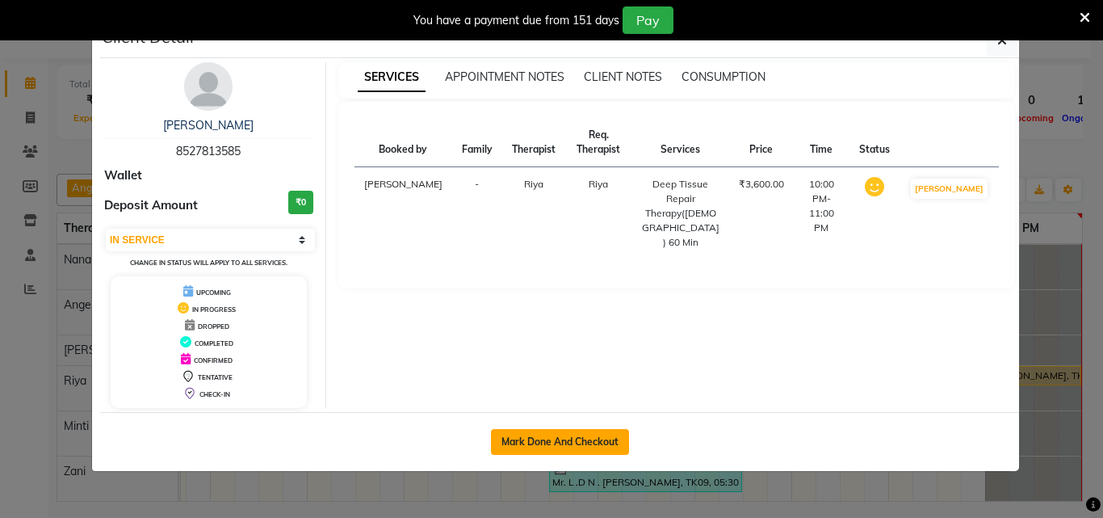
click at [611, 435] on button "Mark Done And Checkout" at bounding box center [560, 442] width 138 height 26
select select "service"
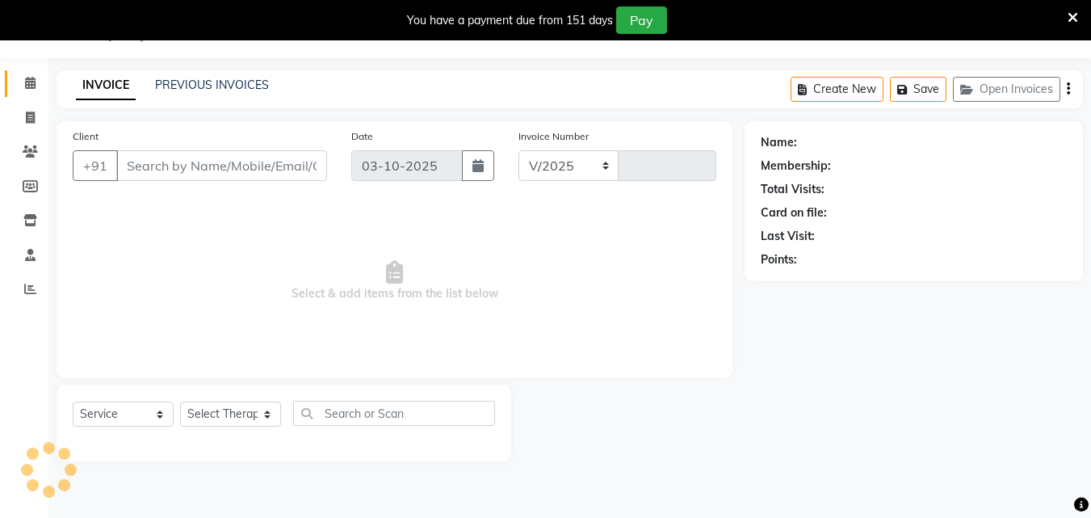
select select "8066"
type input "1686"
type input "85******85"
select select "80439"
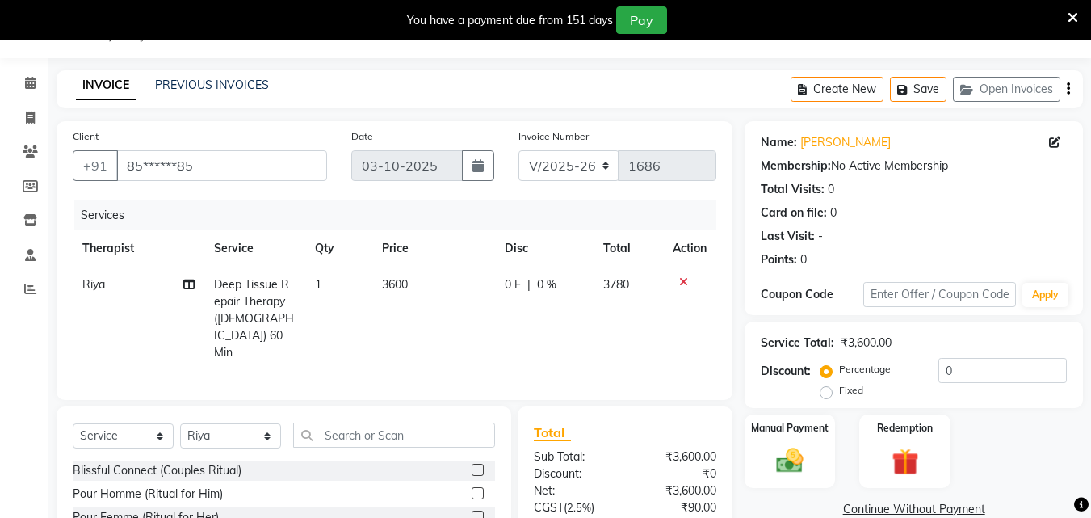
click at [544, 287] on span "0 %" at bounding box center [546, 284] width 19 height 17
select select "80439"
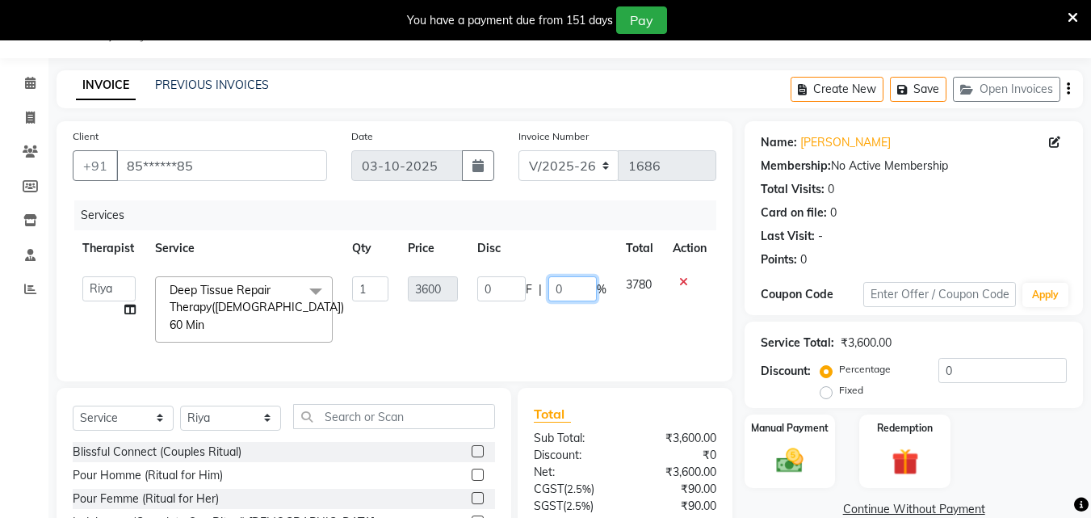
click at [564, 286] on input "0" at bounding box center [572, 288] width 48 height 25
type input "20"
click at [614, 316] on tr "[PERSON_NAME] Minti Nana [PERSON_NAME] [PERSON_NAME] [PERSON_NAME] [PERSON_NAME…" at bounding box center [394, 309] width 643 height 86
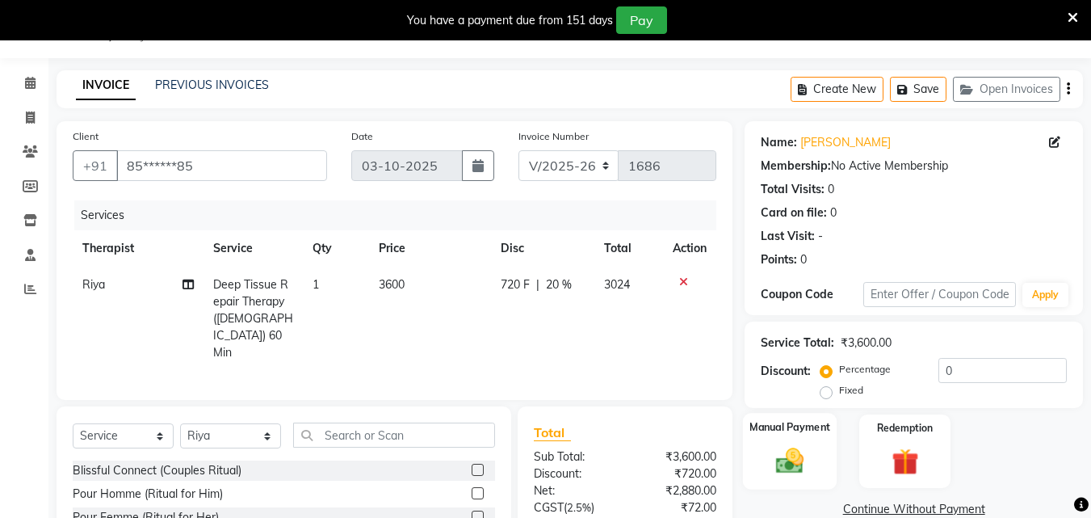
click at [811, 451] on img at bounding box center [789, 460] width 45 height 32
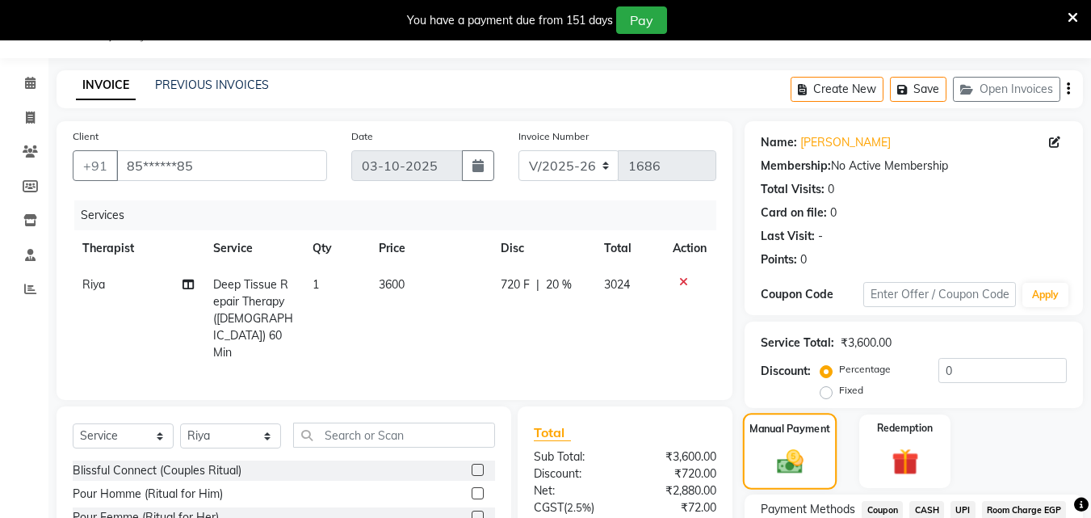
scroll to position [174, 0]
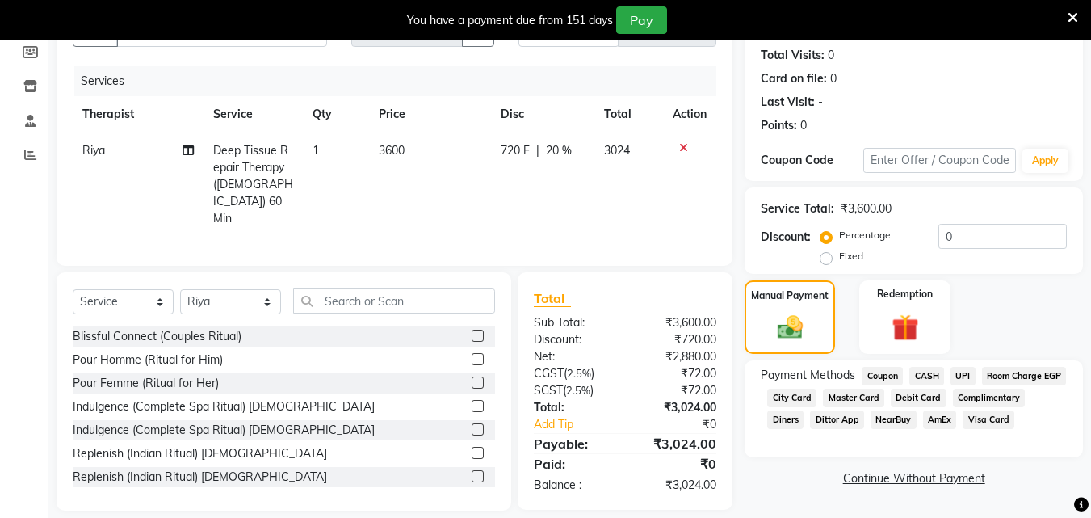
click at [982, 385] on span "Room Charge EGP" at bounding box center [1024, 376] width 85 height 19
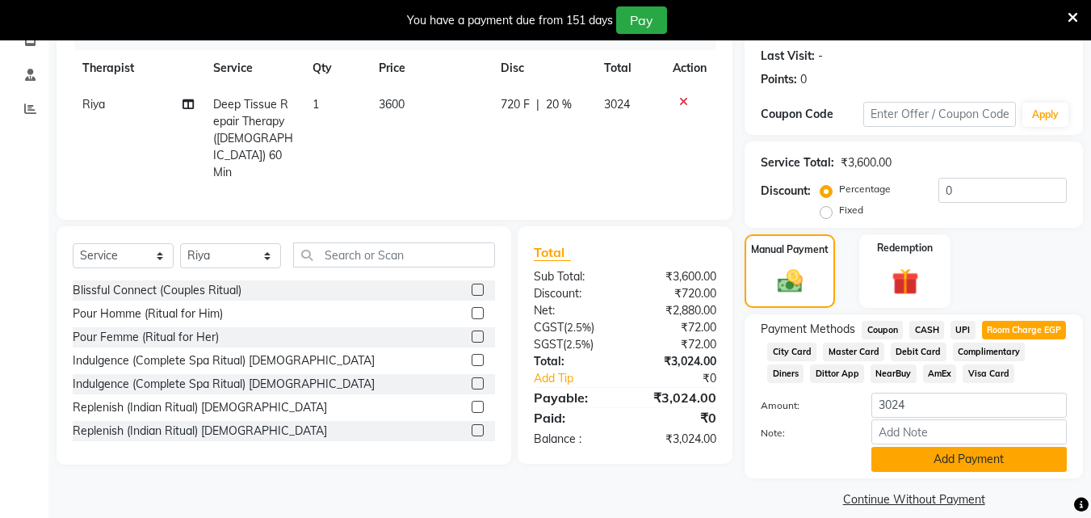
scroll to position [260, 0]
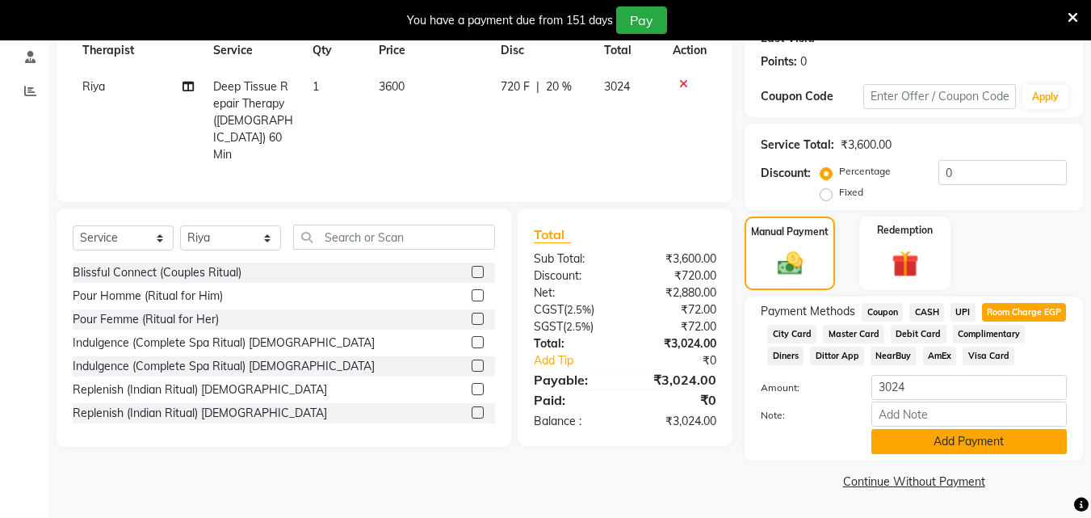
click at [918, 444] on button "Add Payment" at bounding box center [968, 441] width 195 height 25
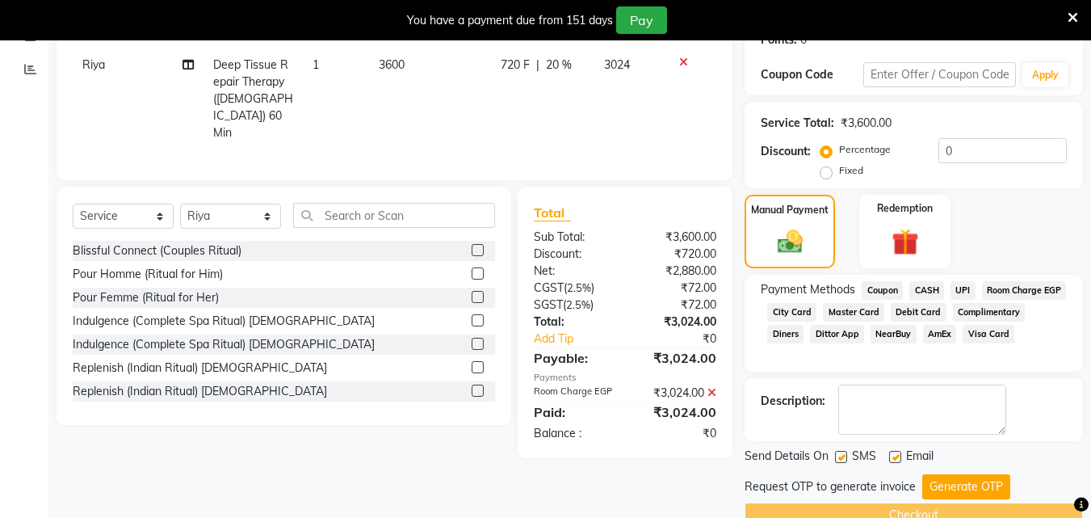
click at [945, 483] on button "Generate OTP" at bounding box center [966, 486] width 88 height 25
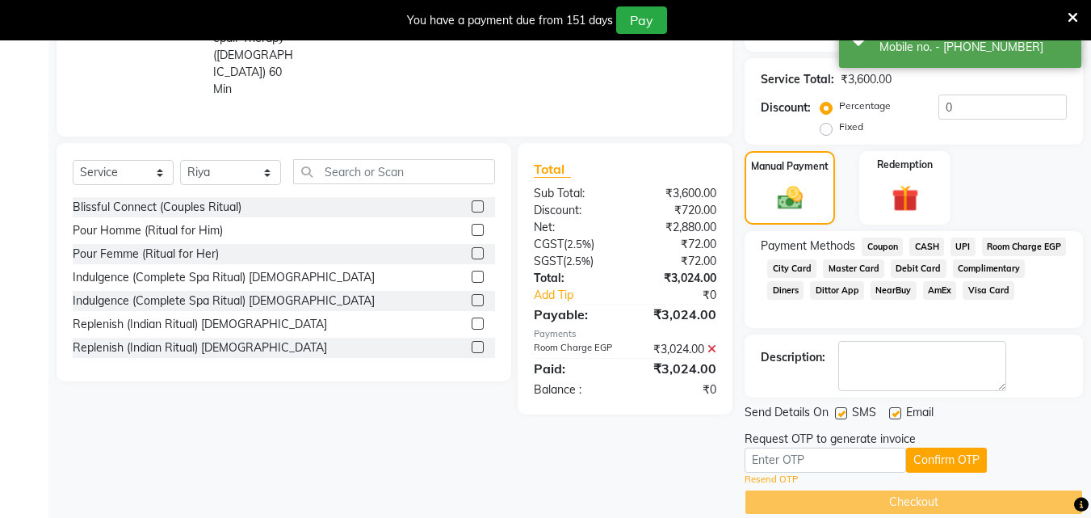
scroll to position [328, 0]
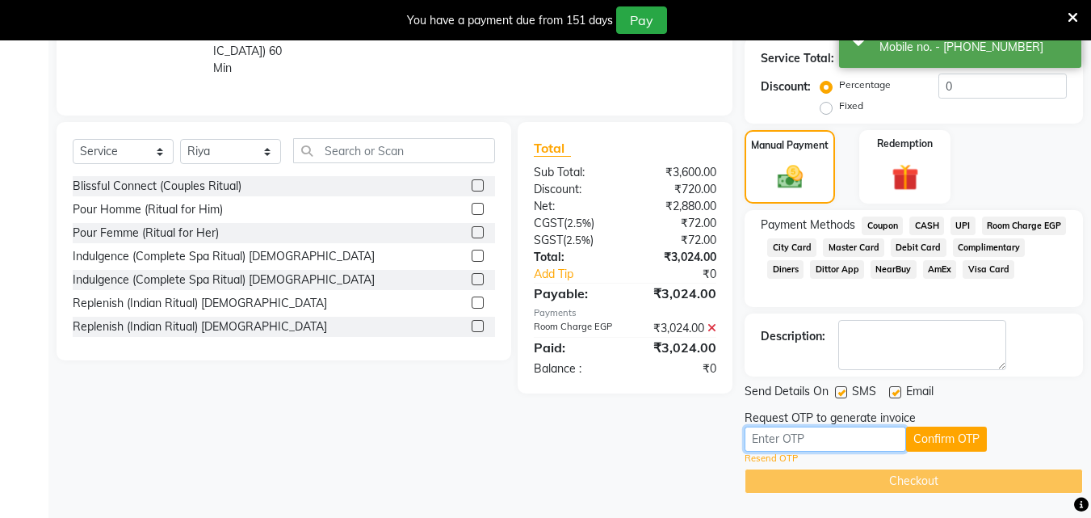
click at [850, 441] on input "text" at bounding box center [824, 438] width 161 height 25
click at [828, 439] on input "text" at bounding box center [824, 438] width 161 height 25
type input "3228"
click at [929, 446] on button "Confirm OTP" at bounding box center [946, 438] width 81 height 25
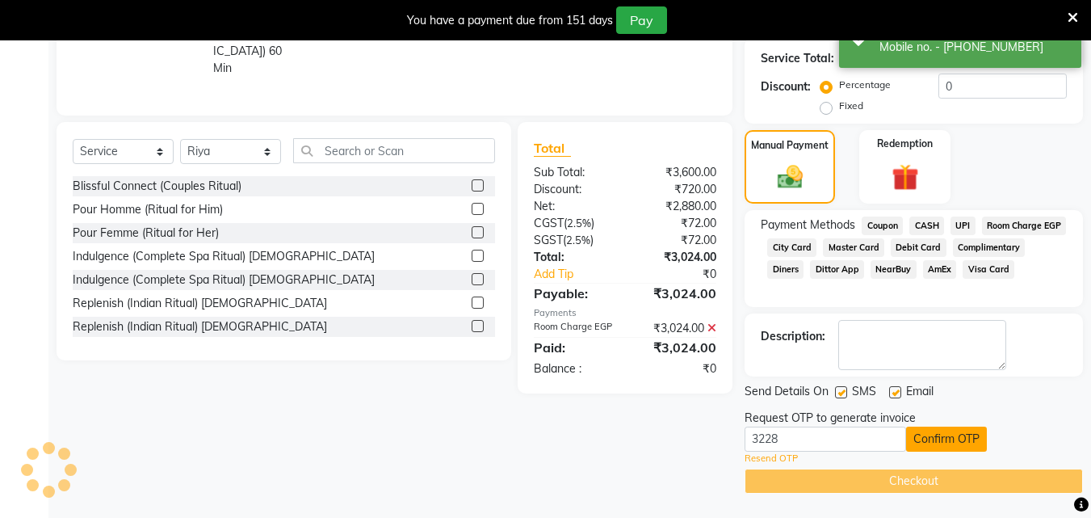
scroll to position [266, 0]
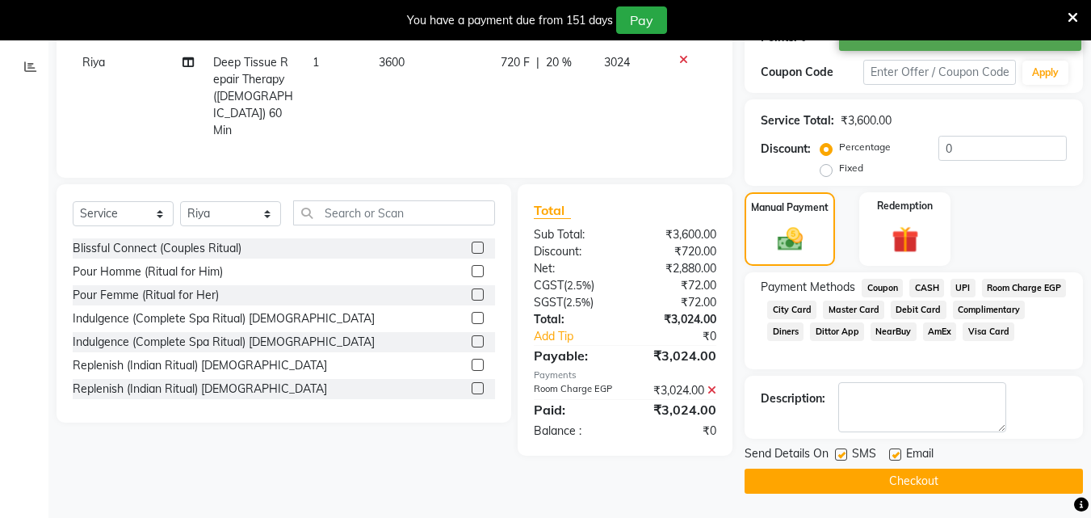
click at [900, 480] on button "Checkout" at bounding box center [913, 480] width 338 height 25
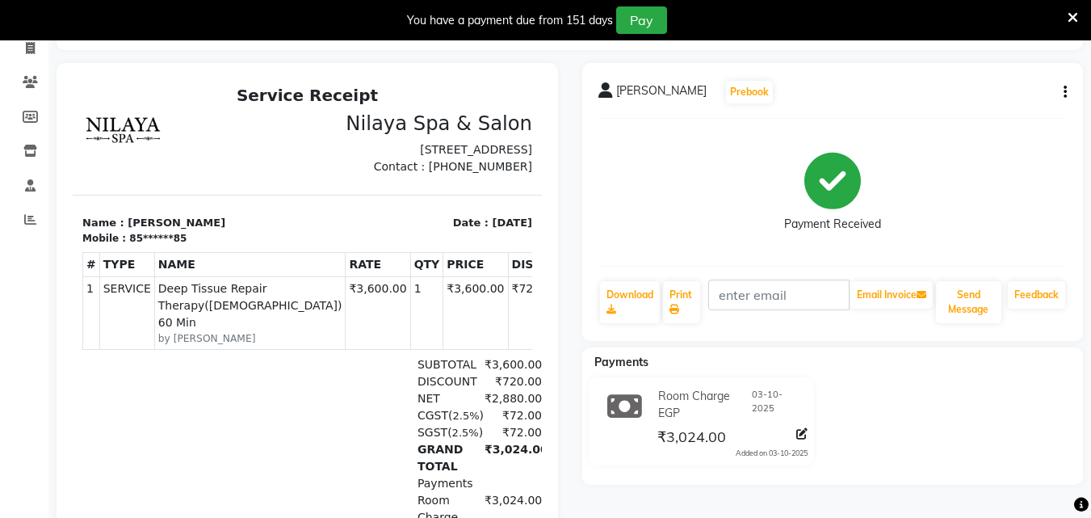
scroll to position [104, 0]
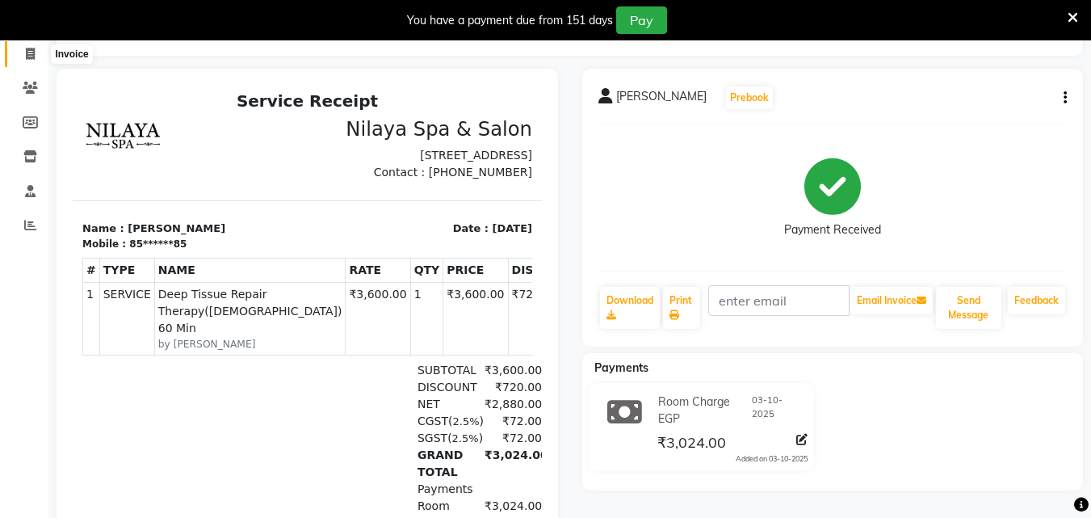
click at [27, 49] on icon at bounding box center [30, 54] width 9 height 12
select select "service"
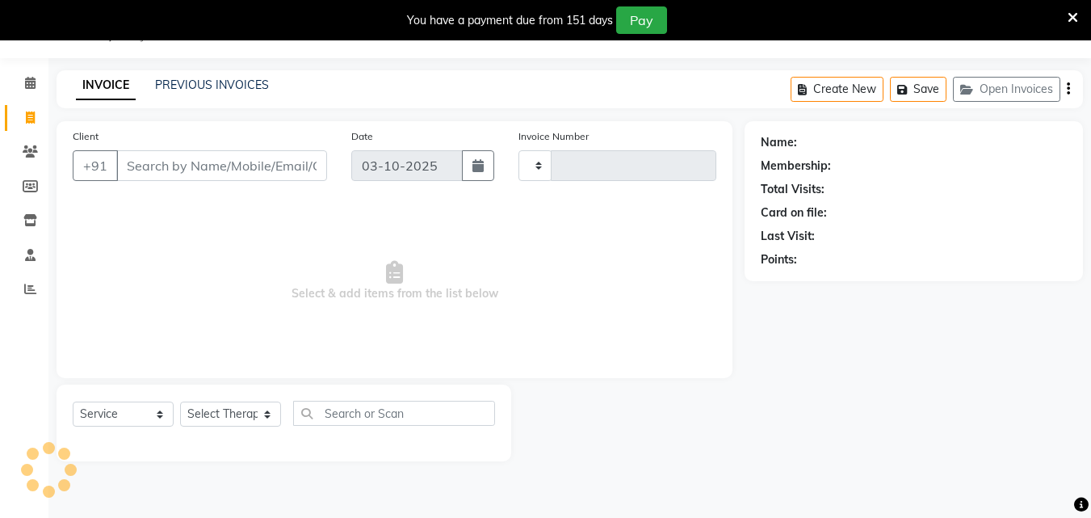
type input "1687"
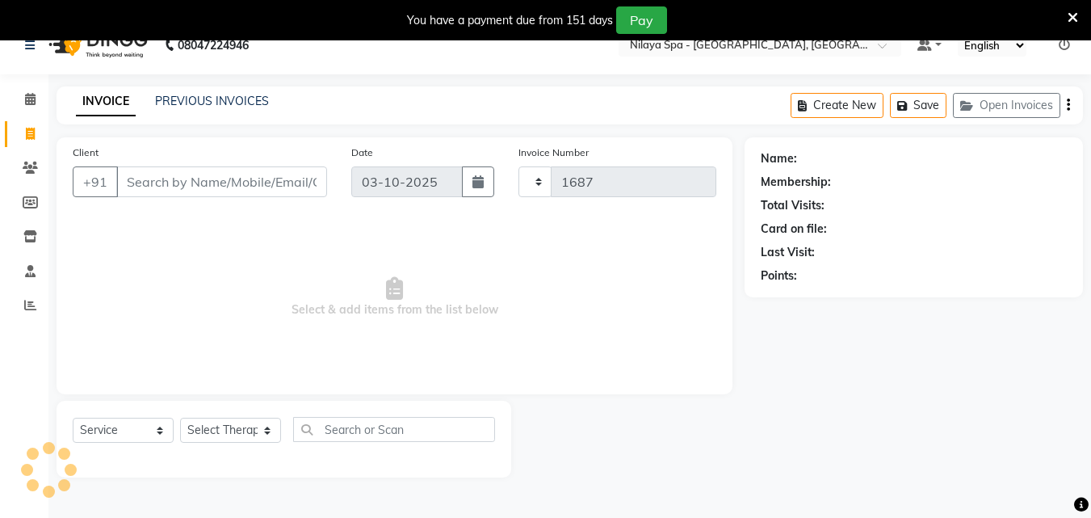
select select "8066"
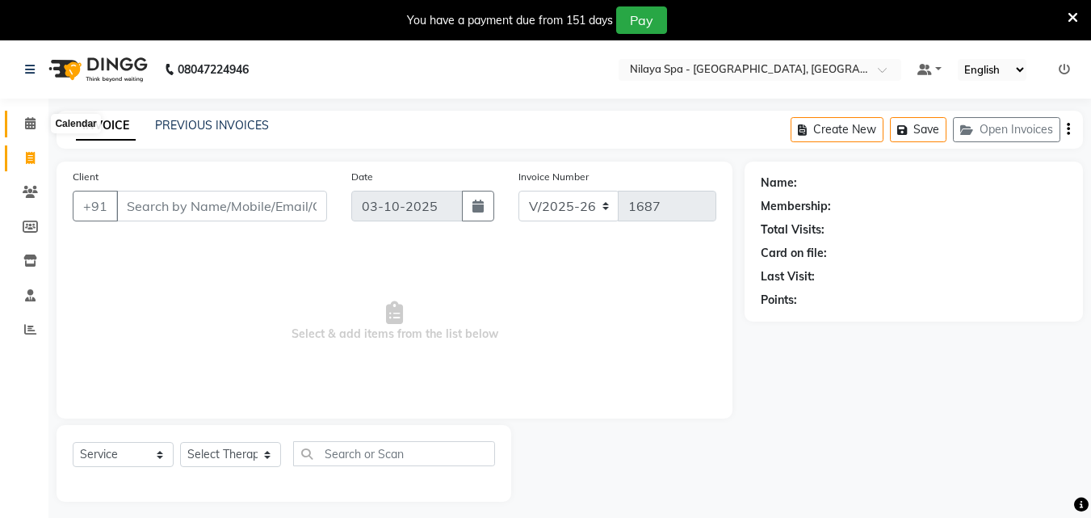
click at [32, 126] on icon at bounding box center [30, 123] width 10 height 12
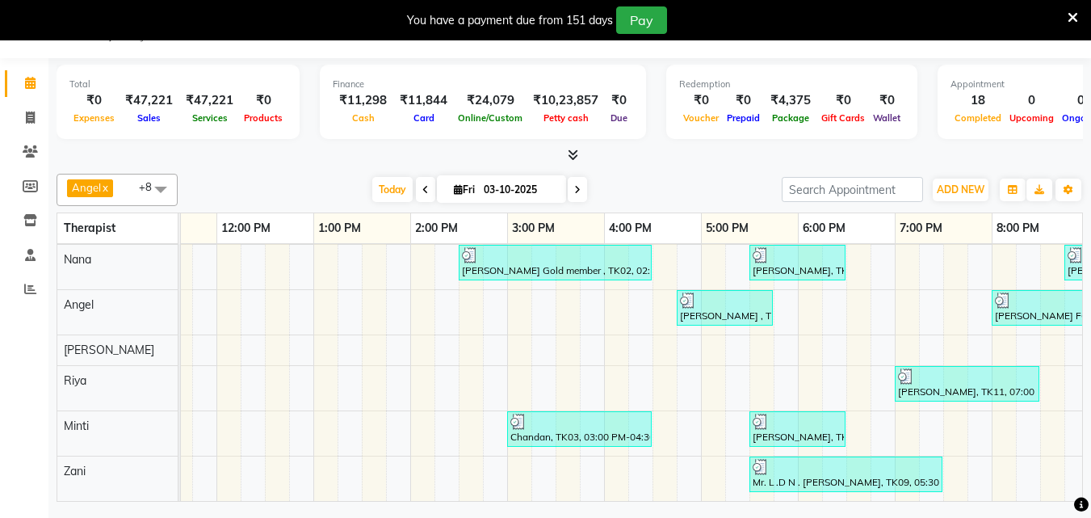
scroll to position [0, 408]
